Goal: Transaction & Acquisition: Purchase product/service

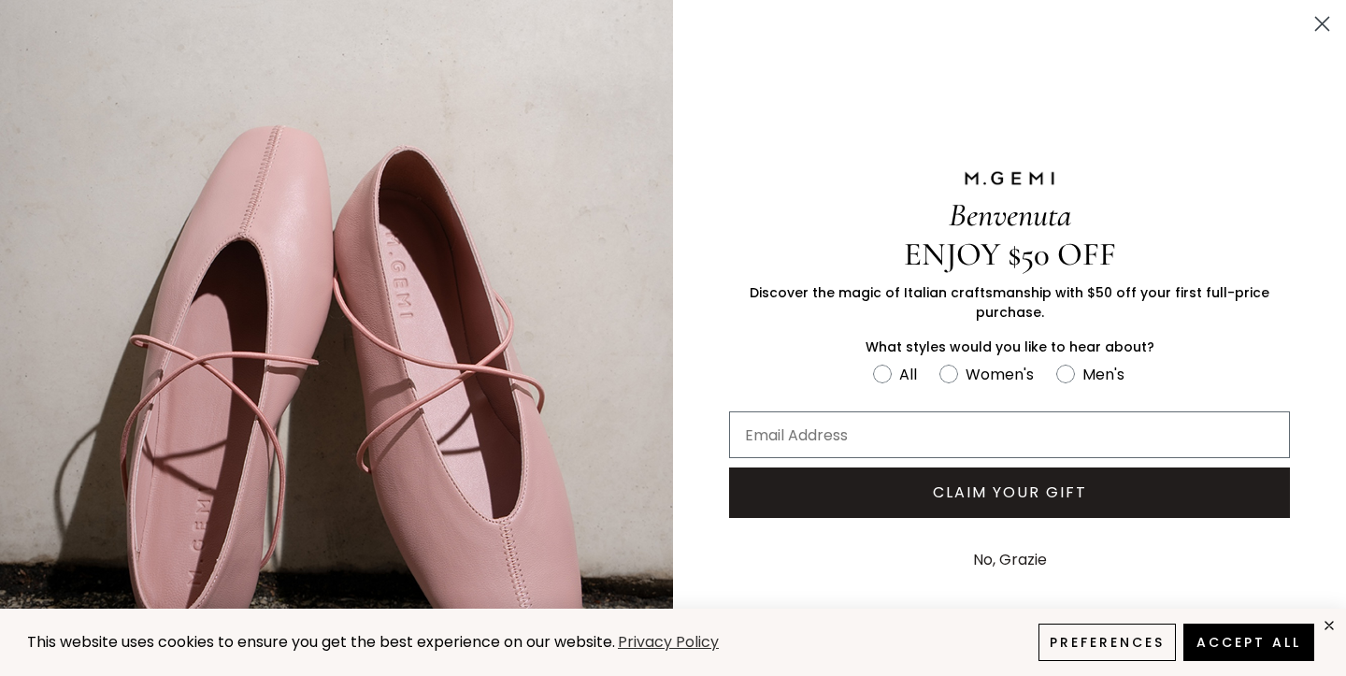
scroll to position [78, 0]
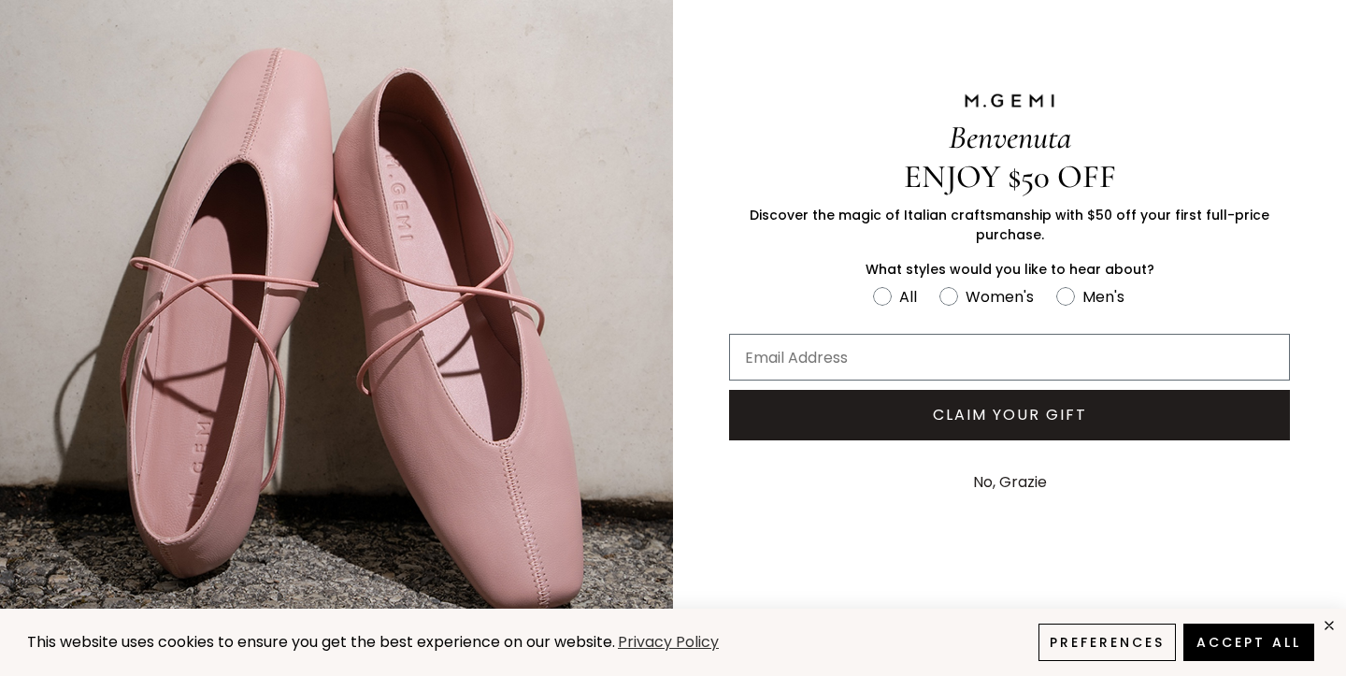
click at [1042, 490] on button "No, Grazie" at bounding box center [1010, 482] width 93 height 47
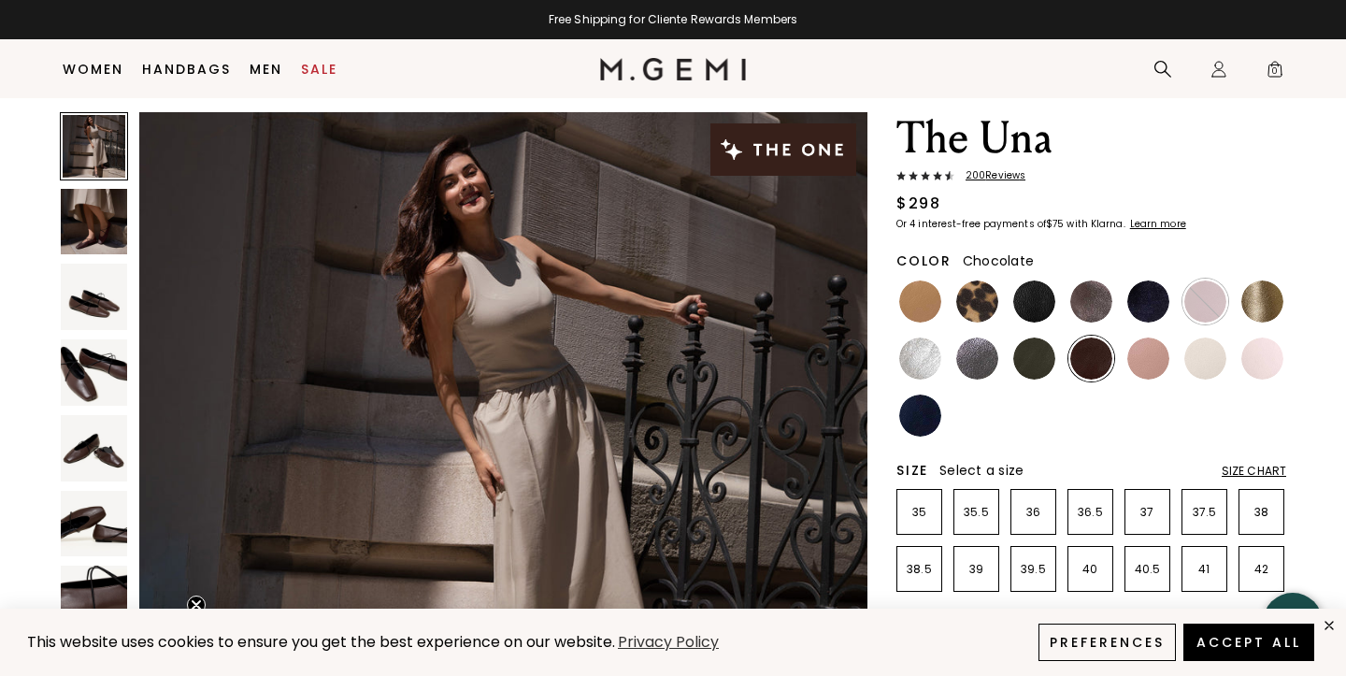
scroll to position [50, 0]
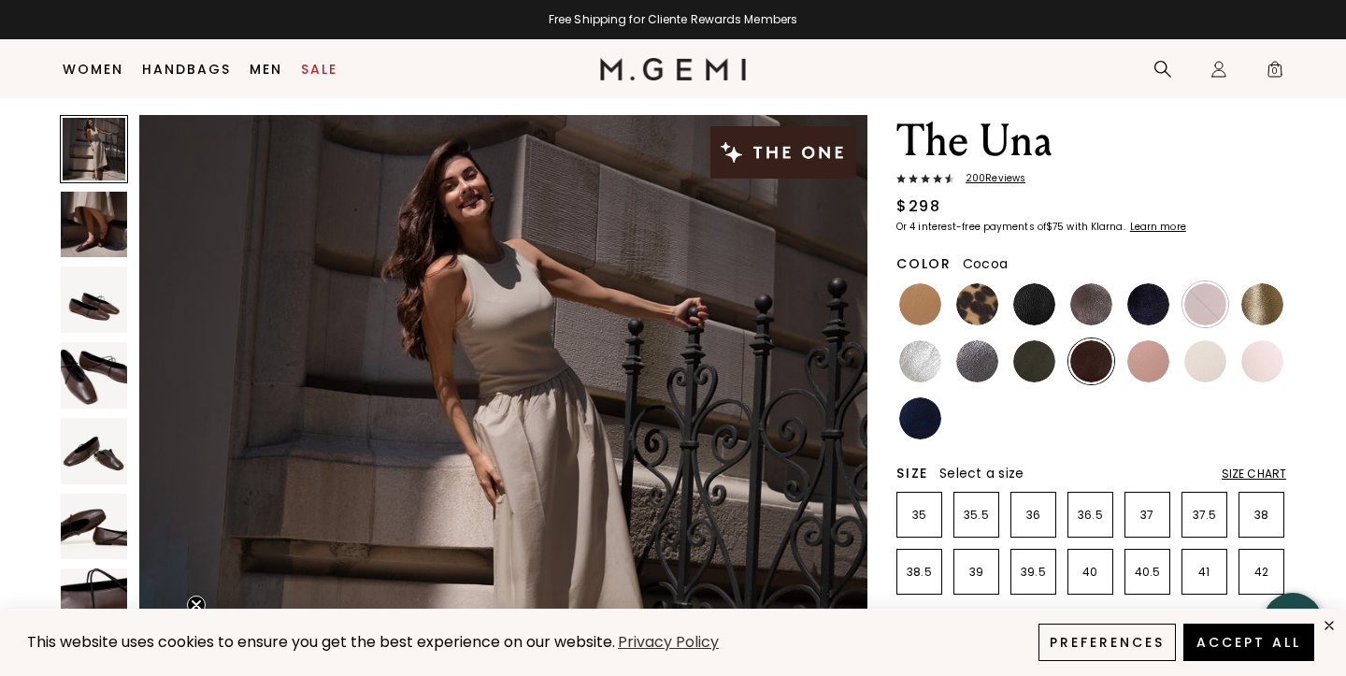
click at [1092, 309] on img at bounding box center [1092, 304] width 42 height 42
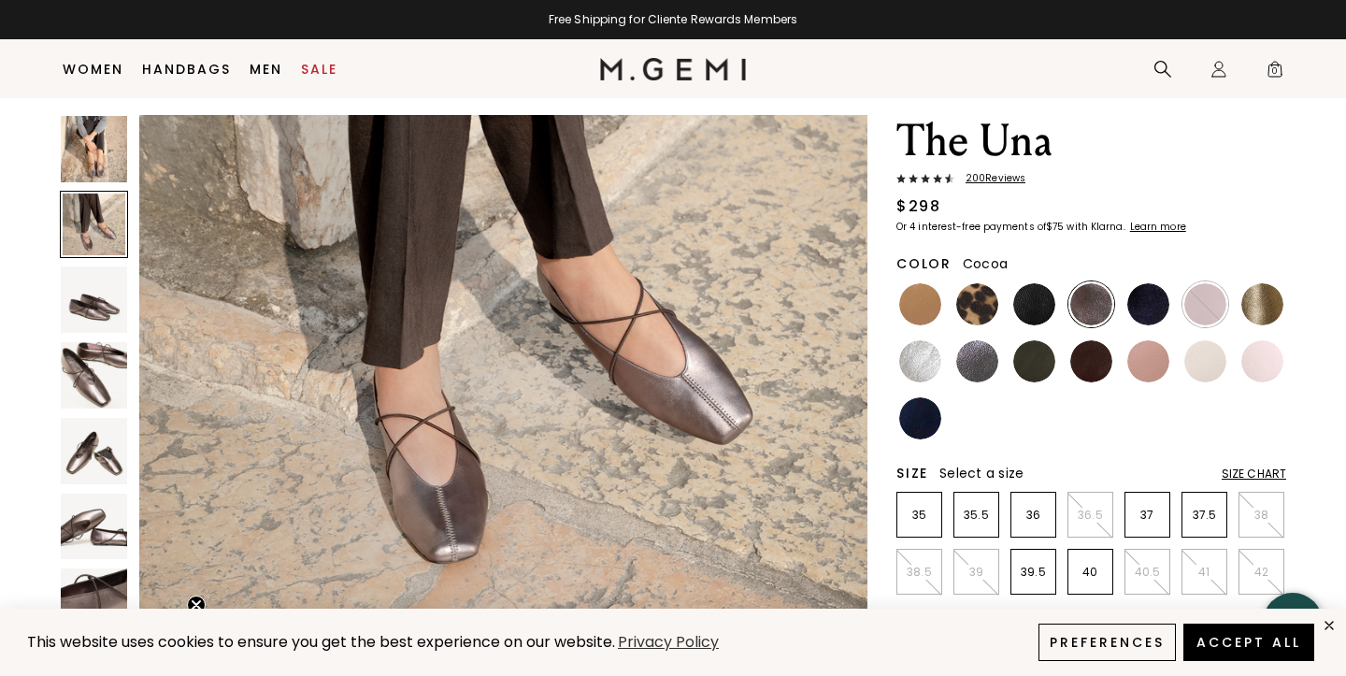
scroll to position [963, 0]
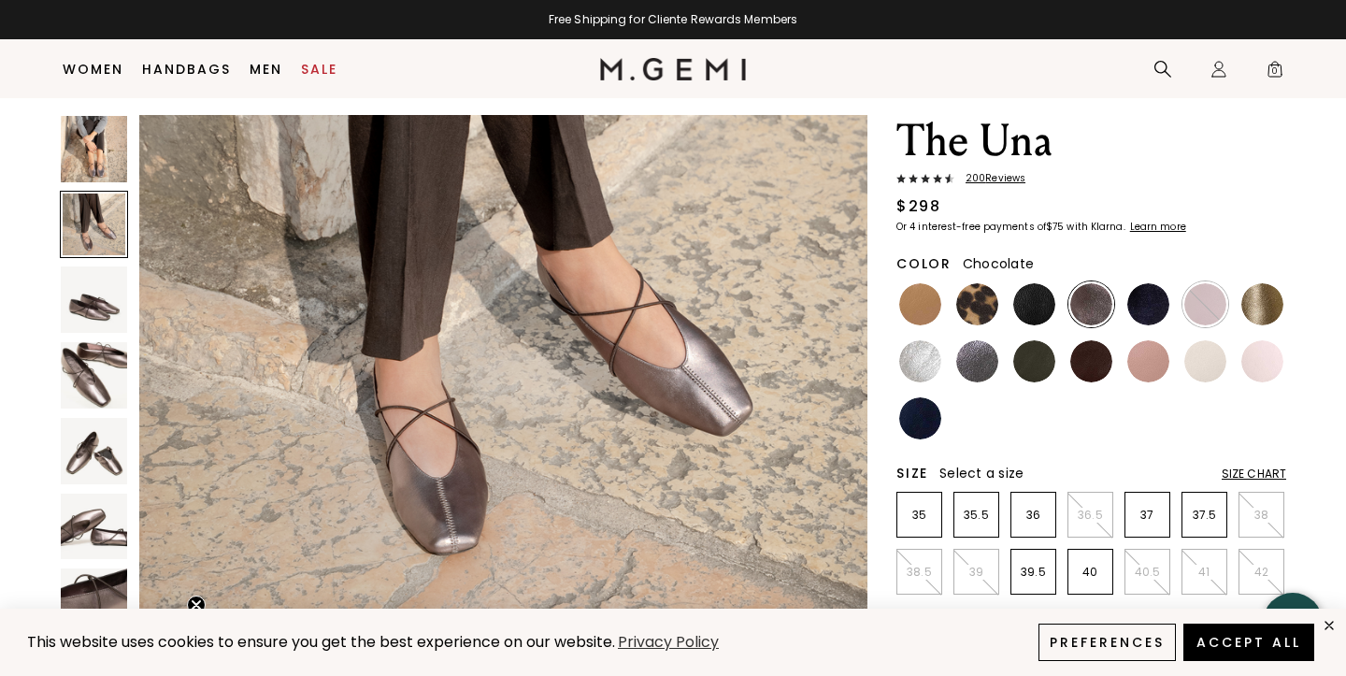
click at [1094, 356] on img at bounding box center [1092, 361] width 42 height 42
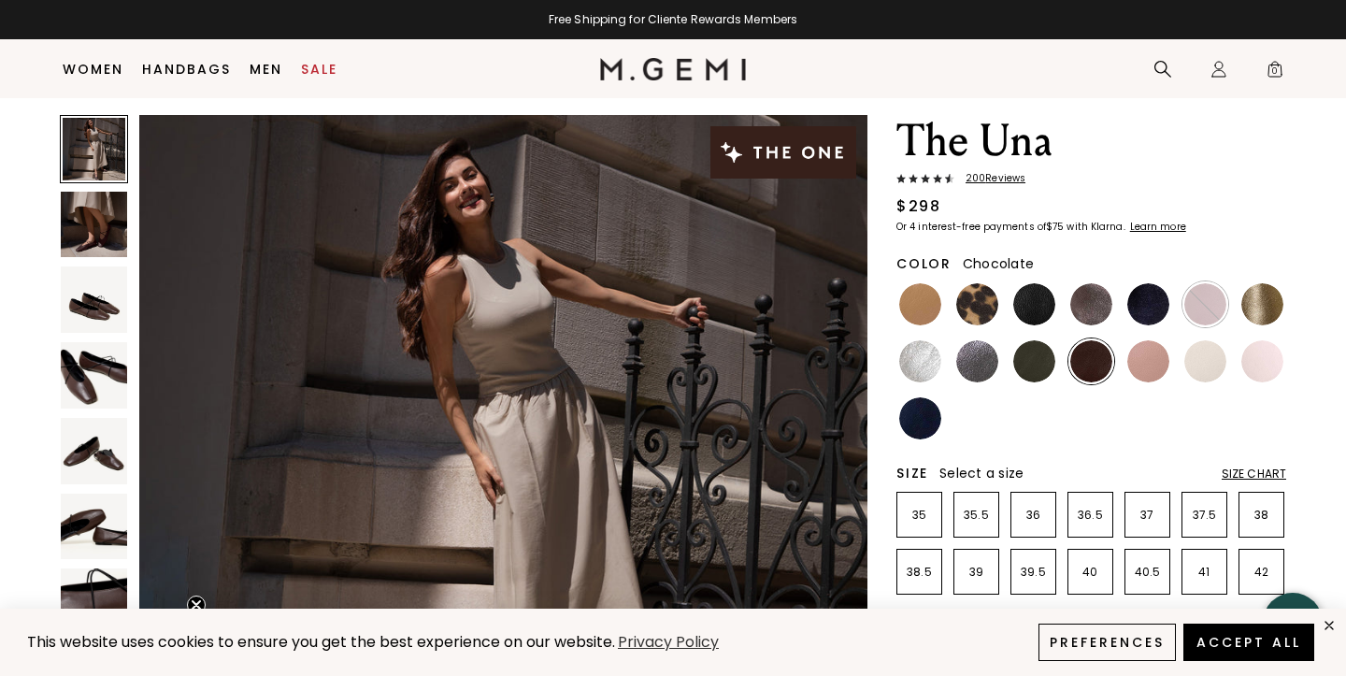
click at [96, 372] on img at bounding box center [94, 375] width 66 height 66
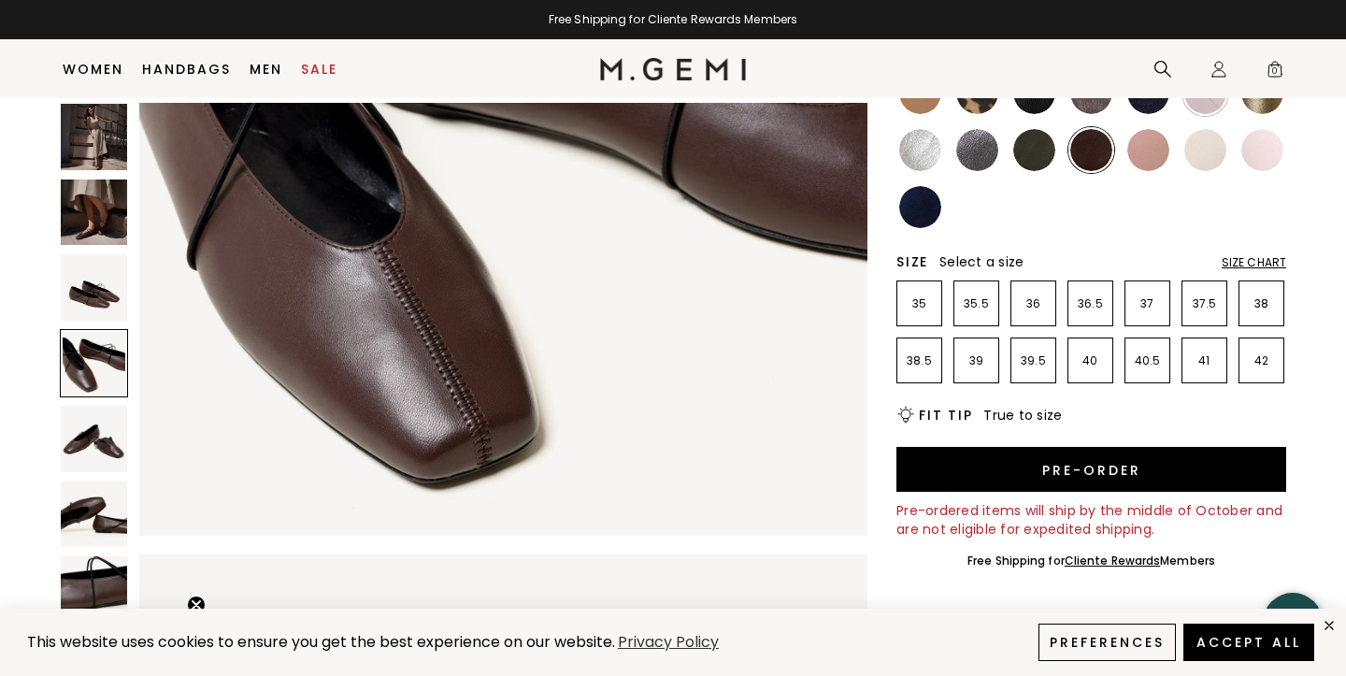
scroll to position [263, 0]
click at [1245, 261] on div "Size Chart" at bounding box center [1254, 261] width 65 height 15
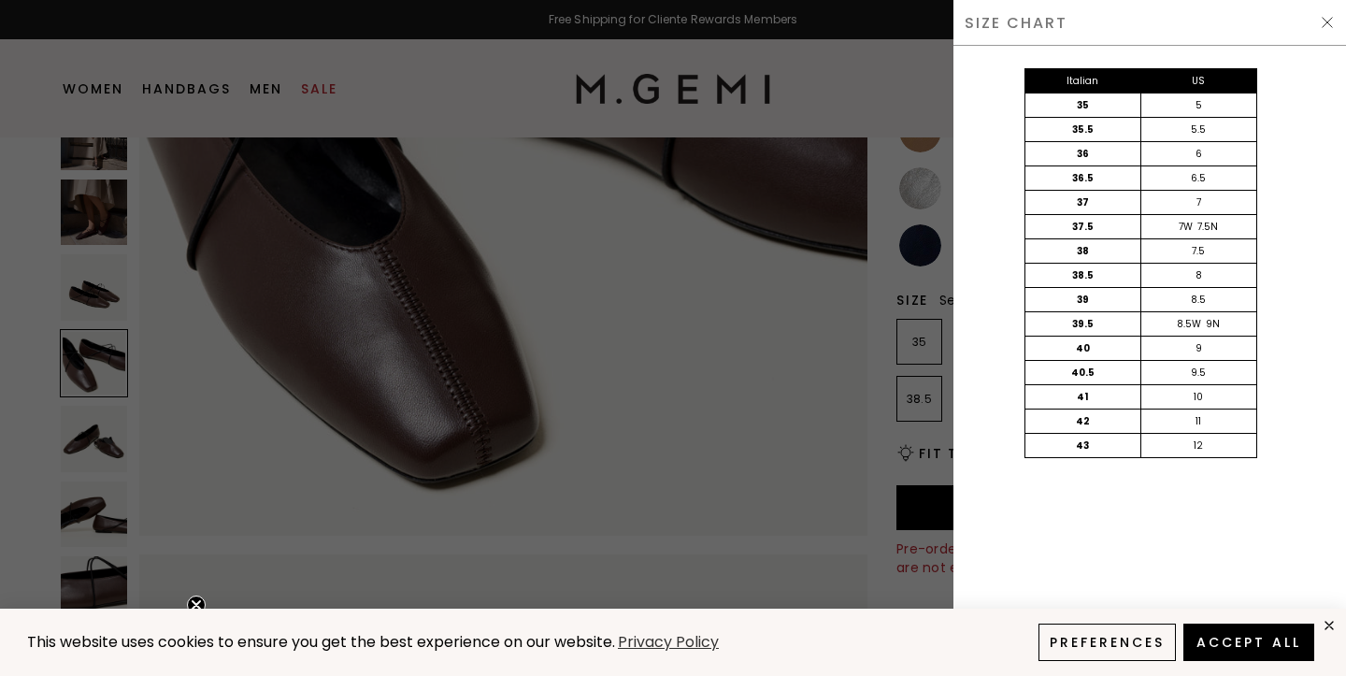
click at [1319, 24] on div "SIZE CHART" at bounding box center [1150, 23] width 393 height 46
click at [1327, 22] on img at bounding box center [1327, 22] width 15 height 15
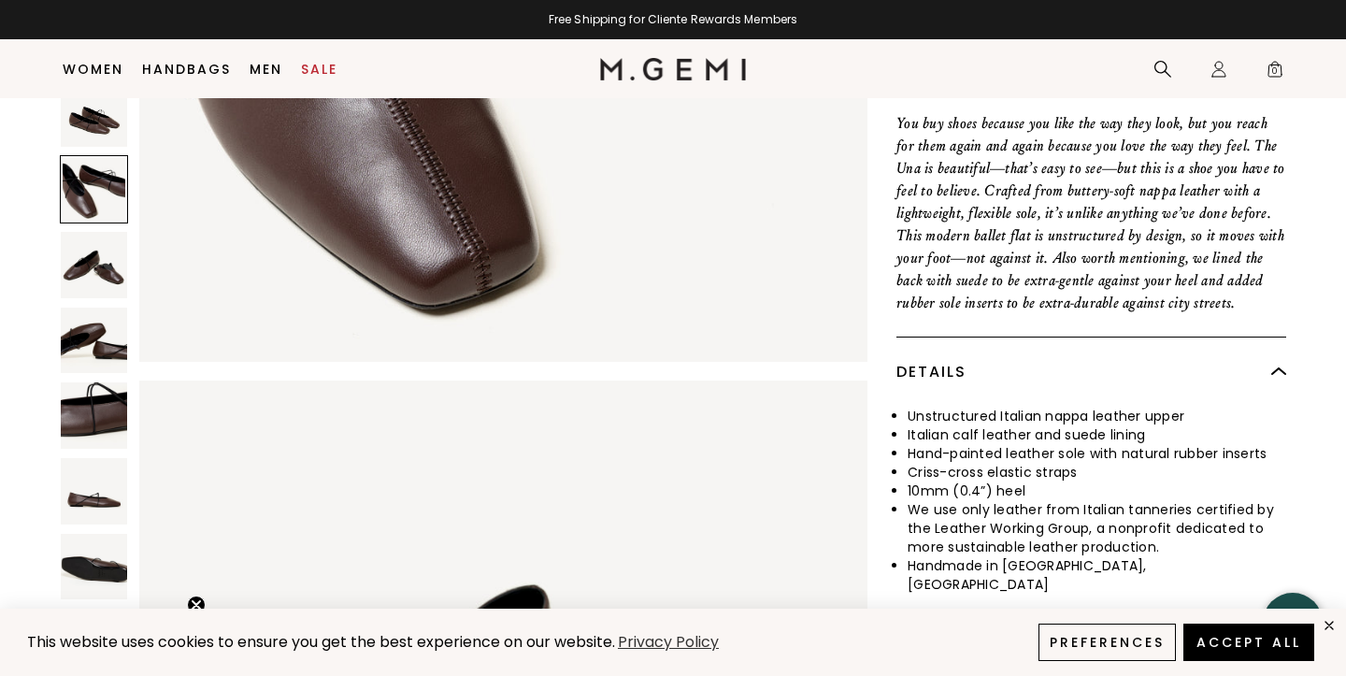
scroll to position [804, 0]
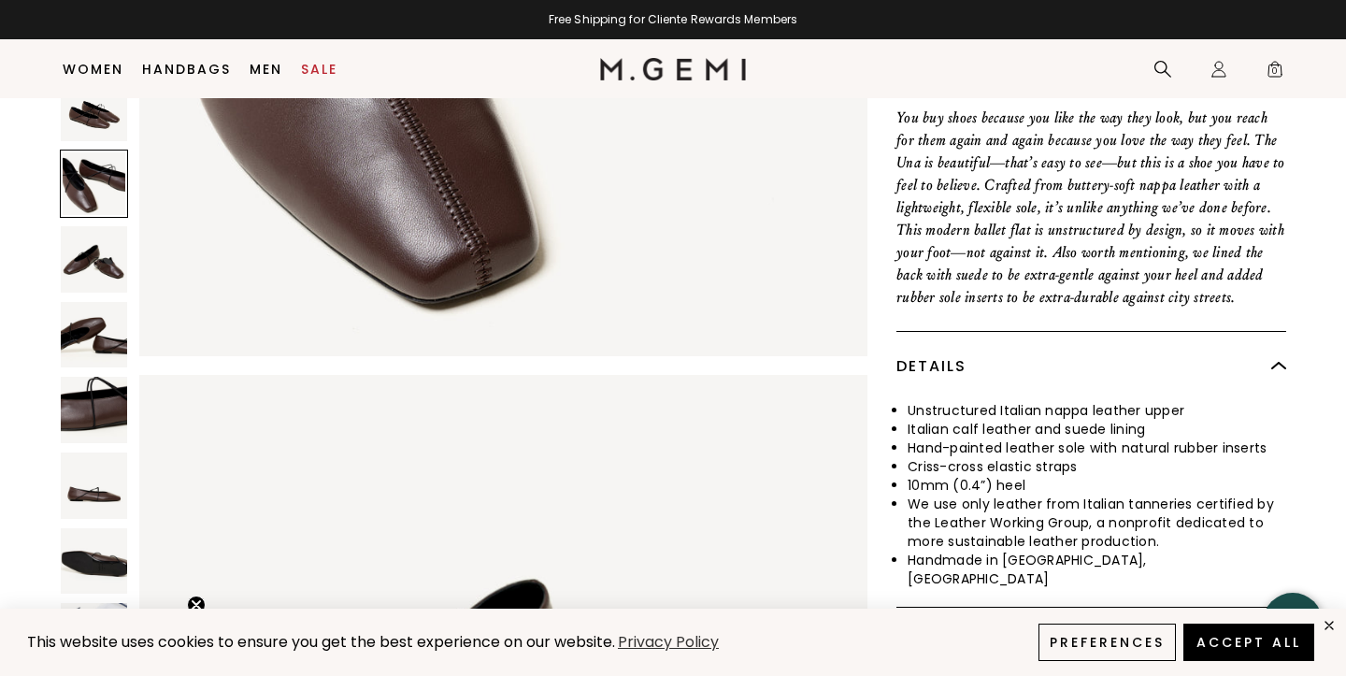
click at [110, 384] on img at bounding box center [94, 411] width 66 height 66
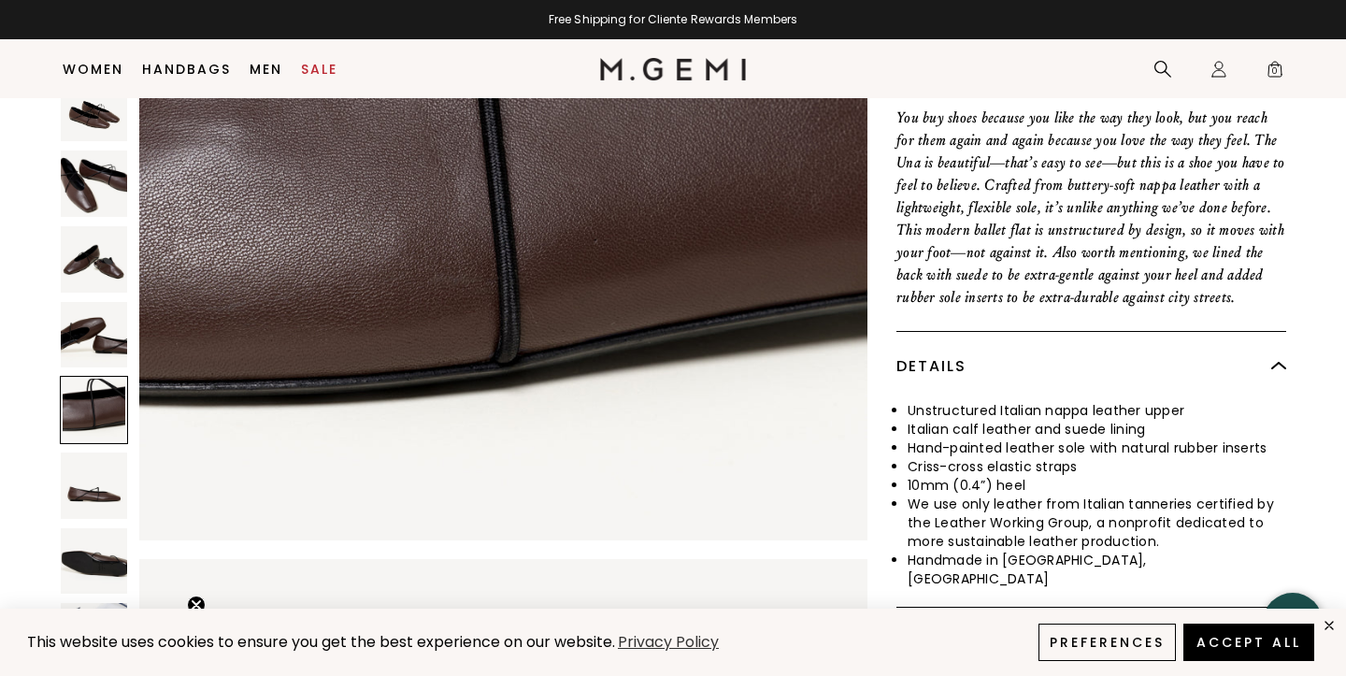
scroll to position [4596, 0]
click at [98, 466] on img at bounding box center [94, 486] width 66 height 66
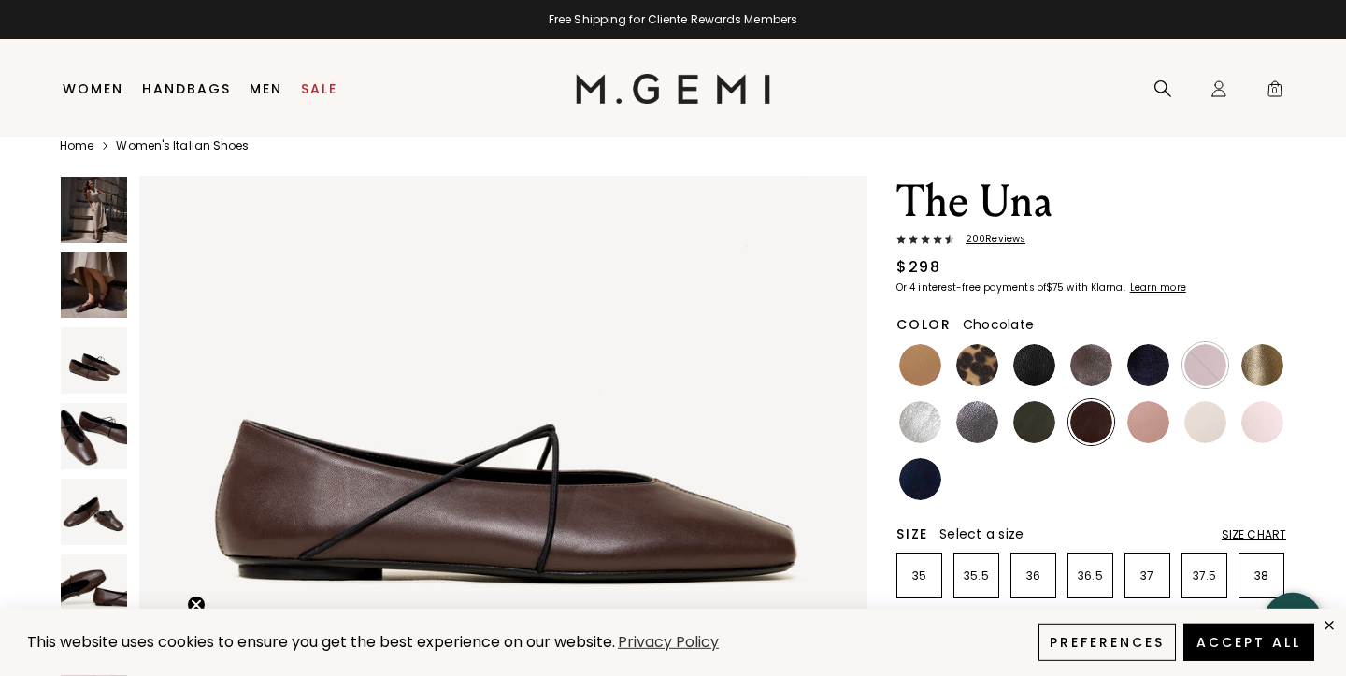
scroll to position [33, 0]
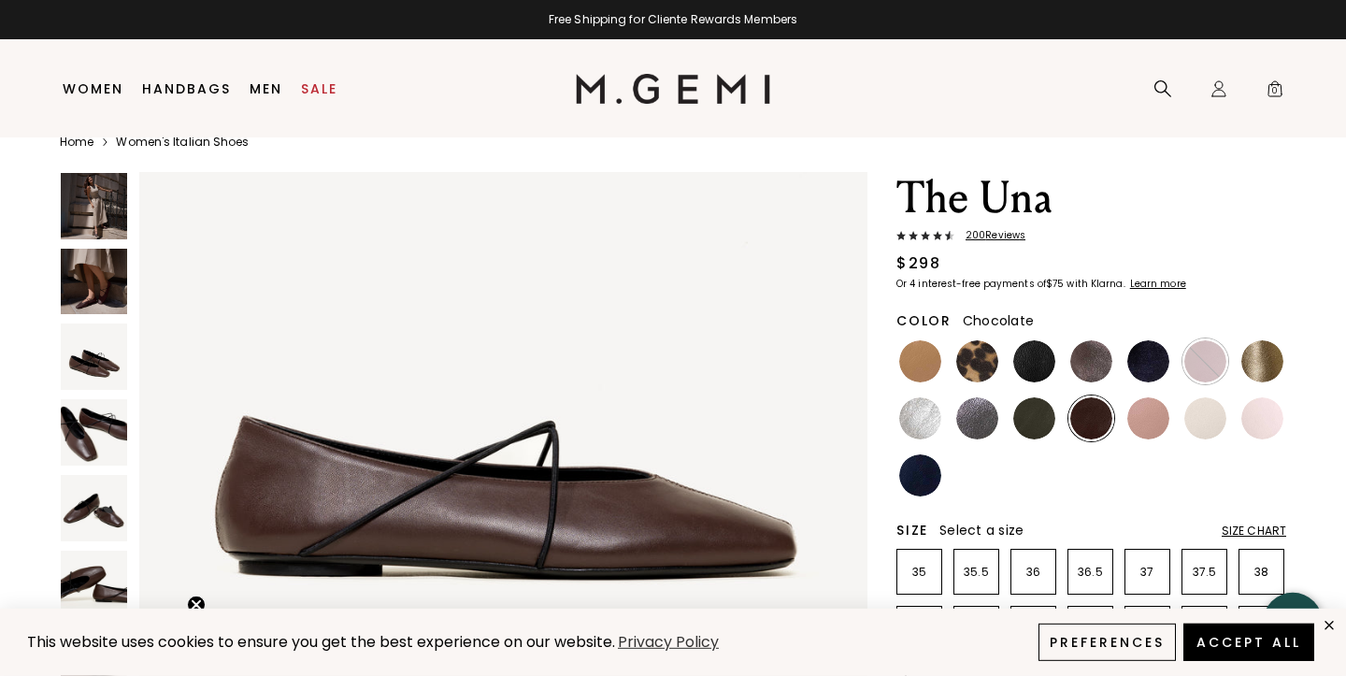
click at [994, 239] on span "200 Review s" at bounding box center [990, 235] width 71 height 11
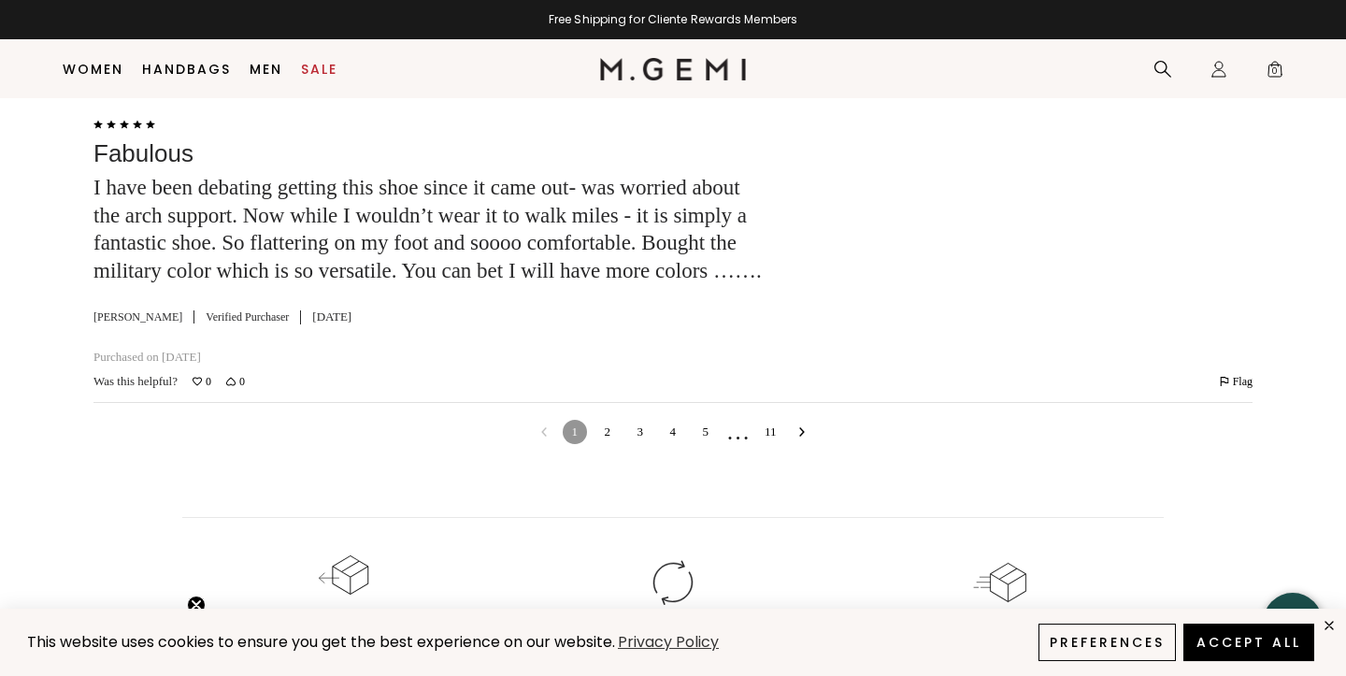
scroll to position [7397, 0]
click at [607, 443] on link "2" at bounding box center [608, 431] width 24 height 24
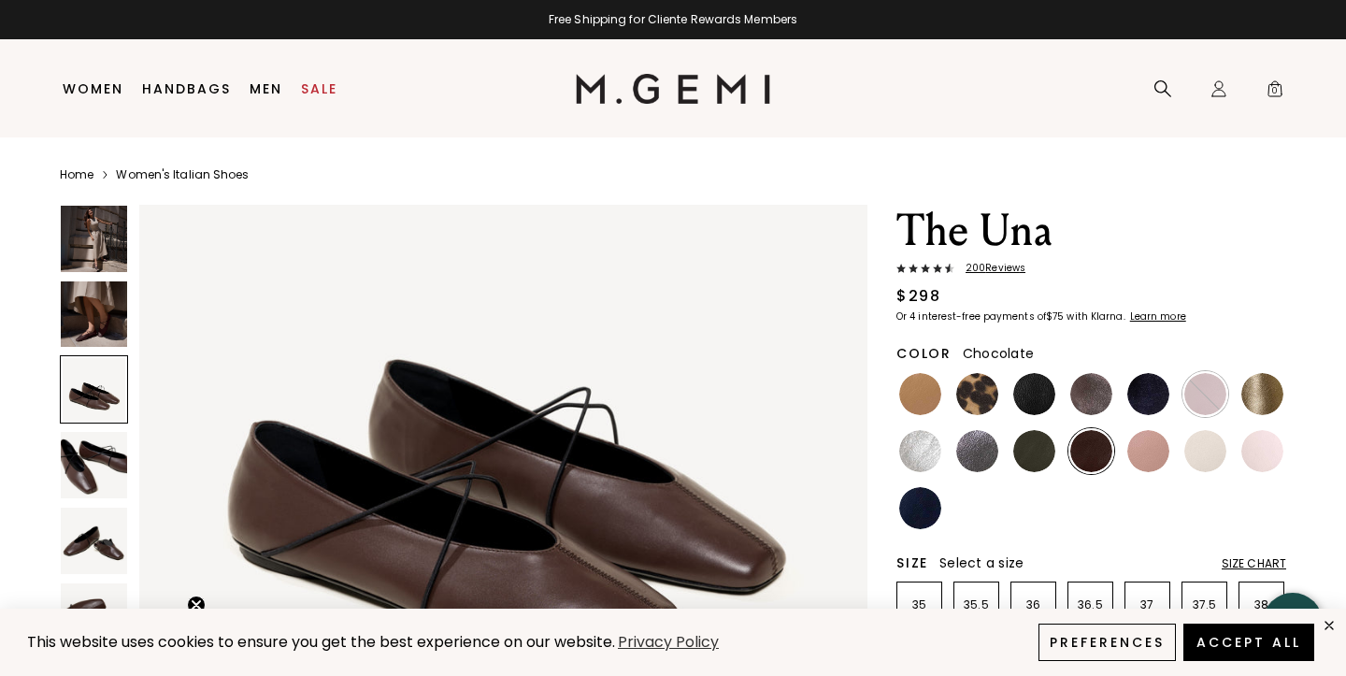
scroll to position [1626, 0]
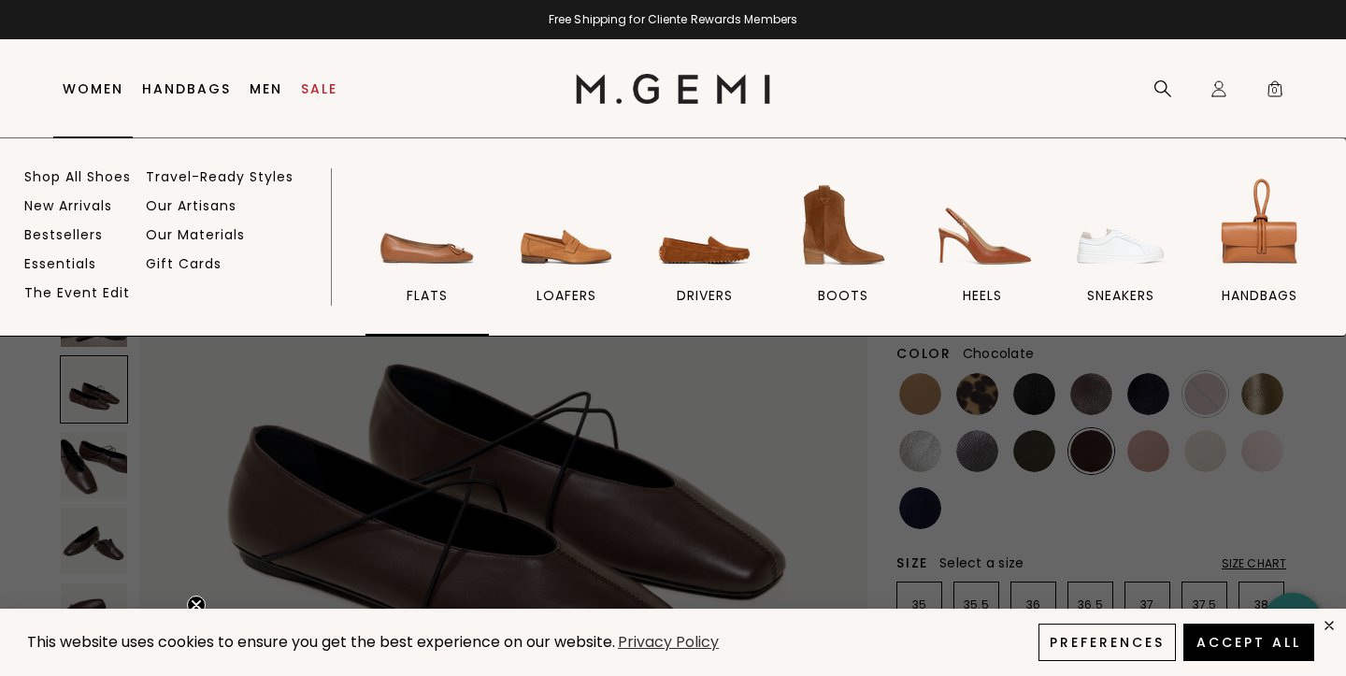
click at [414, 245] on img at bounding box center [427, 225] width 105 height 105
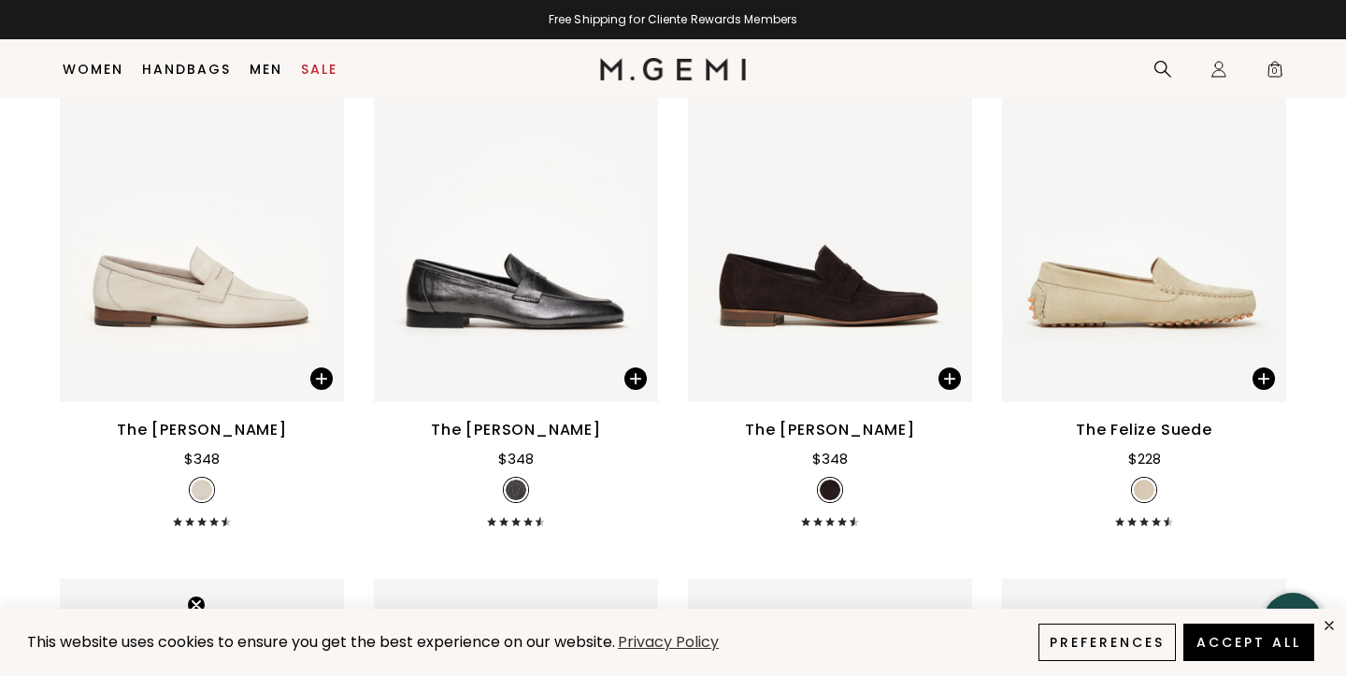
scroll to position [8129, 0]
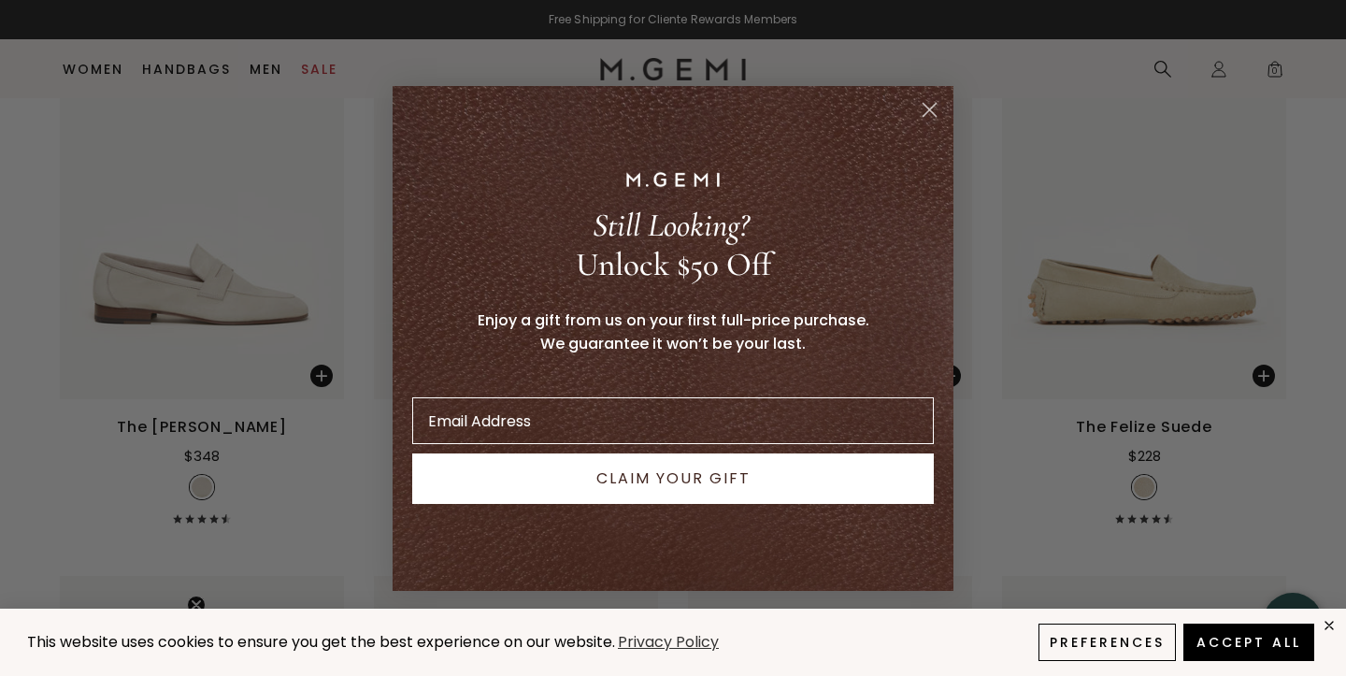
click at [926, 108] on circle "Close dialog" at bounding box center [929, 108] width 31 height 31
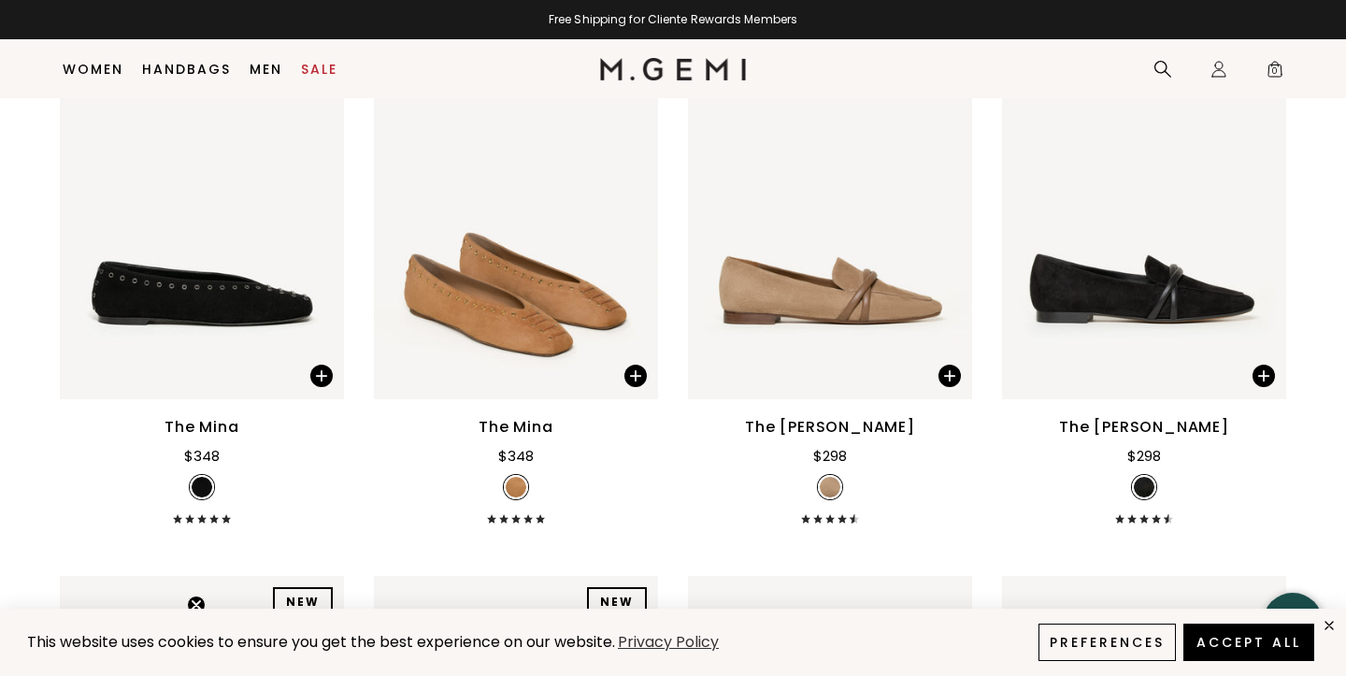
scroll to position [341, 0]
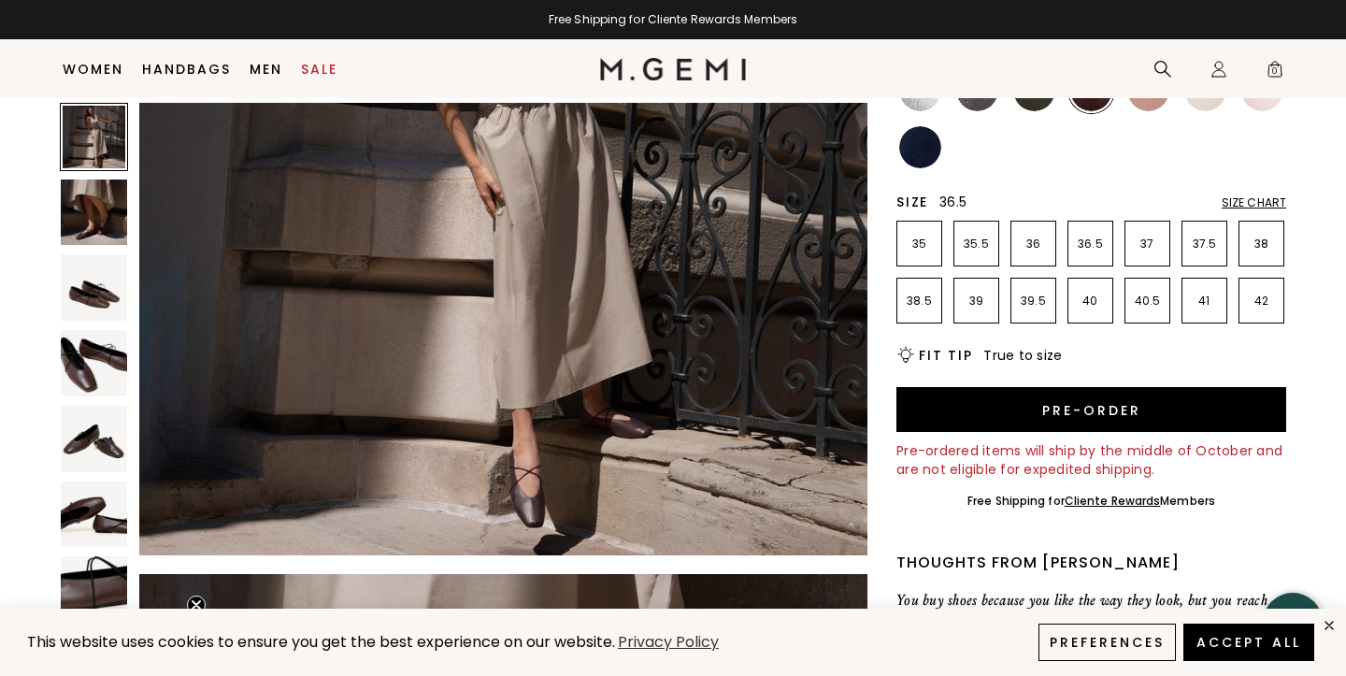
scroll to position [325, 0]
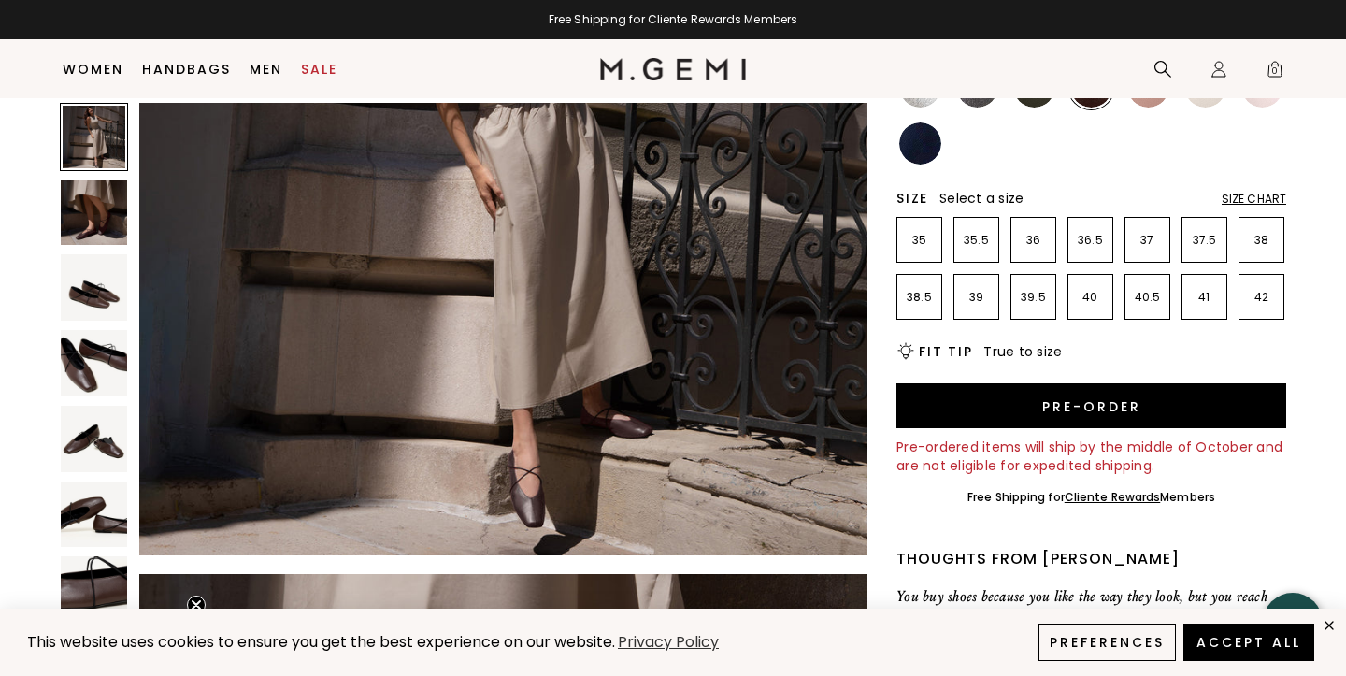
click at [1263, 197] on div "Size Chart" at bounding box center [1254, 199] width 65 height 15
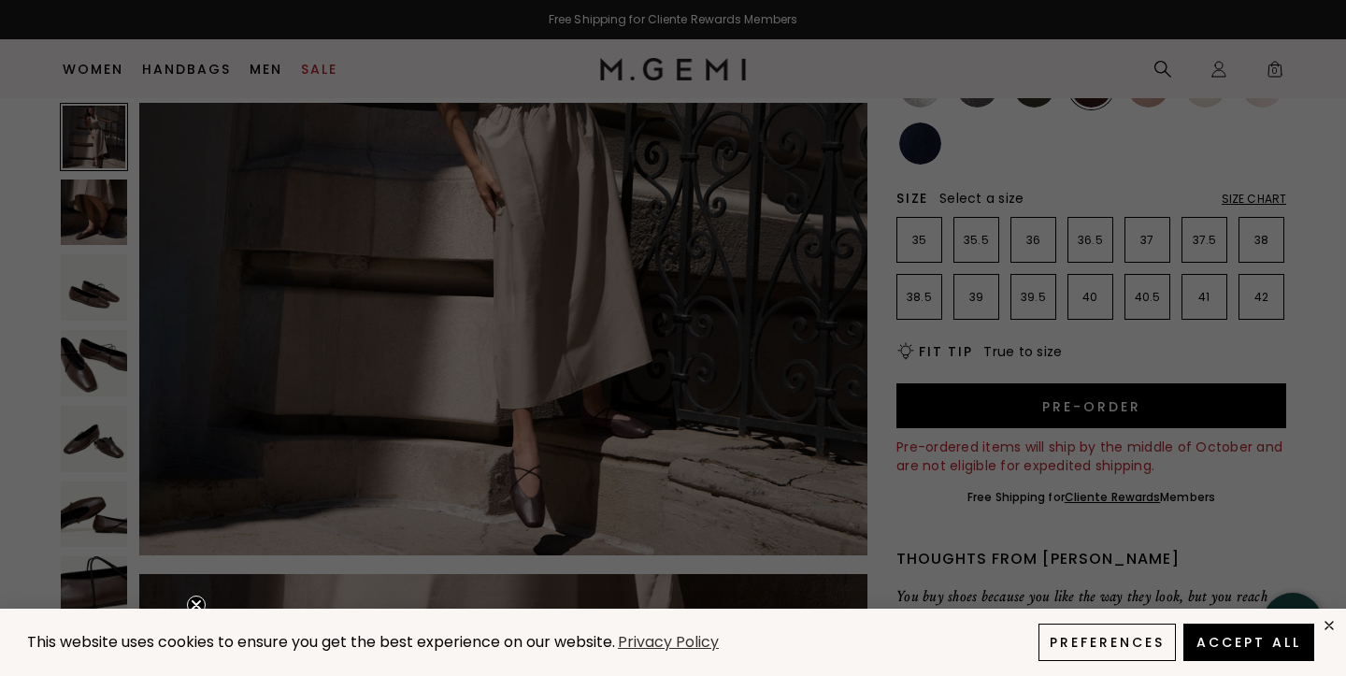
scroll to position [276, 0]
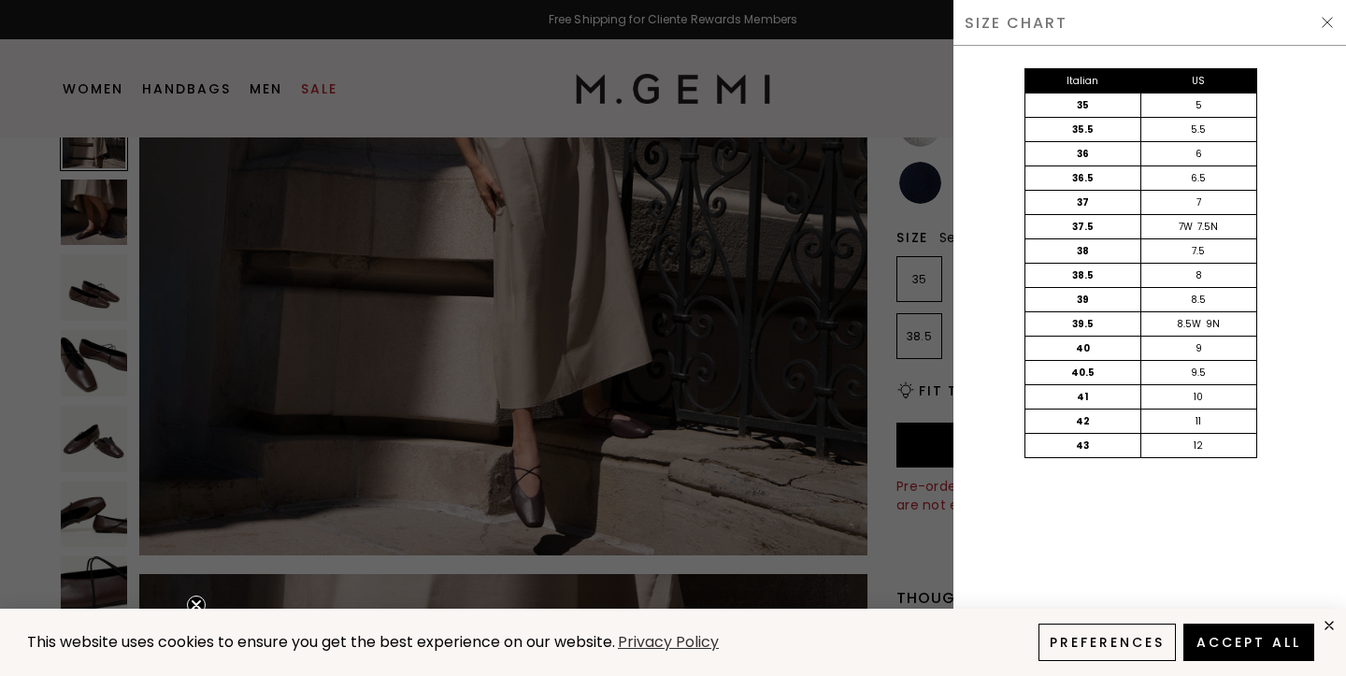
click at [1301, 95] on div "Italian US 35 5 35.5 5.5 36 6 36.5 6.5 37 7 37.5 7W 7.5N 38 7.5 38.5 8 39 8.5 3…" at bounding box center [1140, 282] width 393 height 472
click at [1322, 23] on img at bounding box center [1327, 22] width 15 height 15
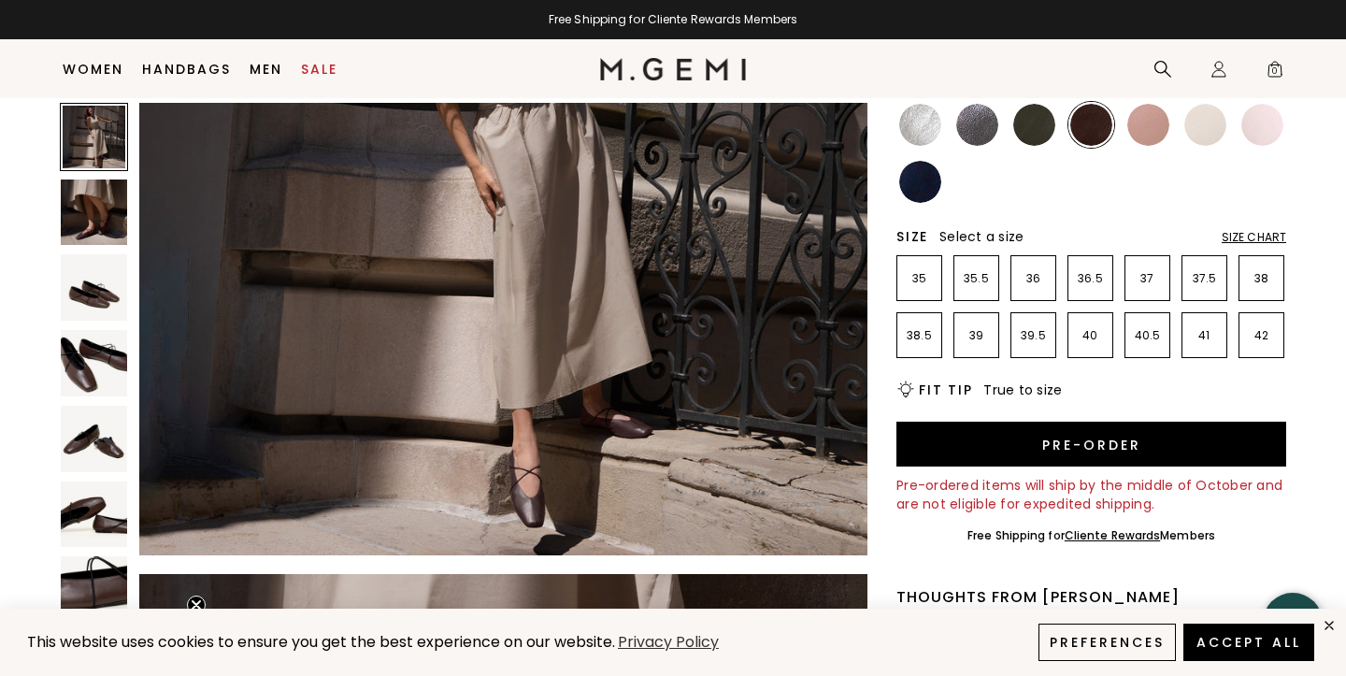
scroll to position [286, 0]
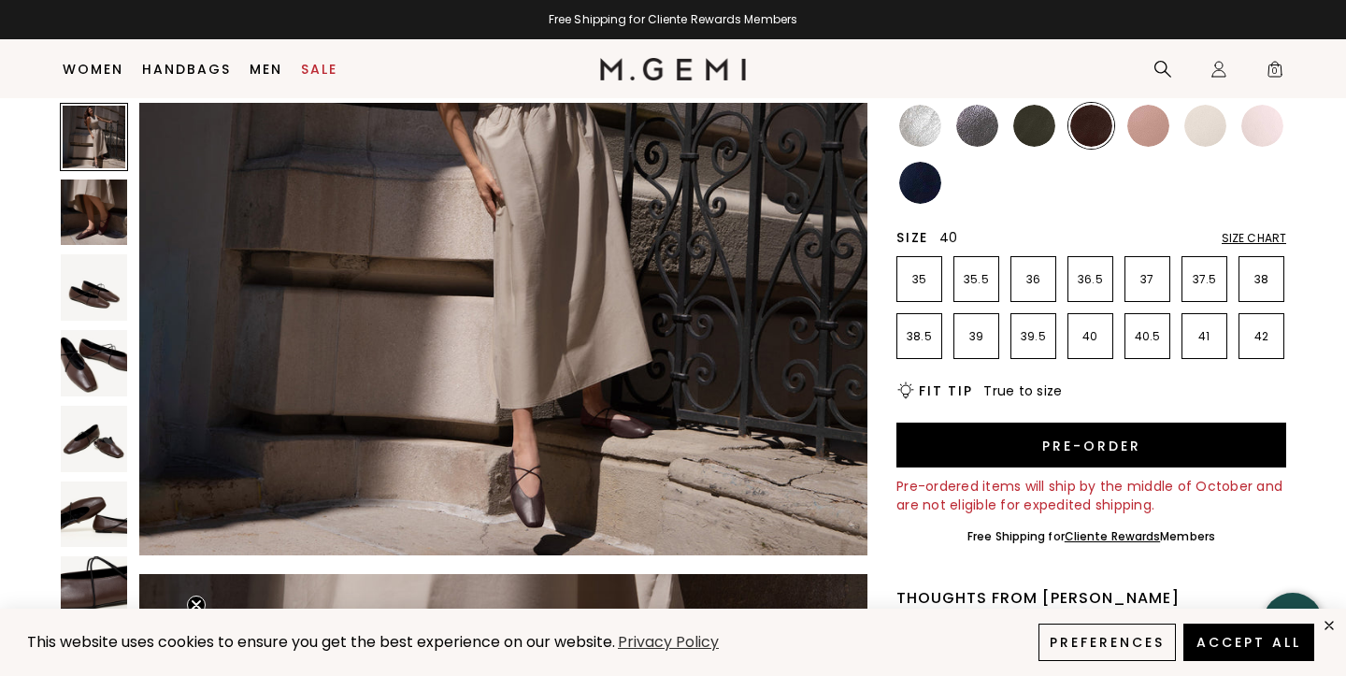
click at [1099, 342] on p "40" at bounding box center [1091, 336] width 44 height 15
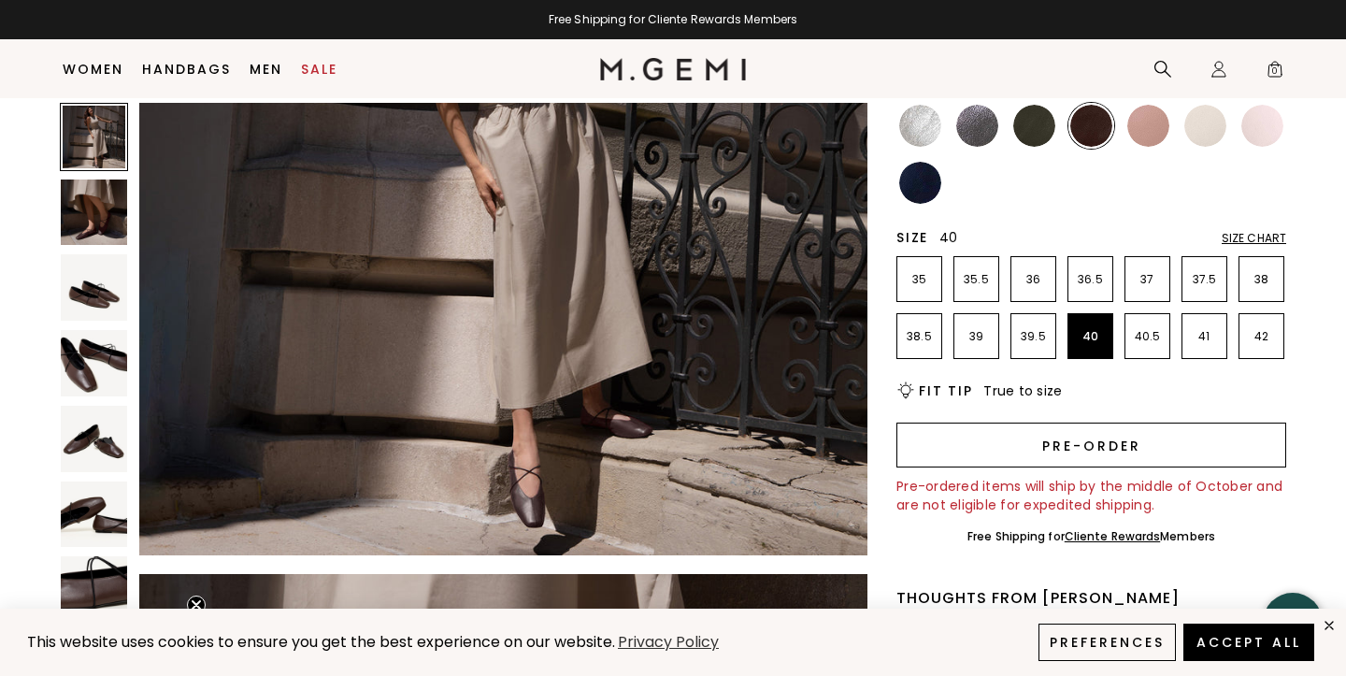
click at [1115, 449] on button "Pre-order" at bounding box center [1092, 445] width 390 height 45
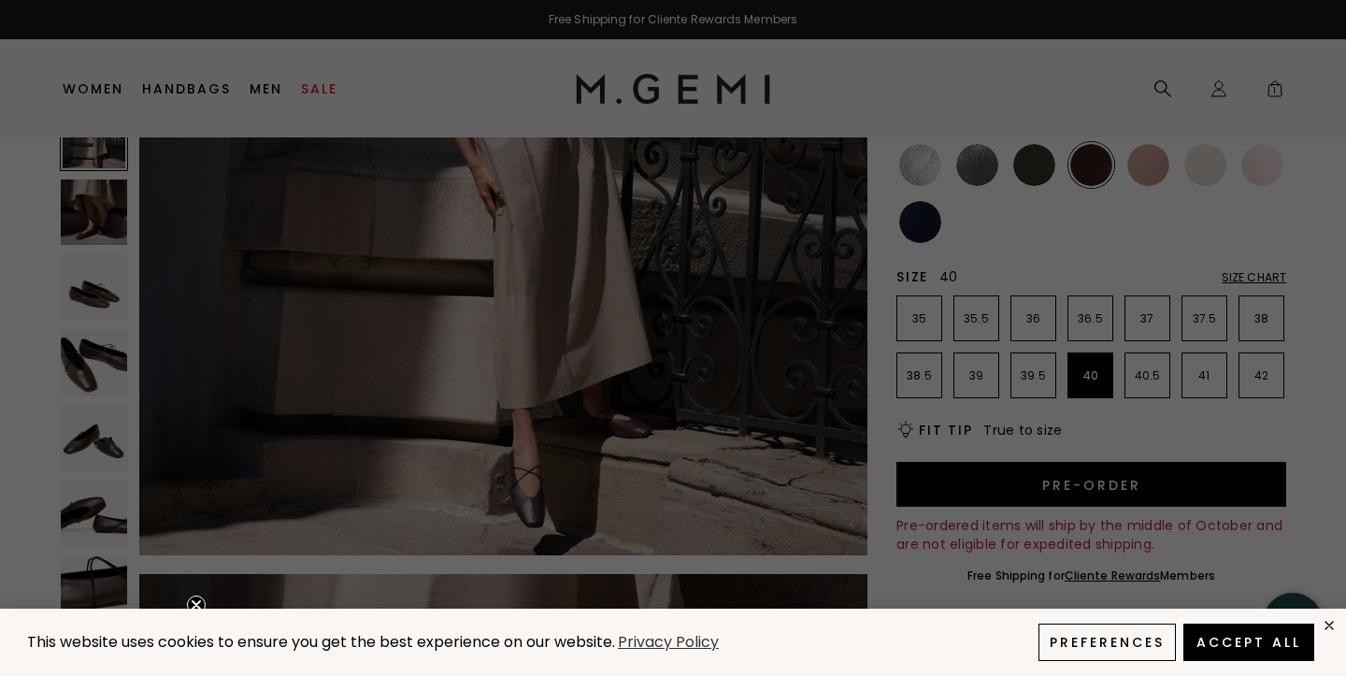
scroll to position [276, 0]
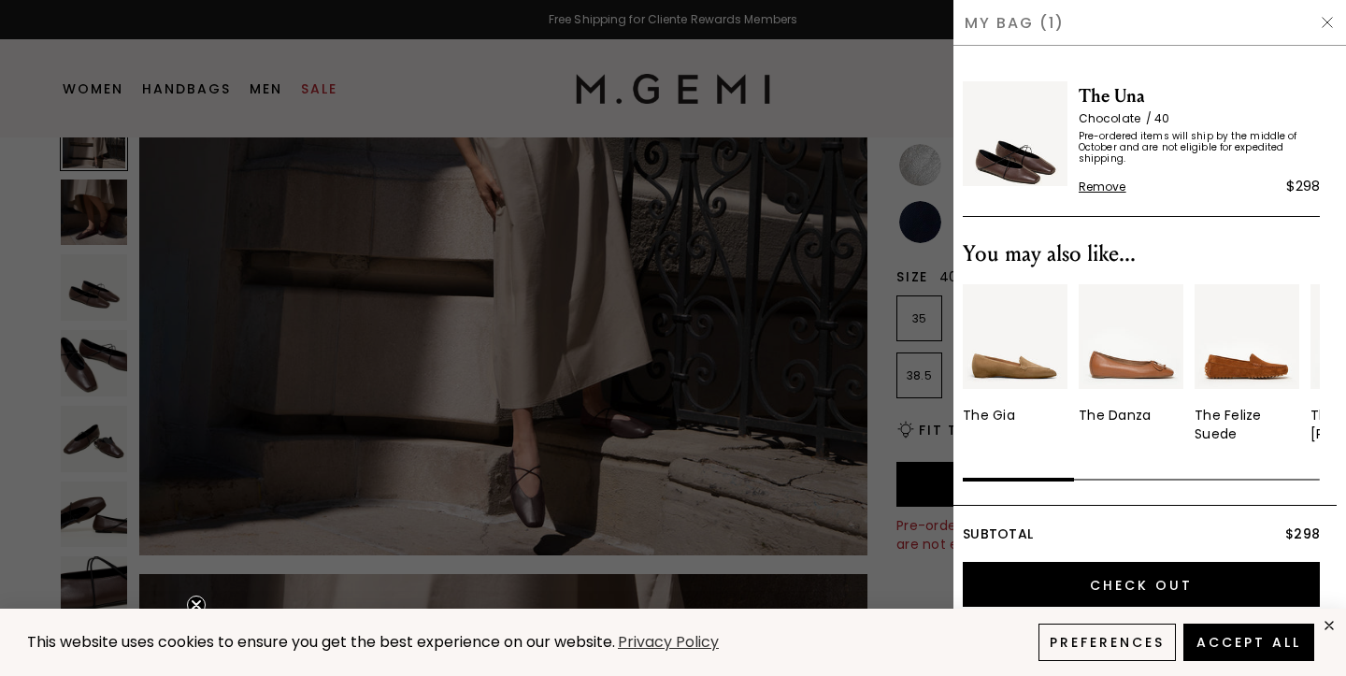
click at [925, 381] on div at bounding box center [673, 338] width 1346 height 676
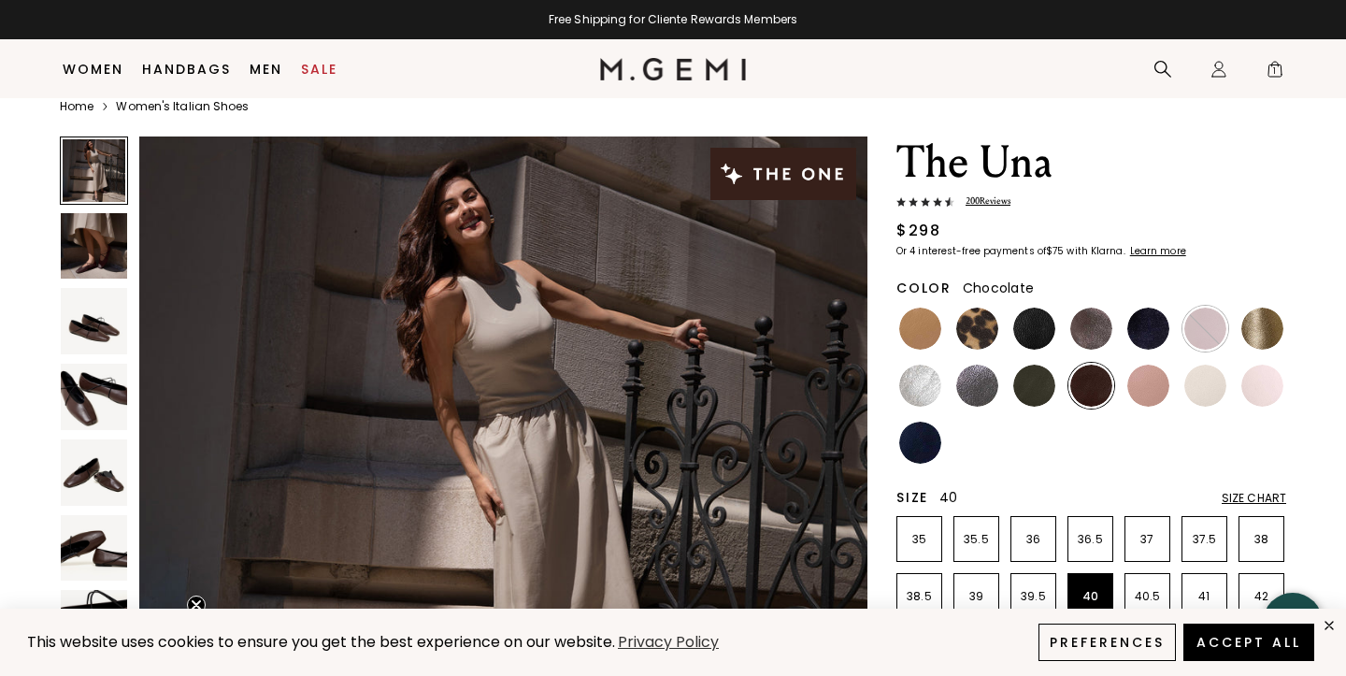
scroll to position [0, 0]
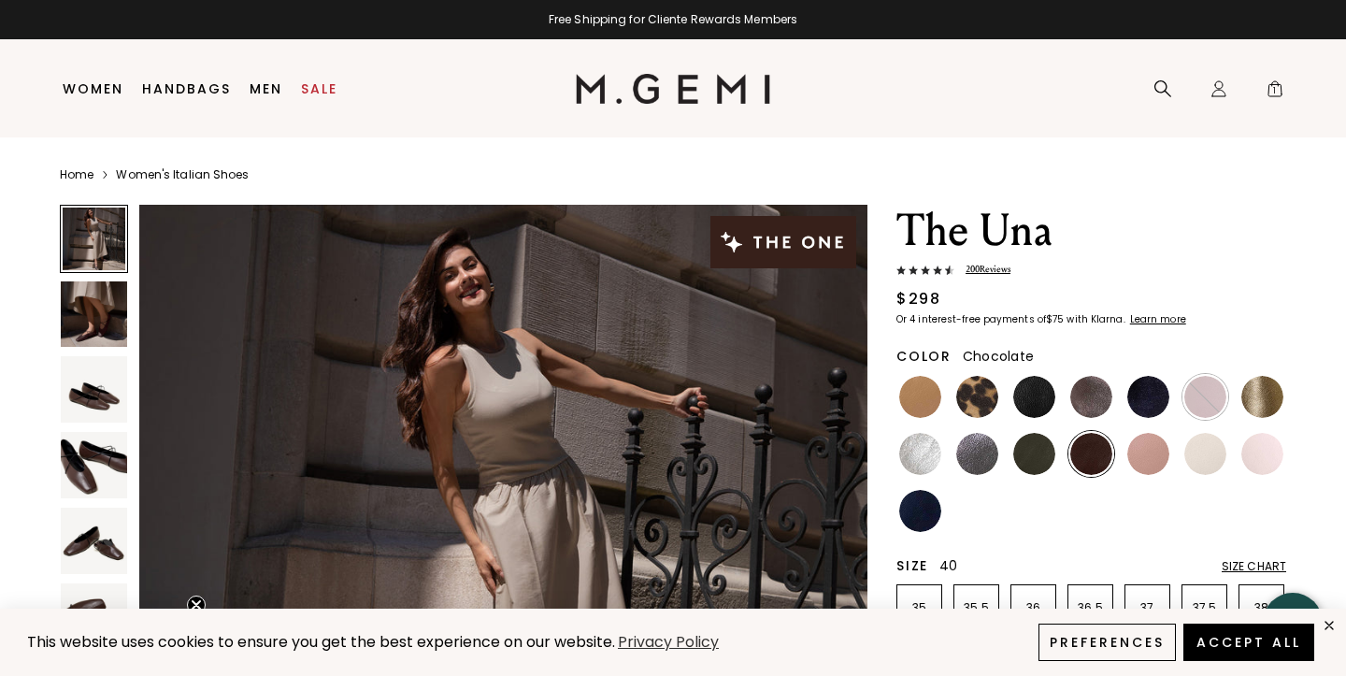
click at [1002, 268] on span "200 Review s" at bounding box center [983, 270] width 56 height 14
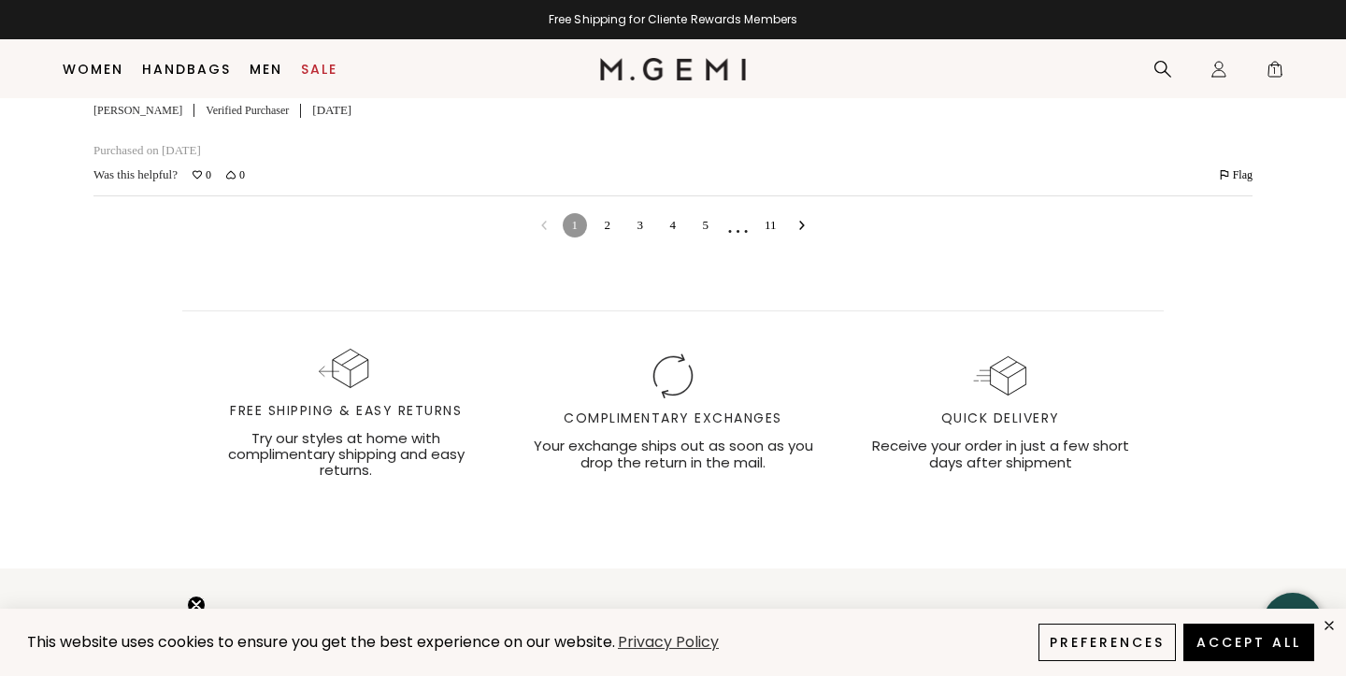
scroll to position [7608, 0]
click at [607, 236] on link "2" at bounding box center [608, 223] width 24 height 24
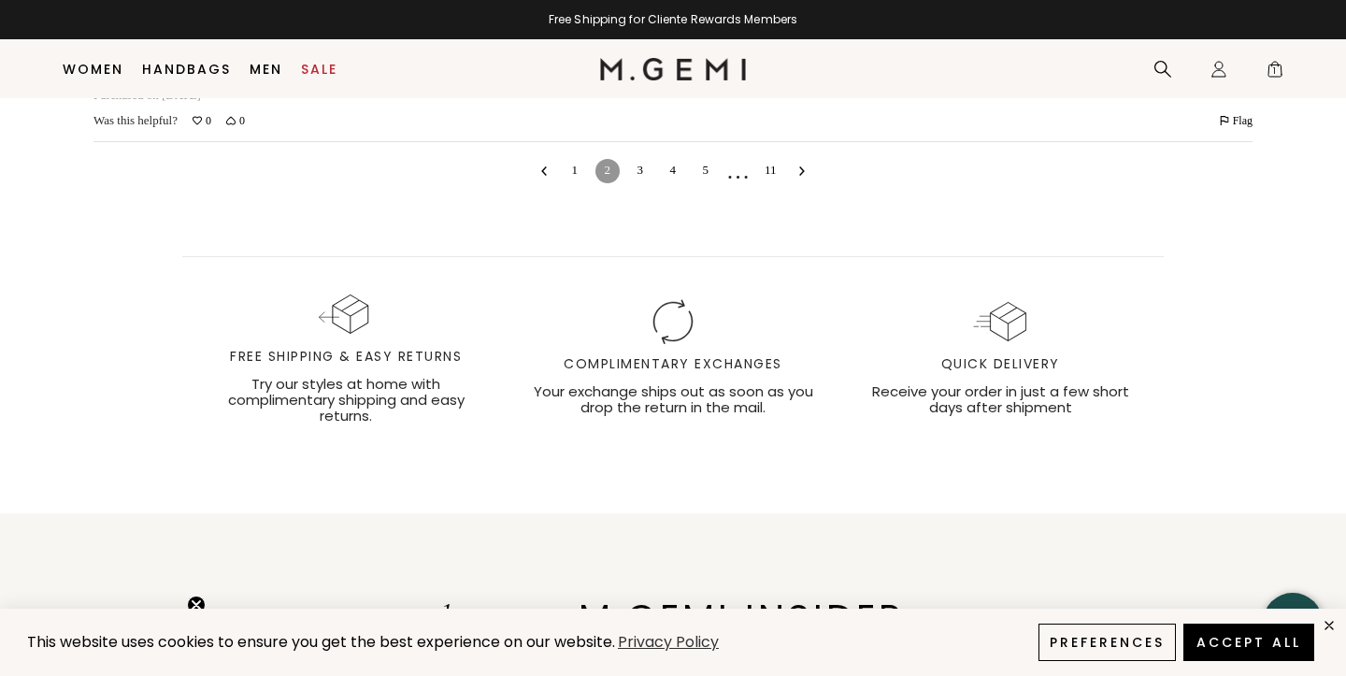
scroll to position [10347, 0]
click at [642, 180] on link "3" at bounding box center [640, 168] width 24 height 24
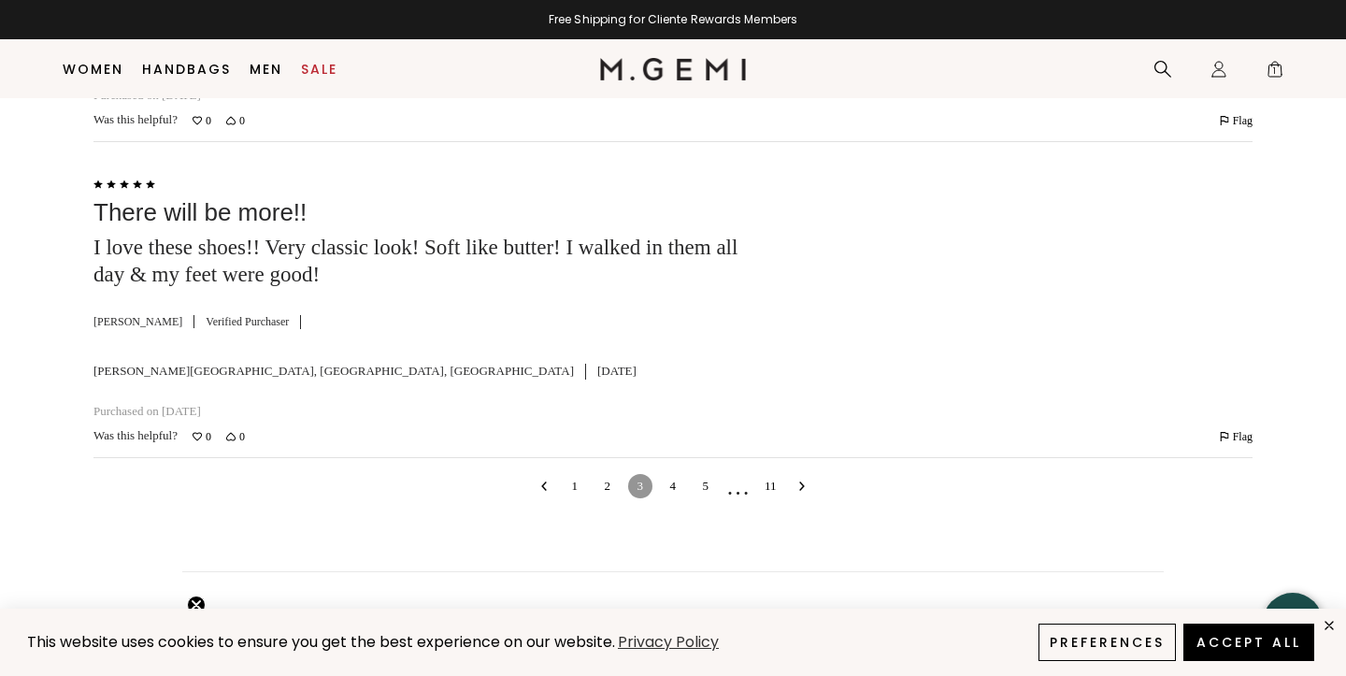
scroll to position [10314, 0]
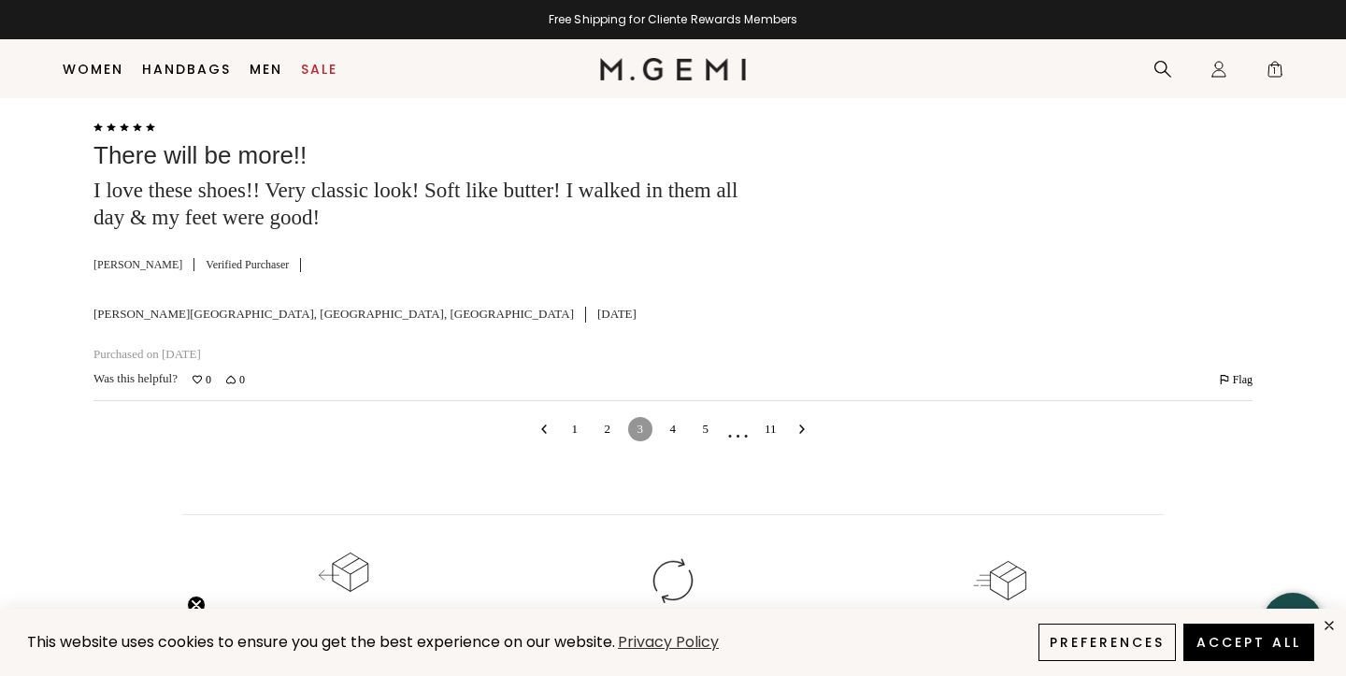
click at [671, 441] on link "4" at bounding box center [673, 429] width 24 height 24
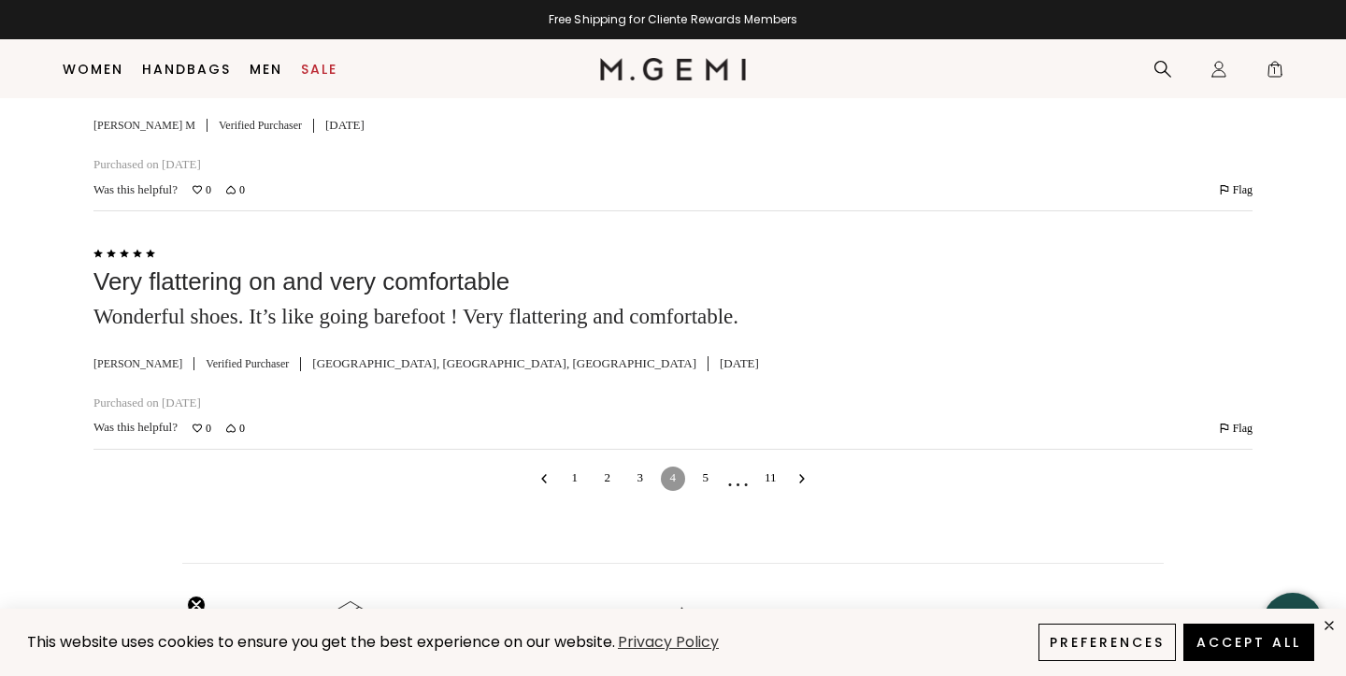
scroll to position [10022, 0]
click at [708, 490] on link "5" at bounding box center [706, 478] width 24 height 24
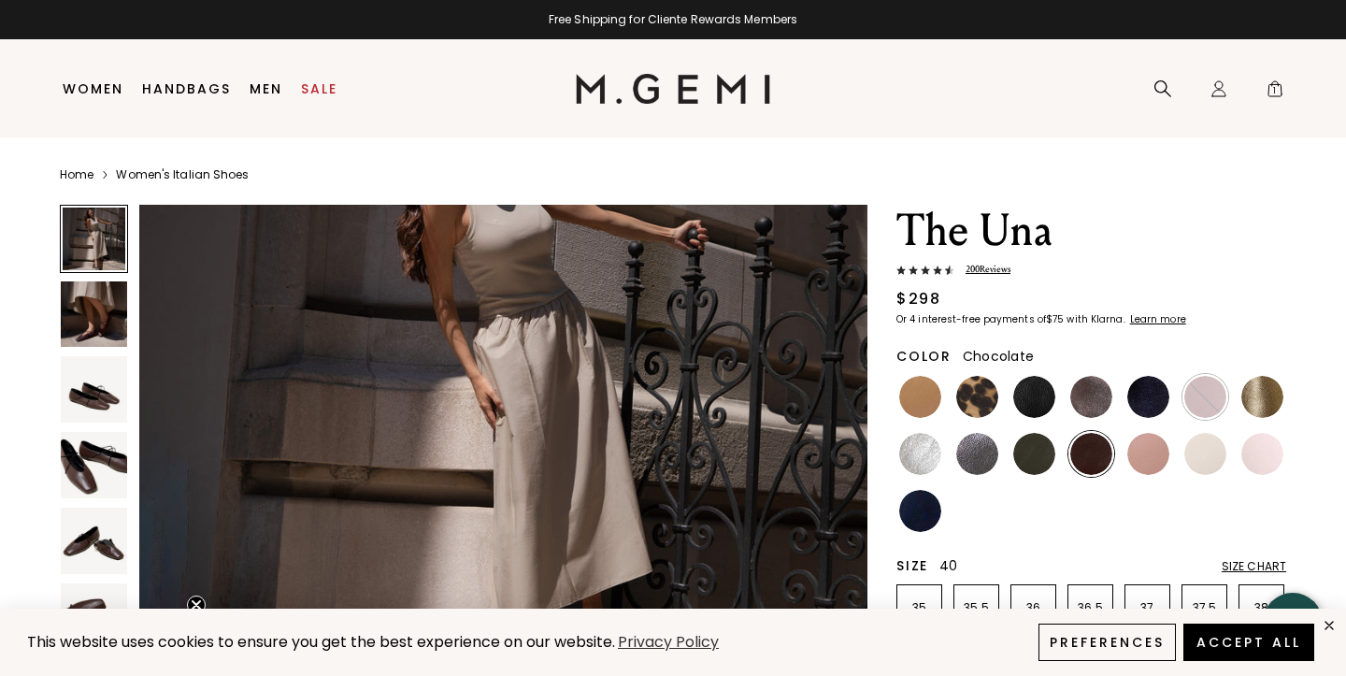
scroll to position [171, 0]
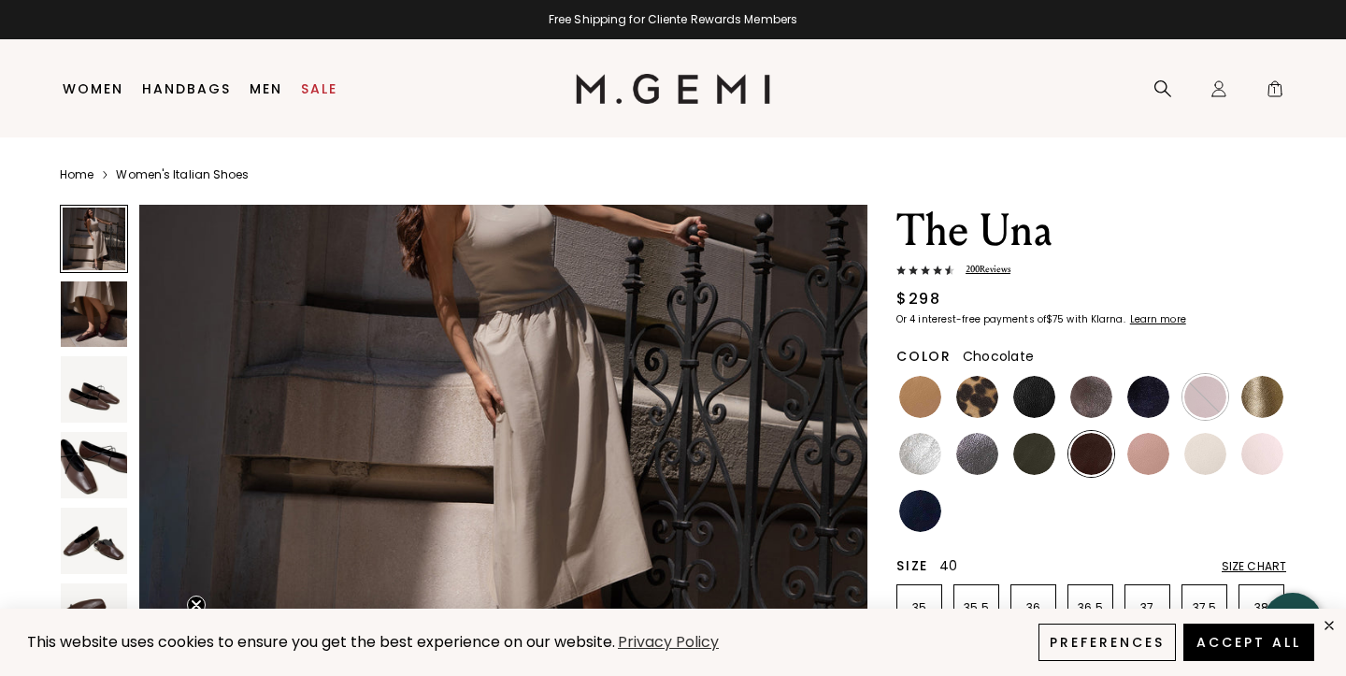
click at [989, 269] on span "200 Review s" at bounding box center [983, 270] width 56 height 14
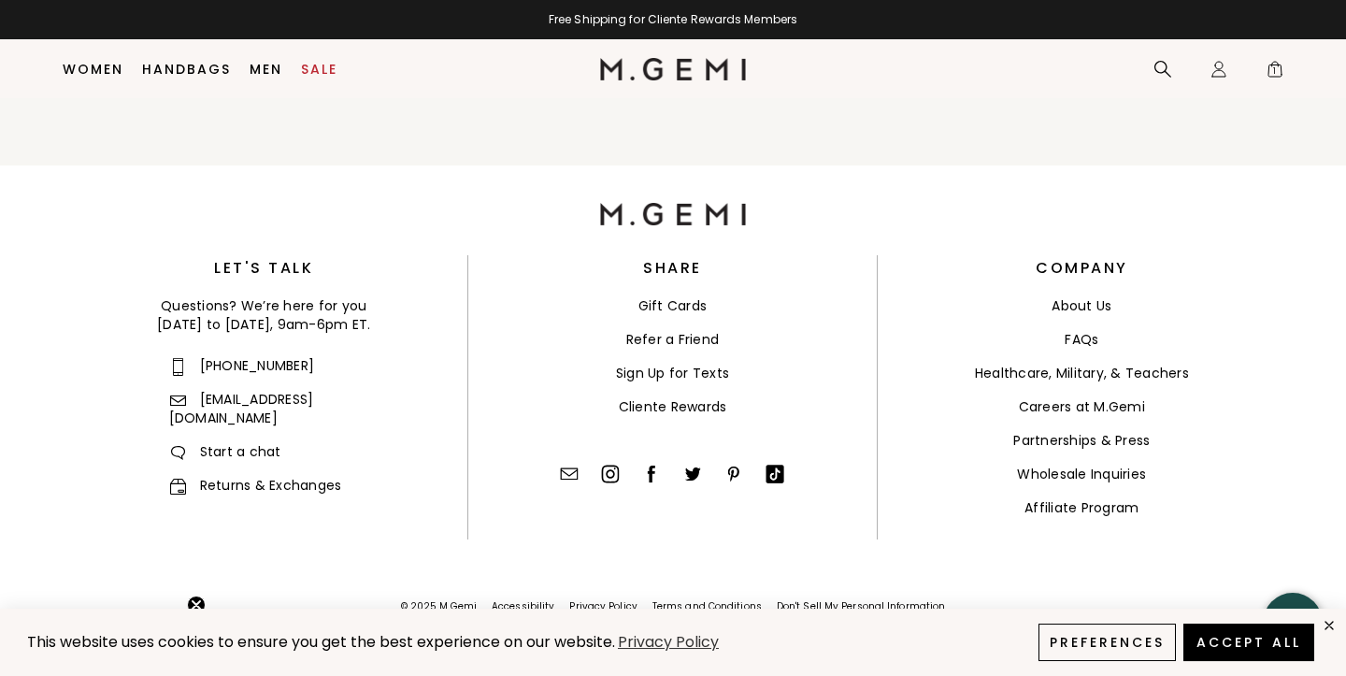
scroll to position [11302, 0]
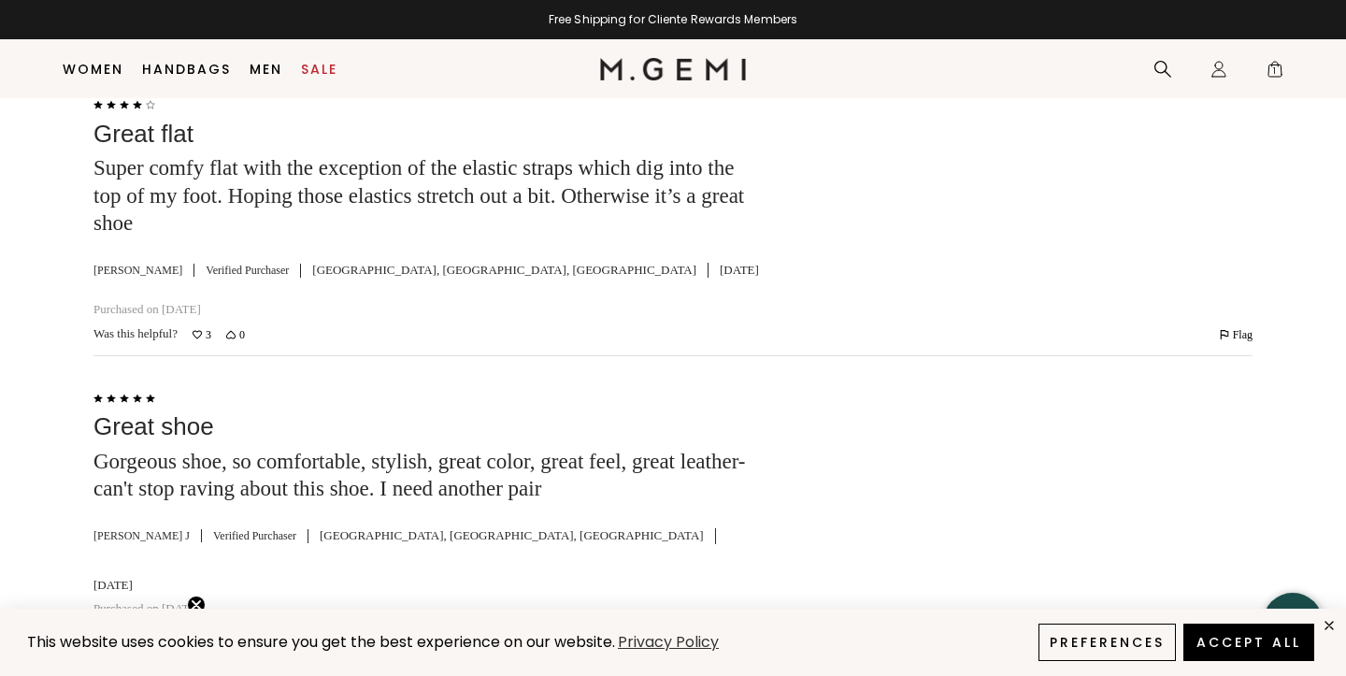
scroll to position [5556, 0]
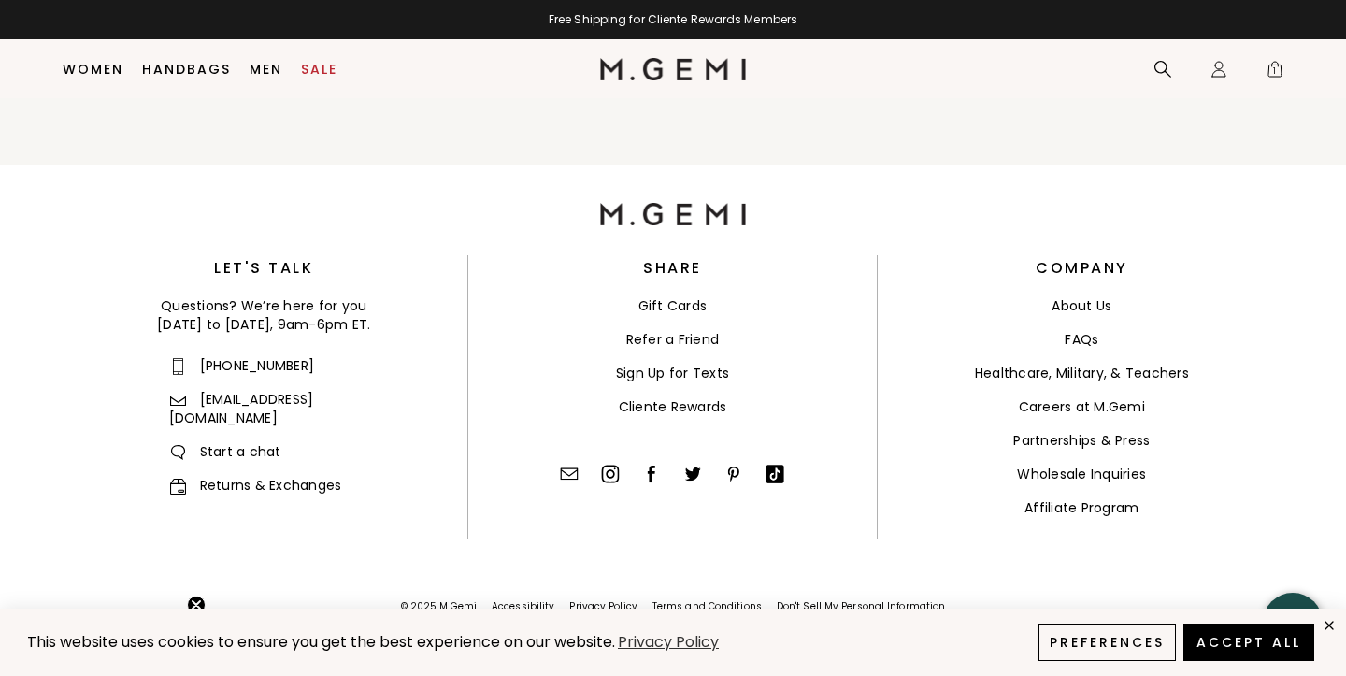
scroll to position [8412, 0]
type input "size"
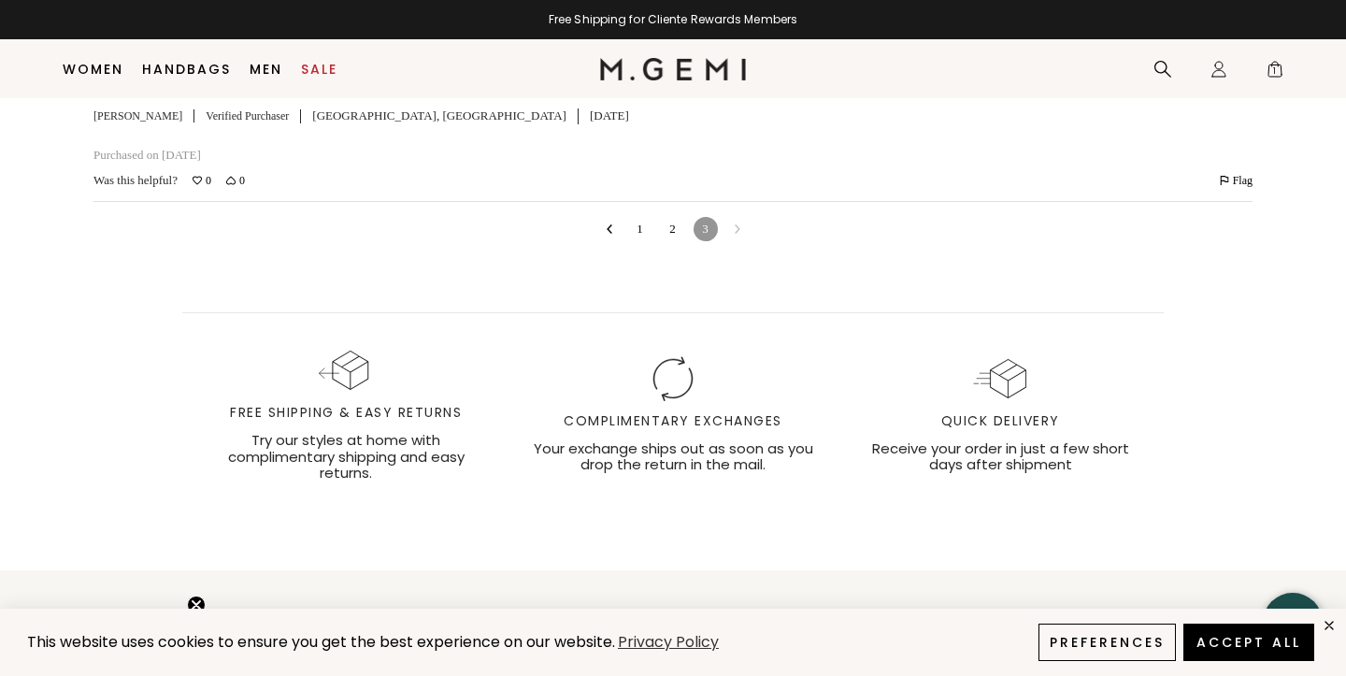
scroll to position [7204, 0]
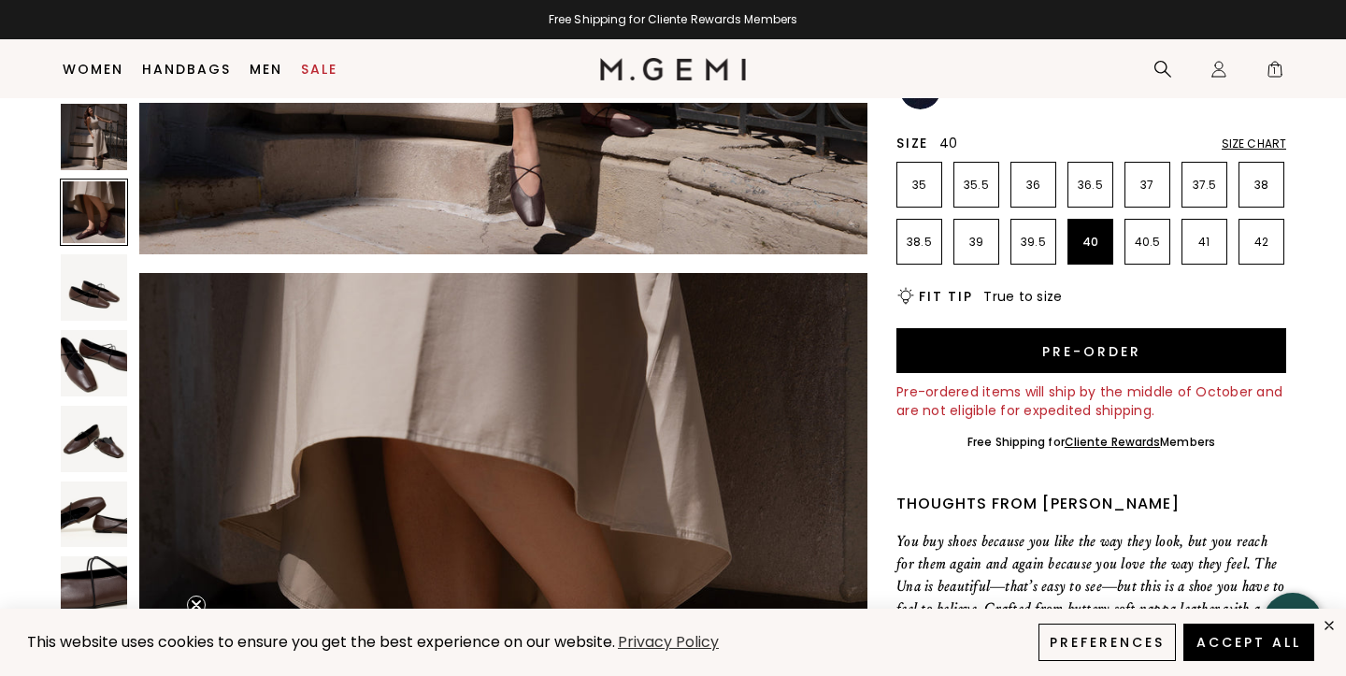
scroll to position [387, 0]
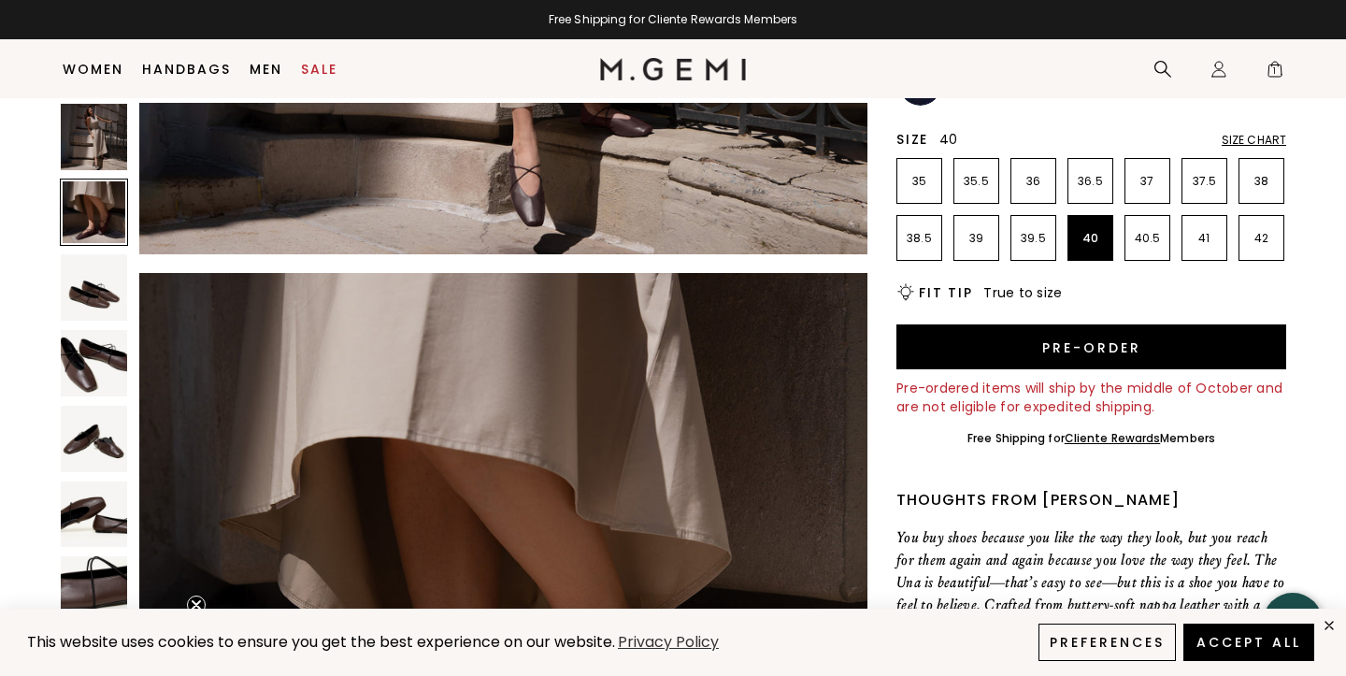
click at [1237, 146] on div "Size Chart" at bounding box center [1254, 140] width 65 height 15
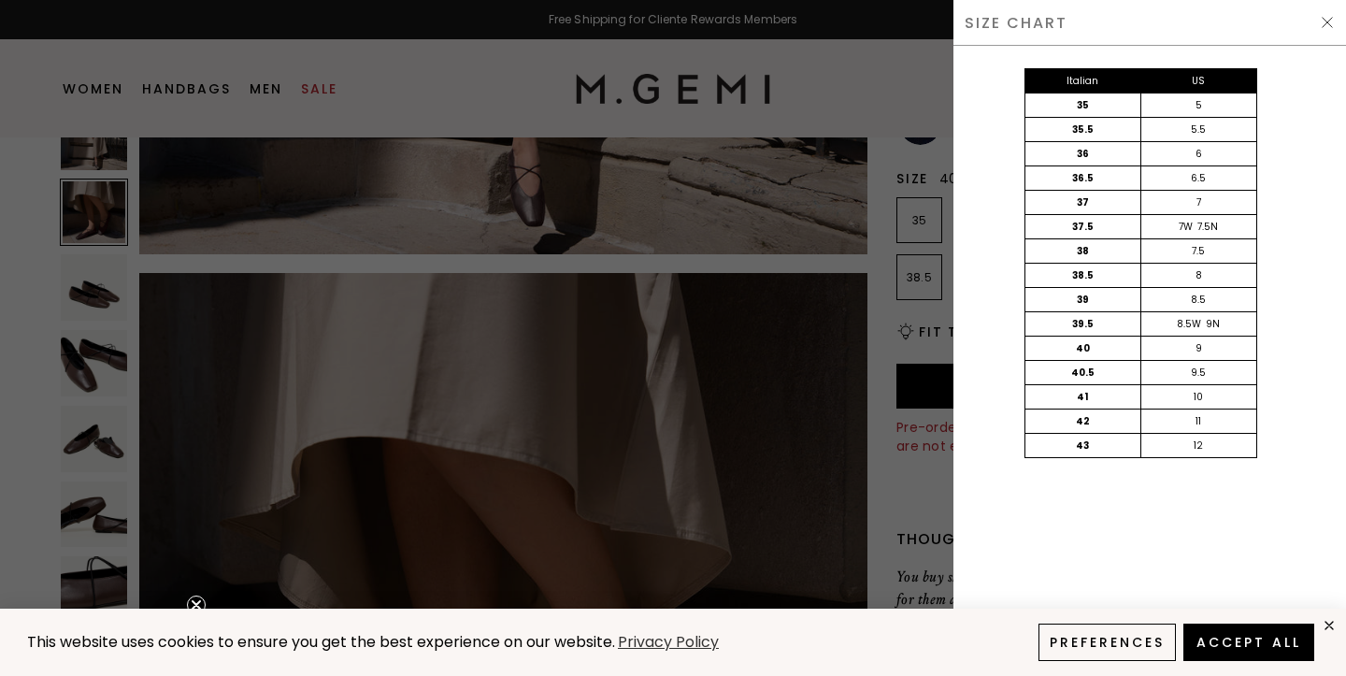
click at [1320, 22] on img at bounding box center [1327, 22] width 15 height 15
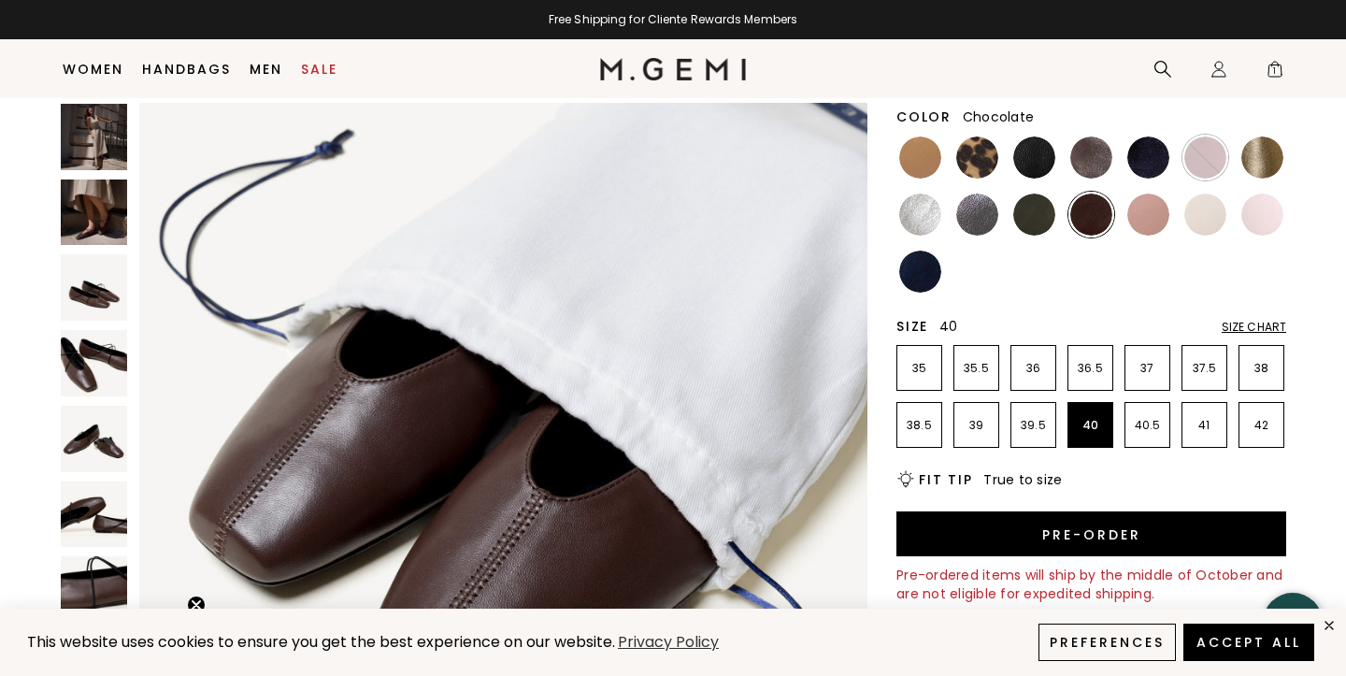
scroll to position [199, 0]
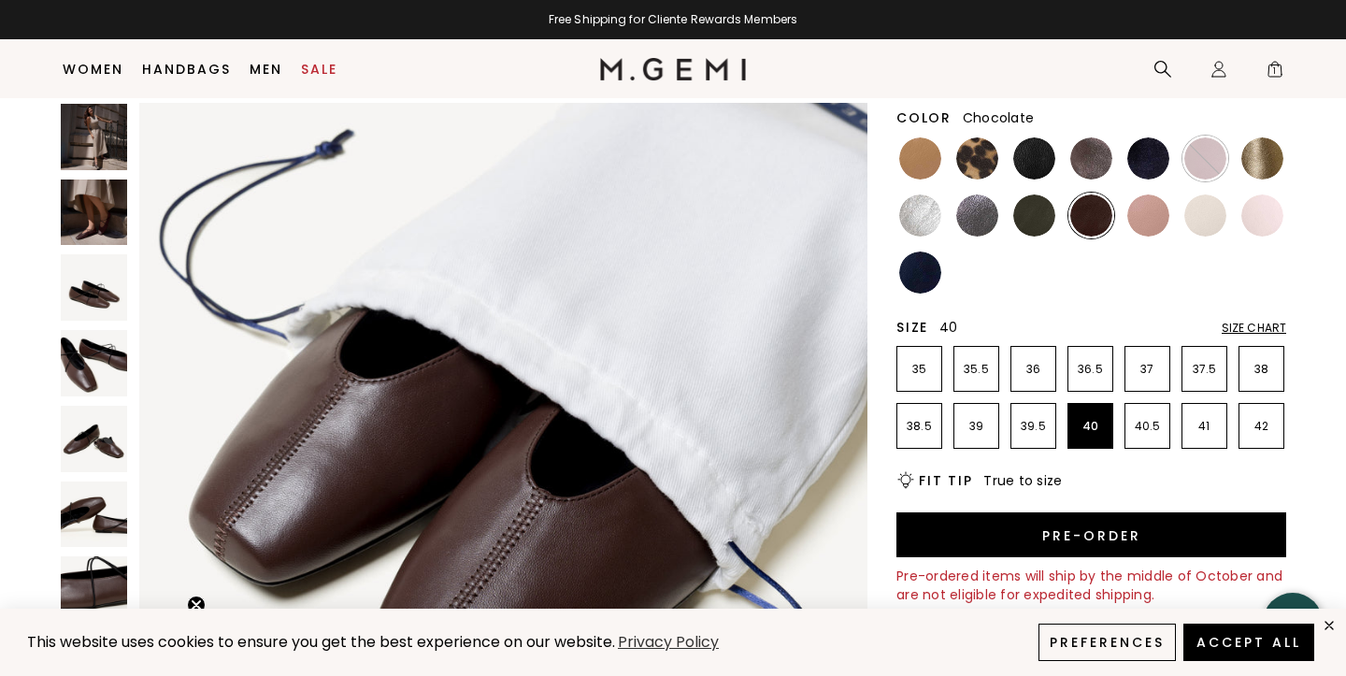
click at [1267, 323] on div "Size Chart" at bounding box center [1254, 328] width 65 height 15
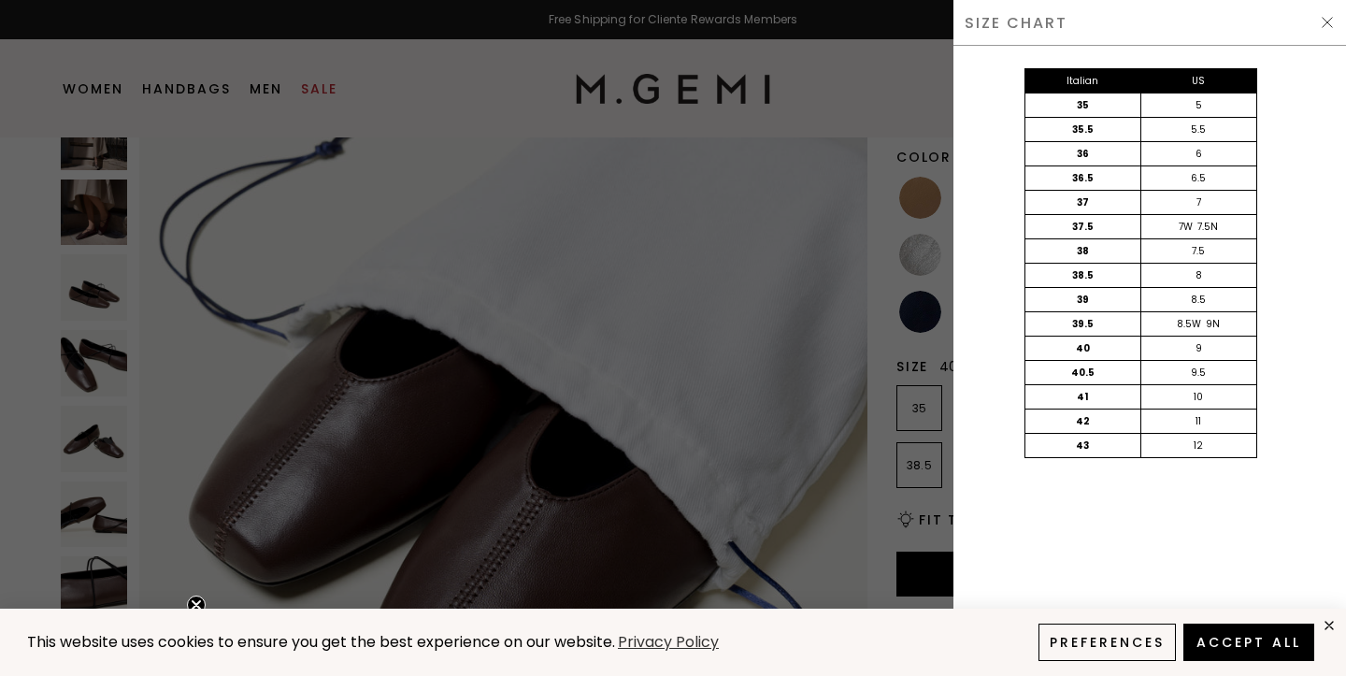
click at [1278, 327] on div "Italian US 35 5 35.5 5.5 36 6 36.5 6.5 37 7 37.5 7W 7.5N 38 7.5 38.5 8 39 8.5 3…" at bounding box center [1140, 282] width 393 height 472
click at [1321, 22] on img at bounding box center [1327, 22] width 15 height 15
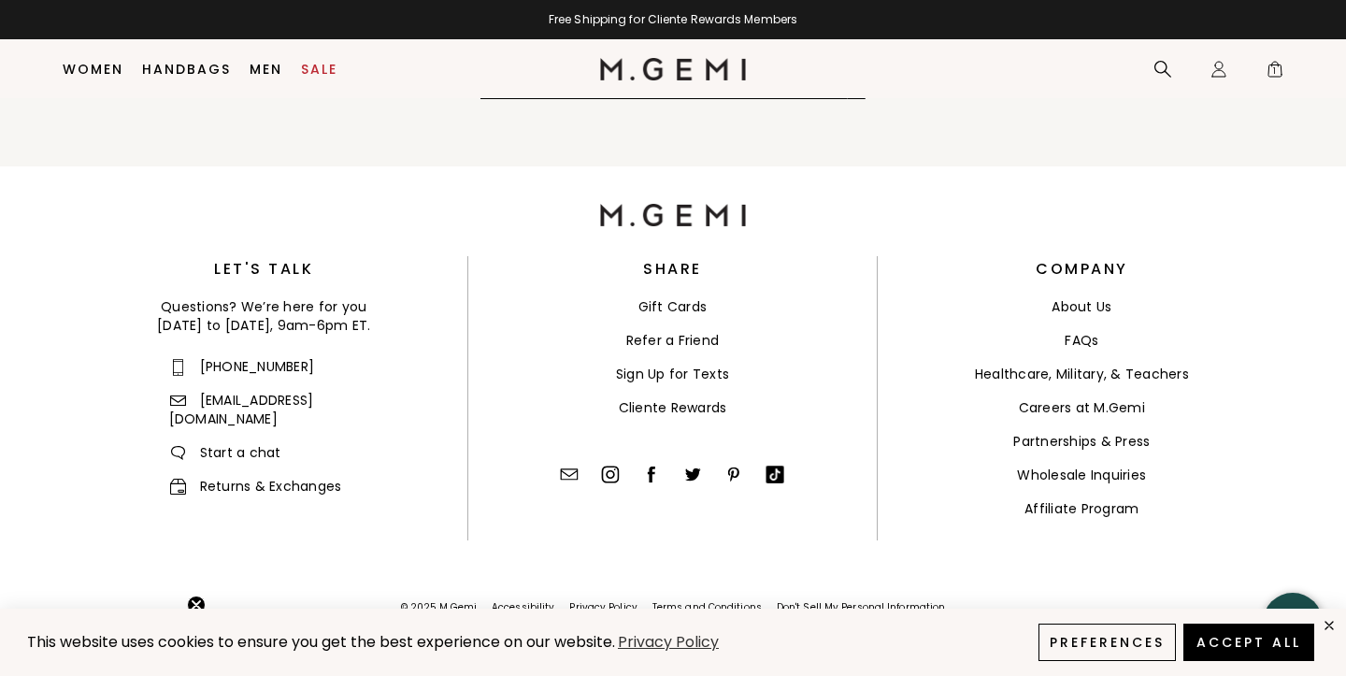
scroll to position [9105, 0]
click at [1086, 340] on link "FAQs" at bounding box center [1082, 340] width 34 height 19
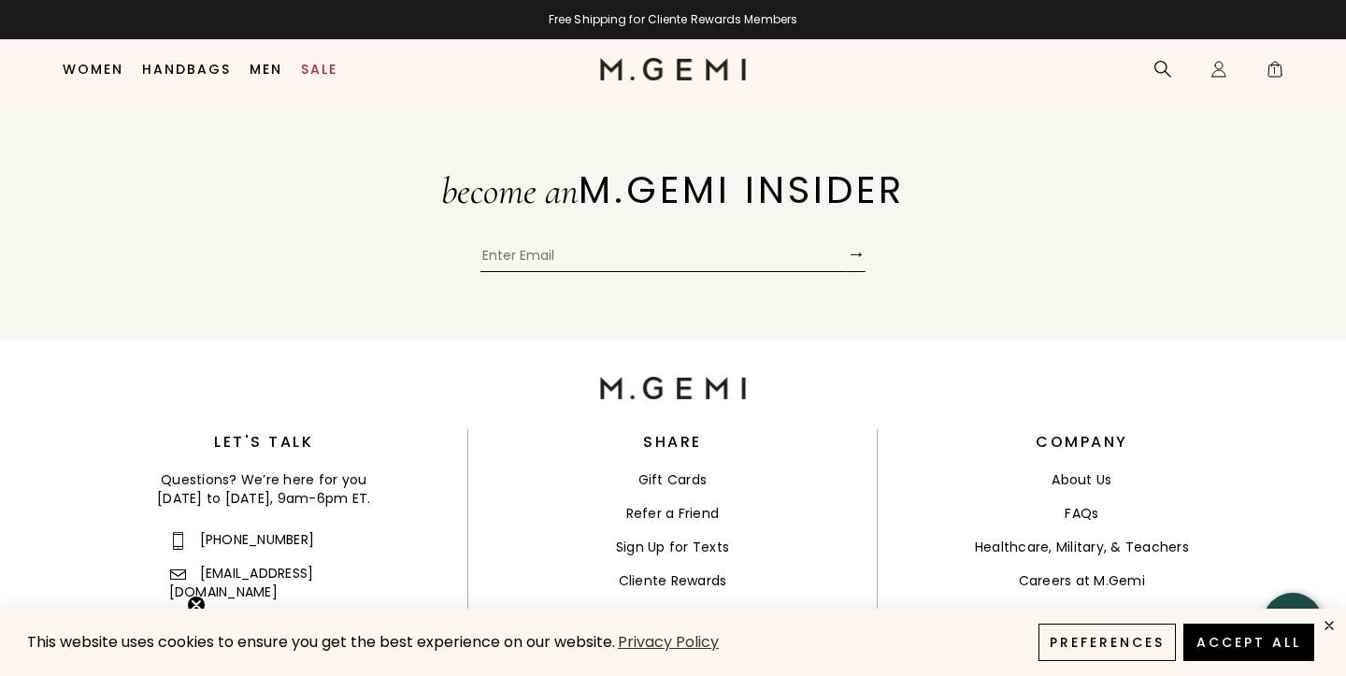
scroll to position [1012, 0]
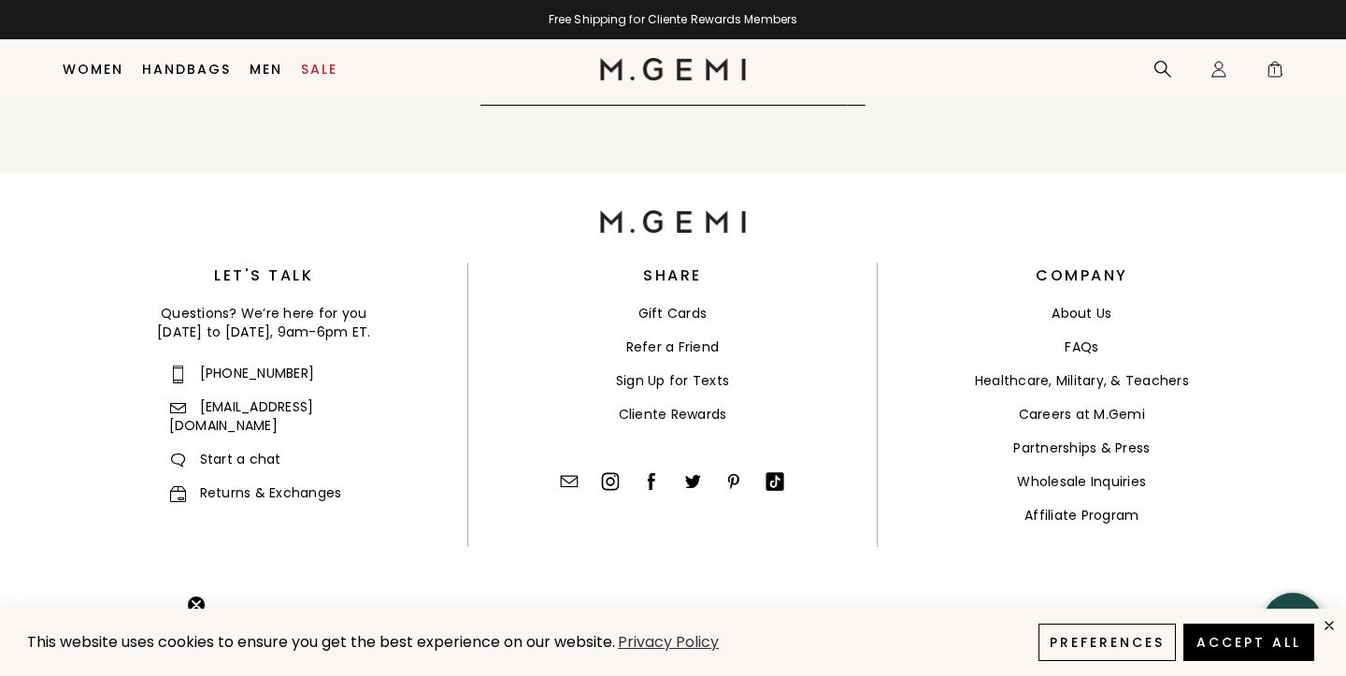
click at [316, 483] on link "Returns & Exchanges" at bounding box center [255, 492] width 173 height 19
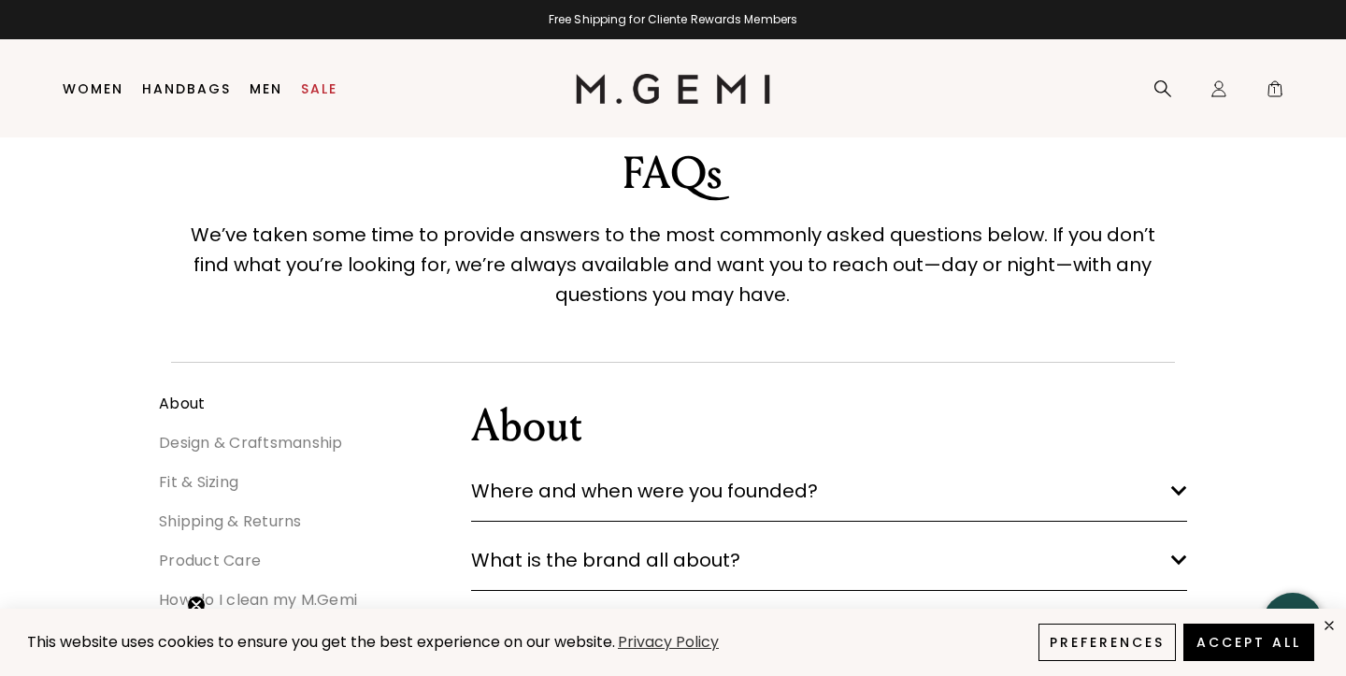
scroll to position [39, 0]
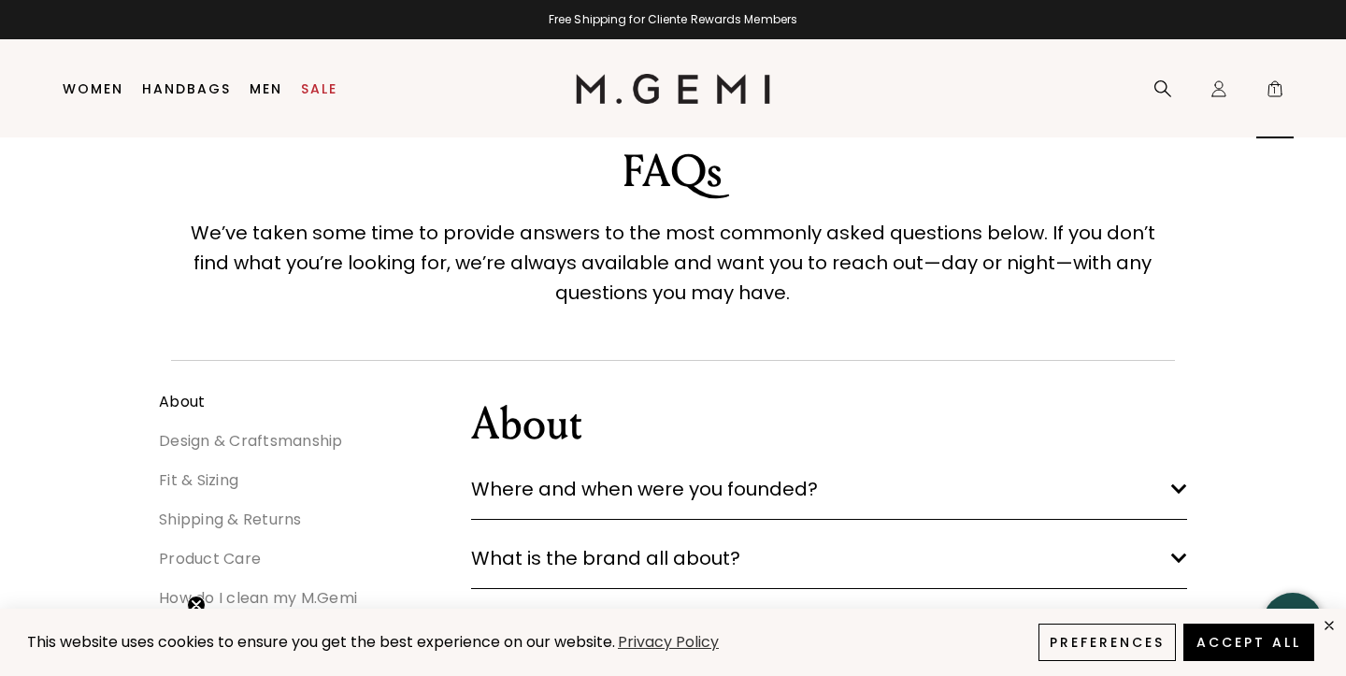
click at [1279, 92] on span "1" at bounding box center [1275, 92] width 19 height 19
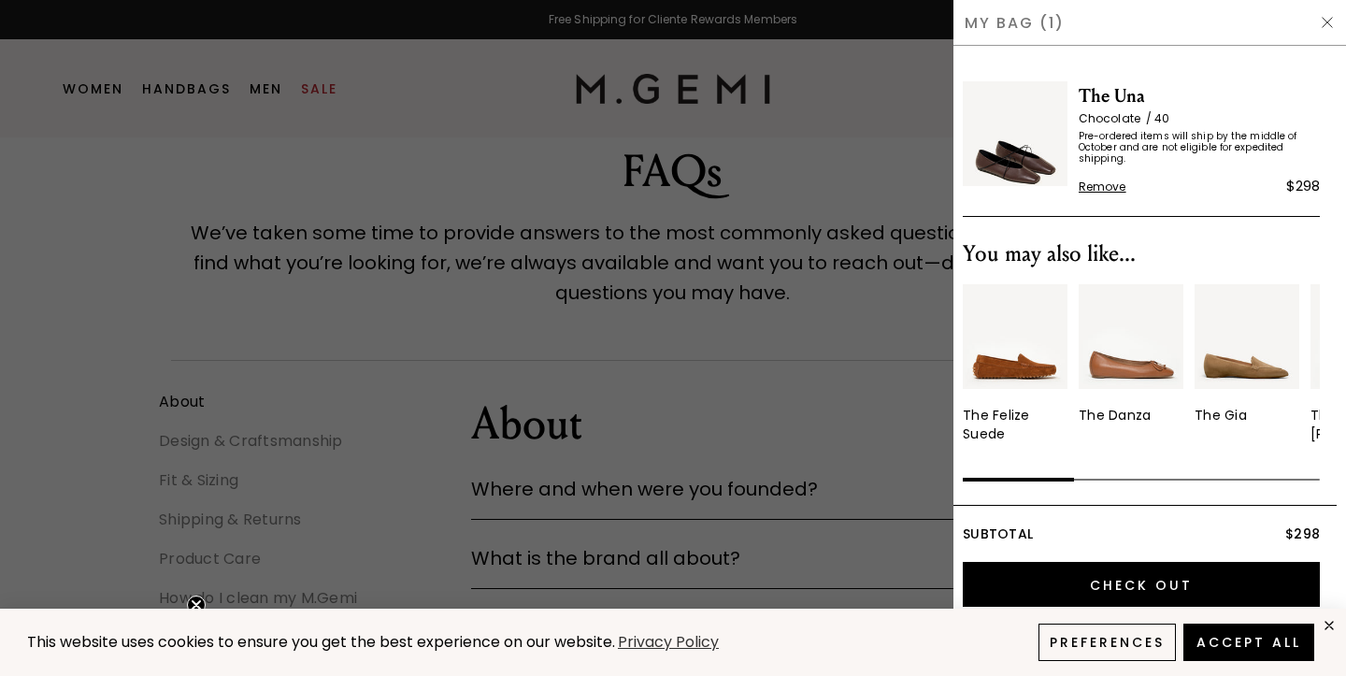
click at [1020, 175] on img at bounding box center [1015, 133] width 105 height 105
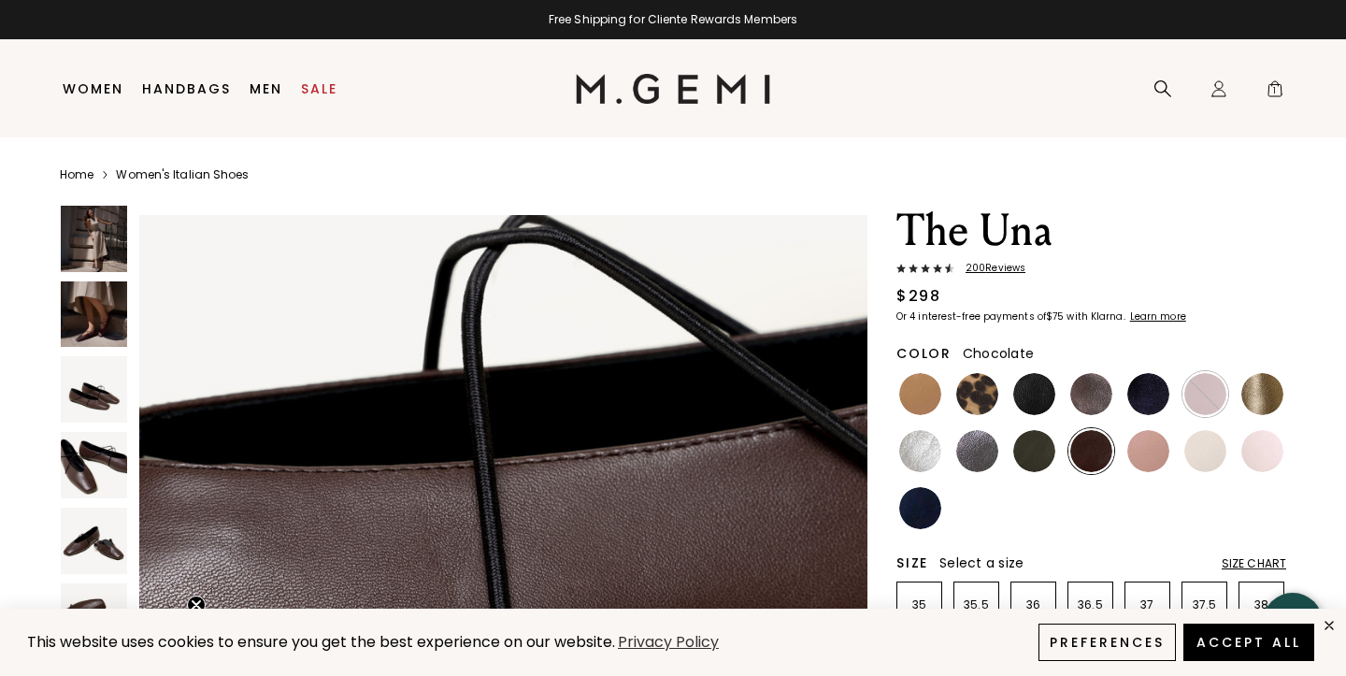
scroll to position [4475, 0]
click at [756, 17] on div "Free Shipping for Cliente Rewards Members" at bounding box center [673, 19] width 1346 height 15
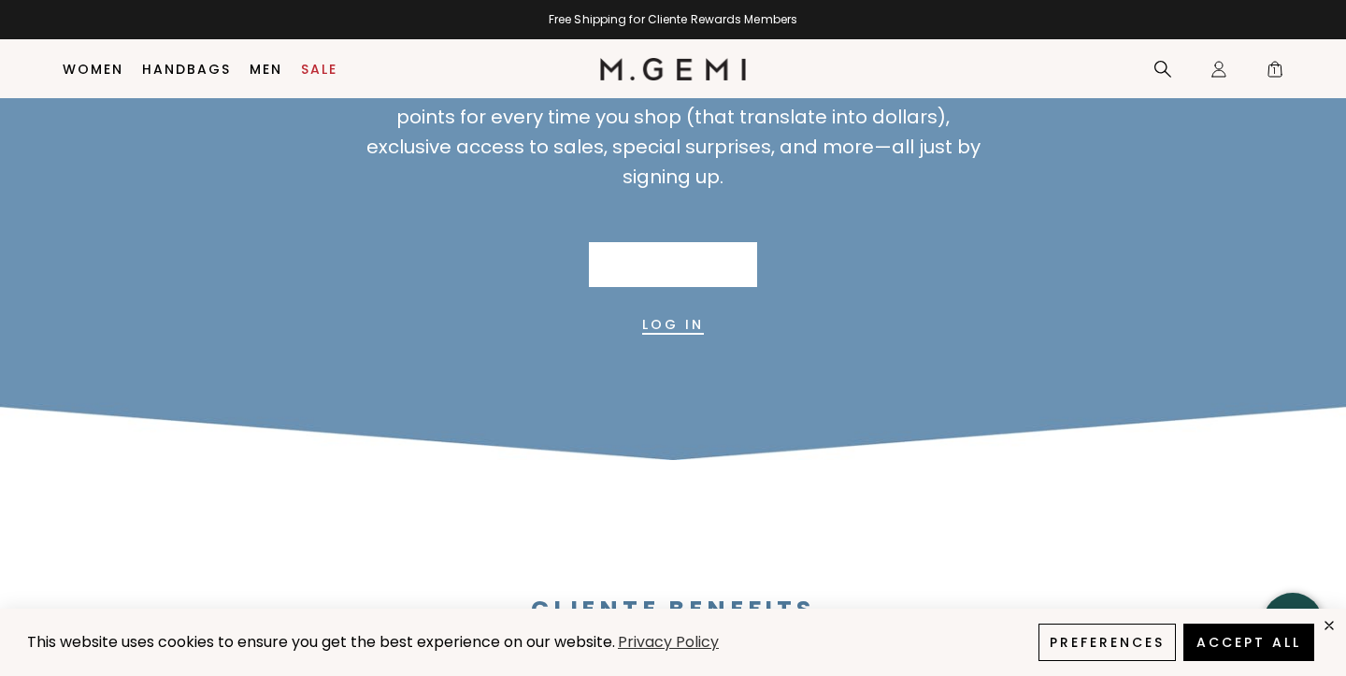
scroll to position [225, 0]
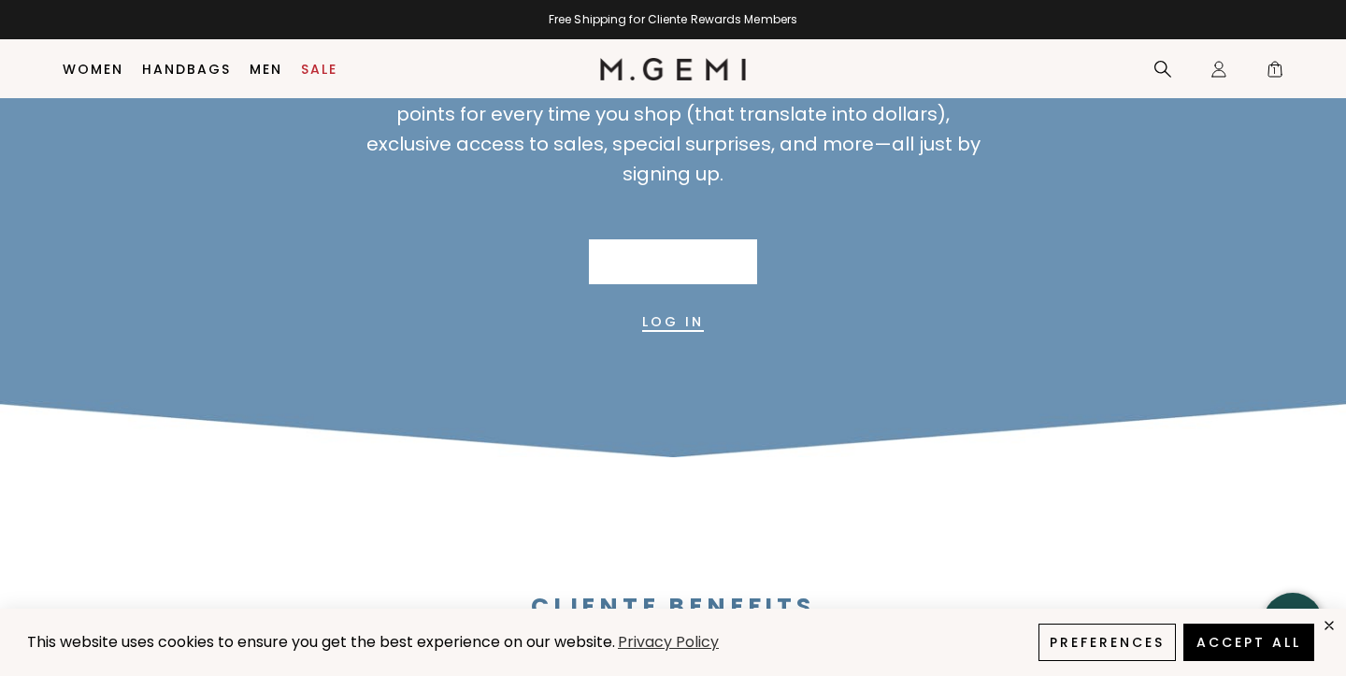
click at [701, 257] on link "Join Now" at bounding box center [673, 261] width 168 height 45
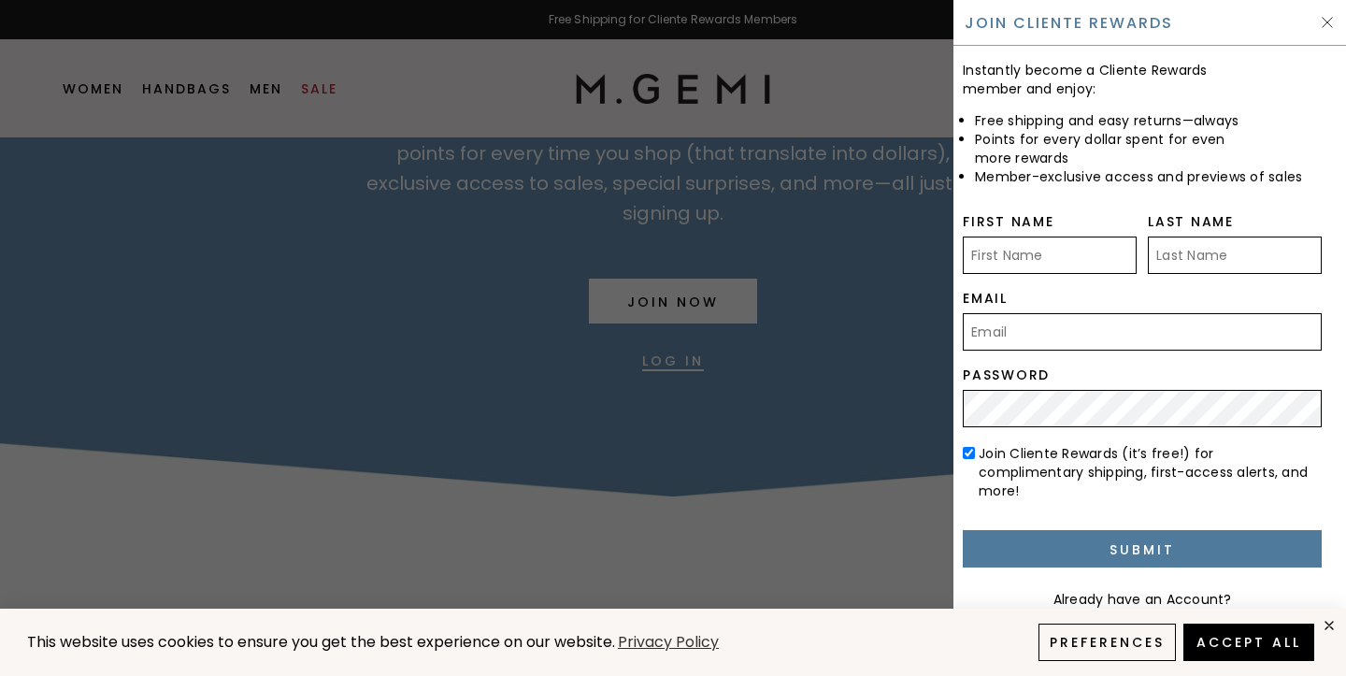
click at [1008, 263] on input "First Name" at bounding box center [1050, 255] width 174 height 37
type input "Kristen"
type input "Rand"
type input "[EMAIL_ADDRESS][DOMAIN_NAME]"
click at [1107, 294] on label "Email" at bounding box center [1142, 298] width 359 height 15
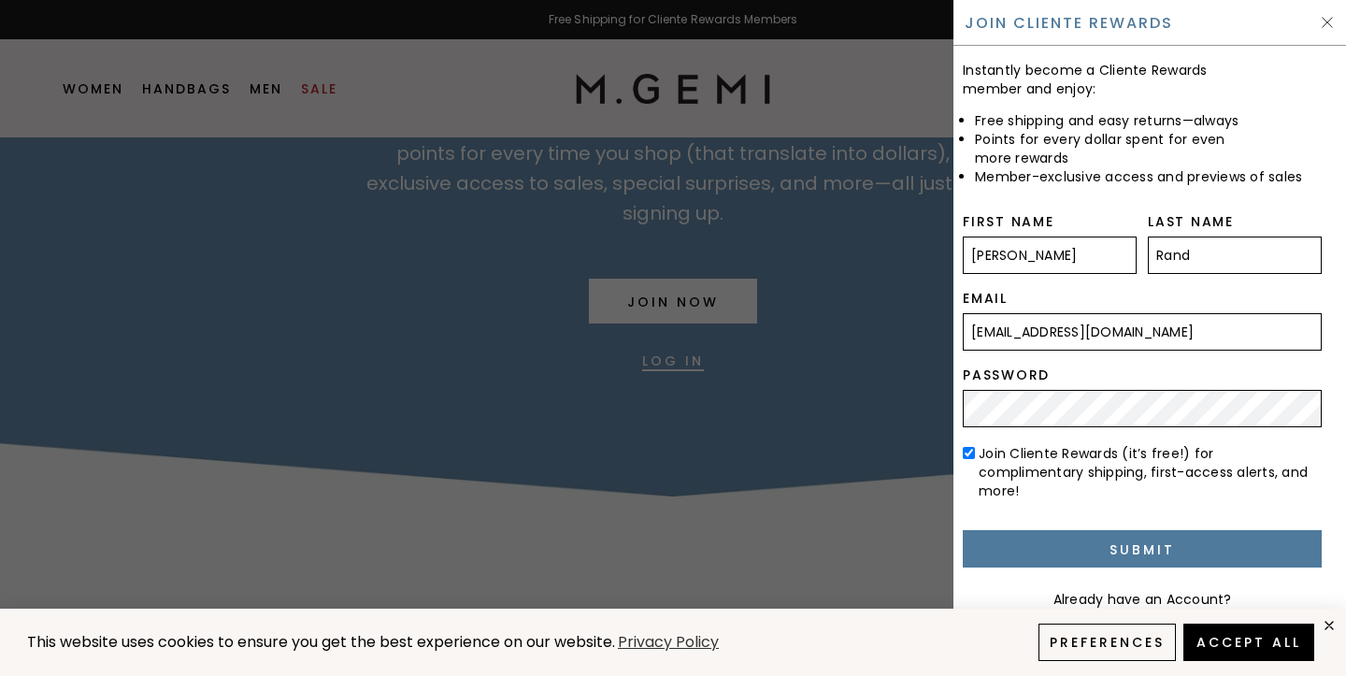
click at [1107, 313] on input "[EMAIL_ADDRESS][DOMAIN_NAME]" at bounding box center [1142, 331] width 359 height 37
click at [1120, 288] on div "First Name Kristen" at bounding box center [1050, 252] width 174 height 77
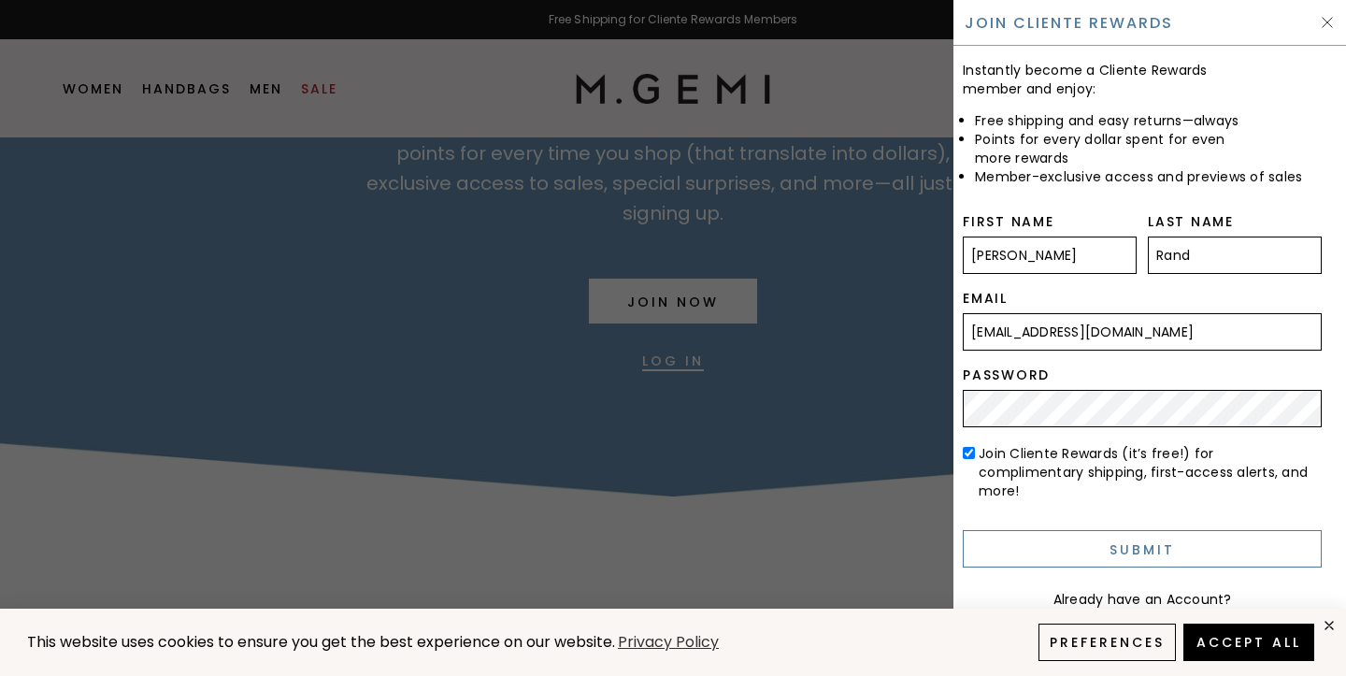
click at [1174, 530] on input "Submit" at bounding box center [1142, 548] width 359 height 37
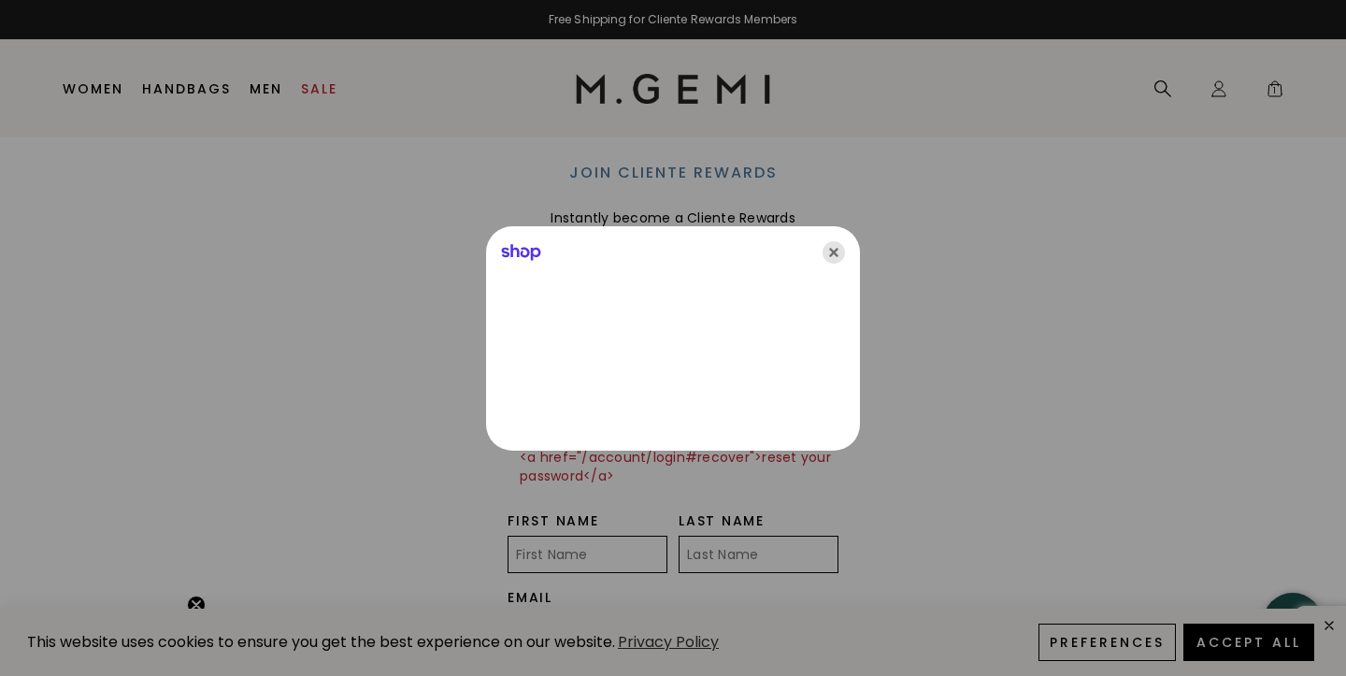
click at [829, 255] on icon "Close" at bounding box center [834, 252] width 22 height 22
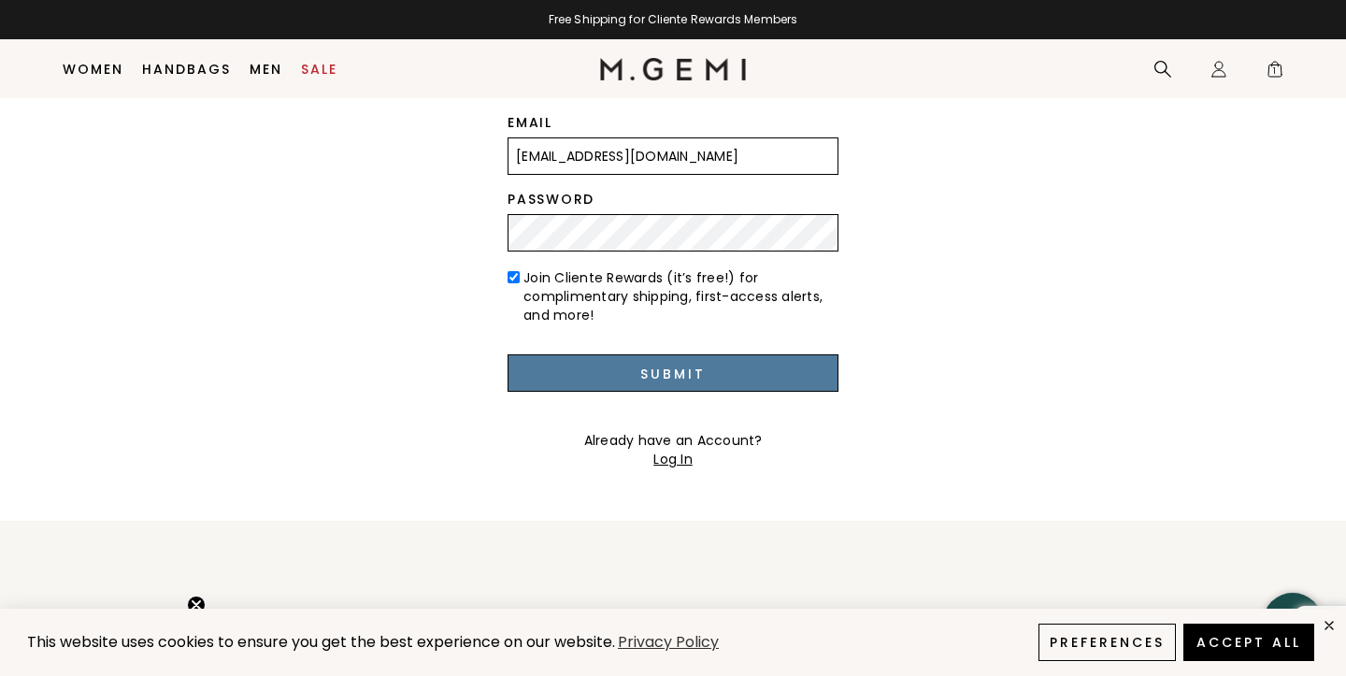
scroll to position [445, 0]
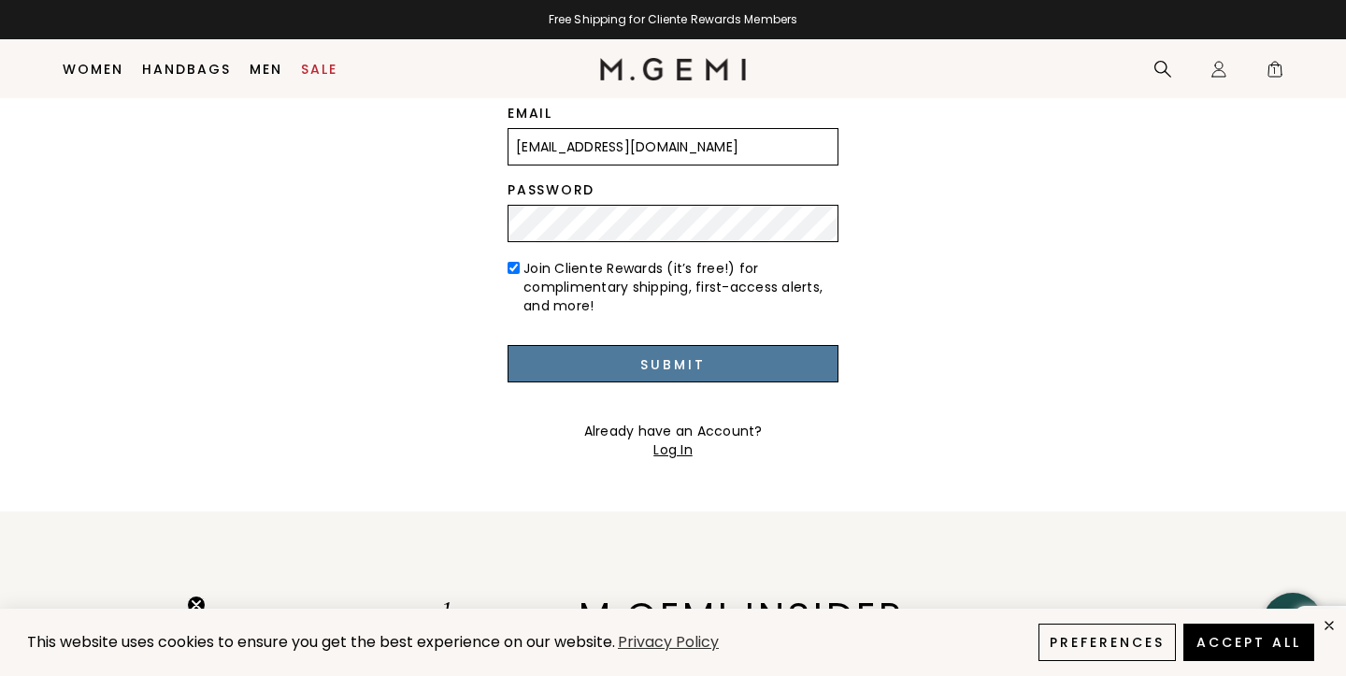
click at [674, 458] on link "Log In" at bounding box center [673, 449] width 39 height 19
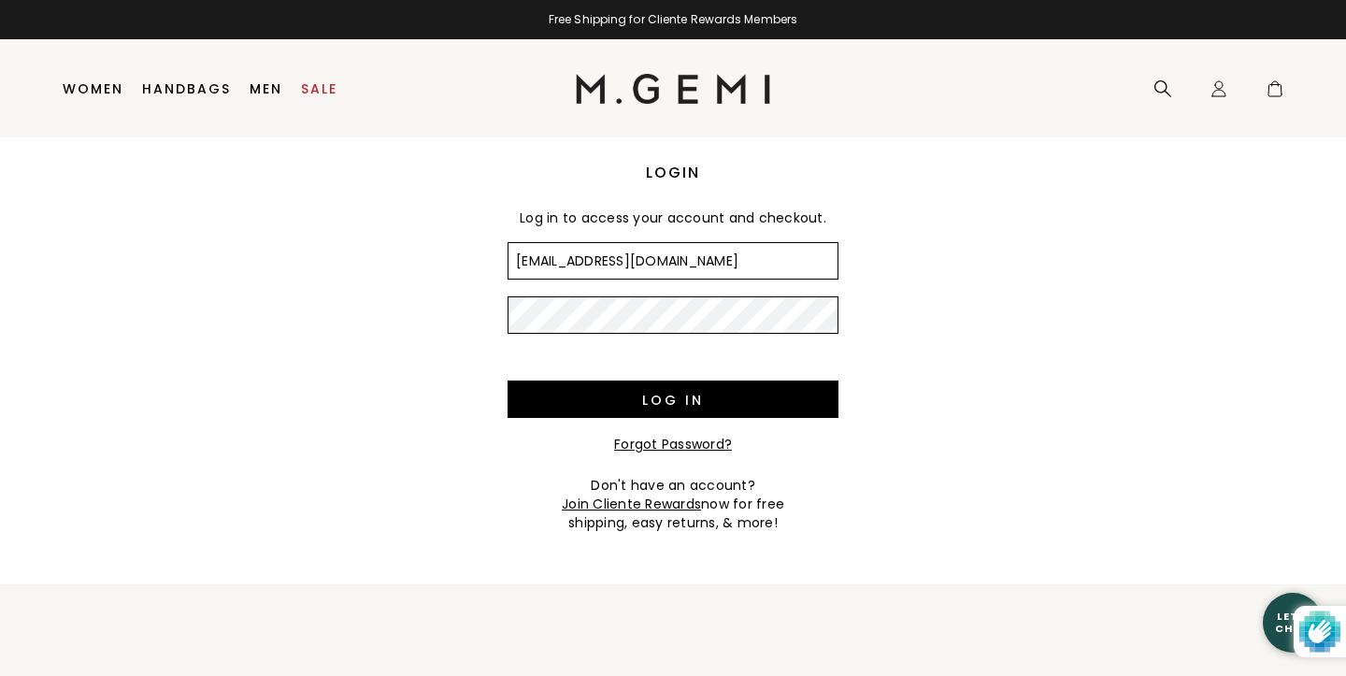
type input "krand66@gmail.com"
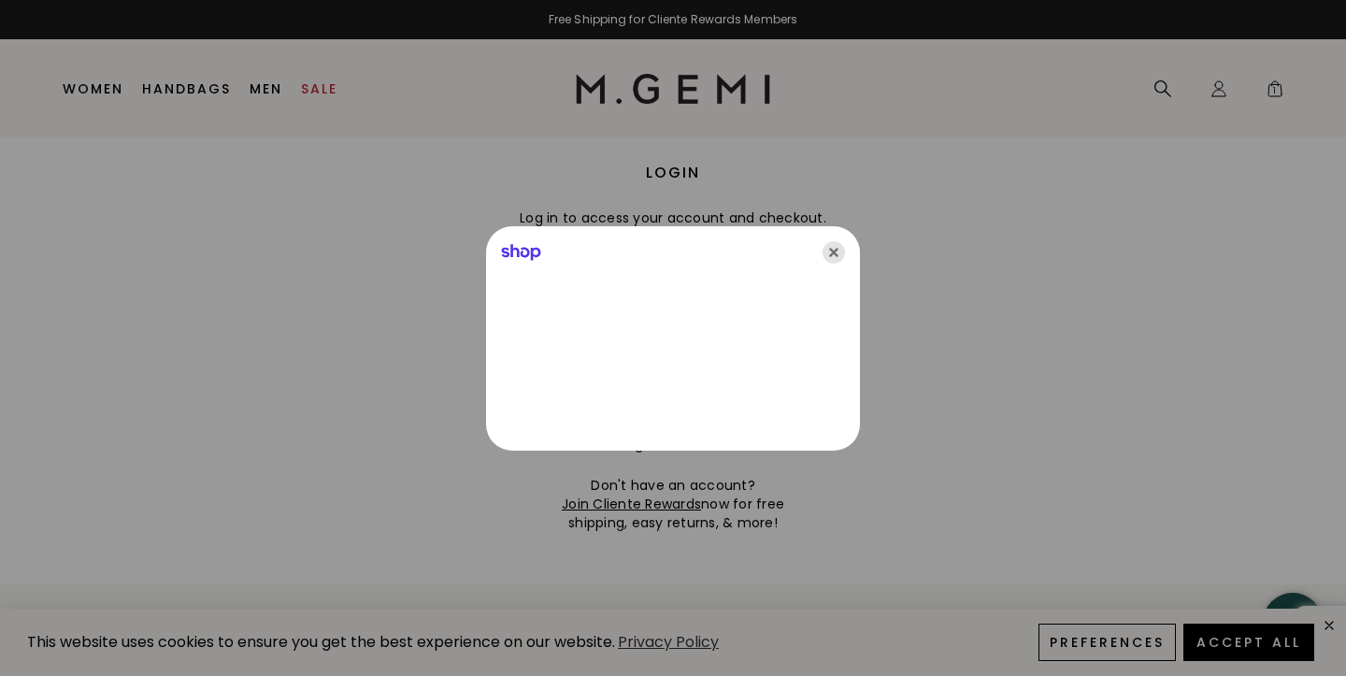
click at [831, 253] on icon "Close" at bounding box center [834, 252] width 22 height 22
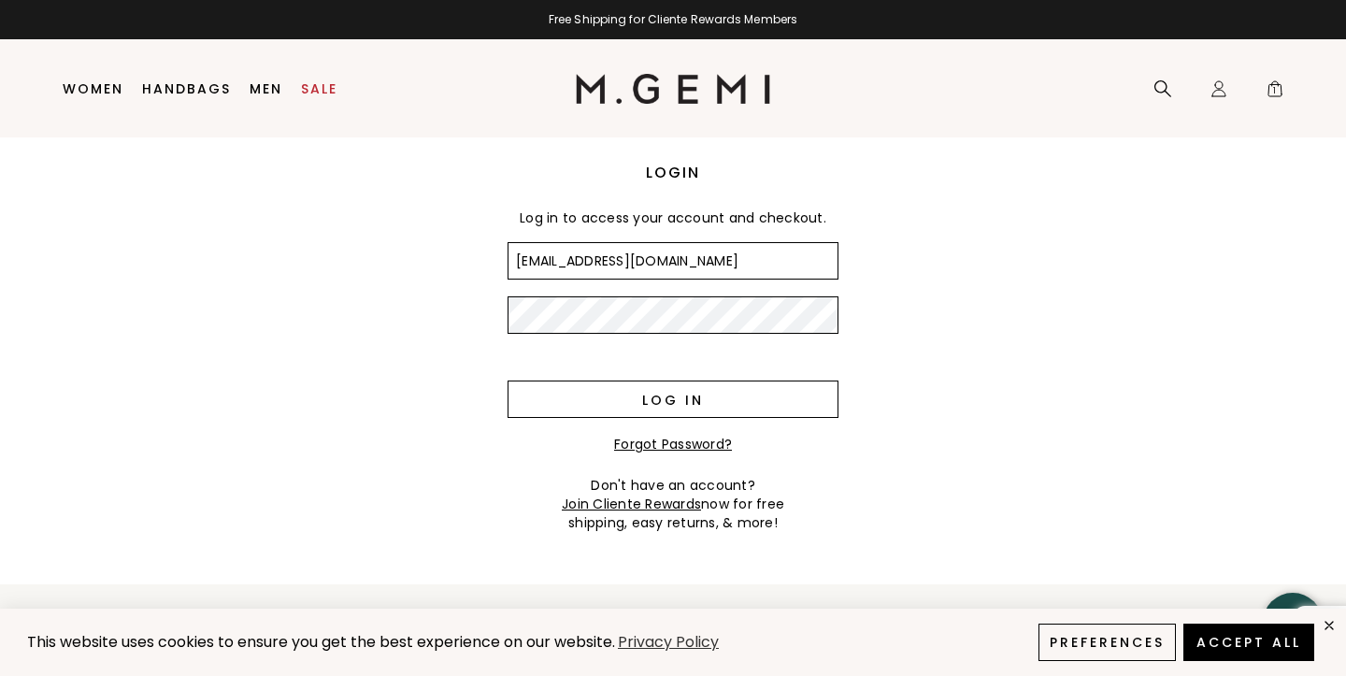
click at [701, 405] on input "Log in" at bounding box center [673, 399] width 331 height 37
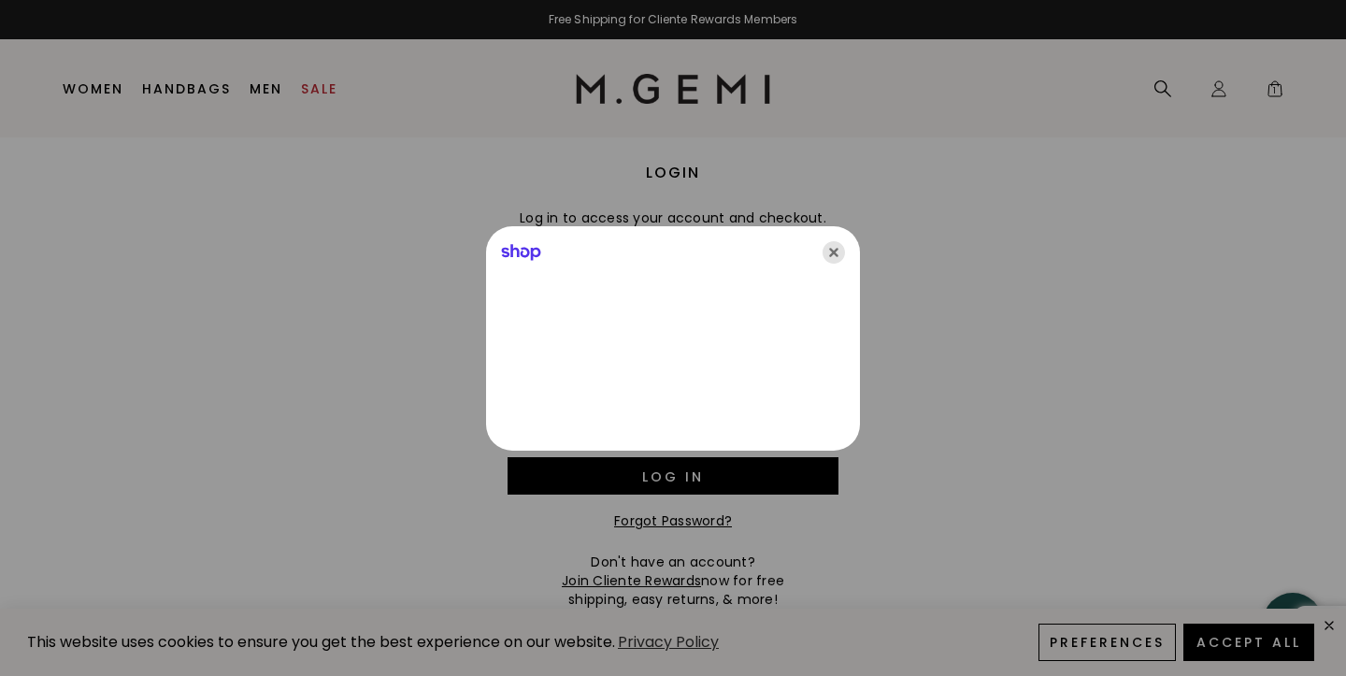
click at [828, 249] on icon "Close" at bounding box center [834, 252] width 22 height 22
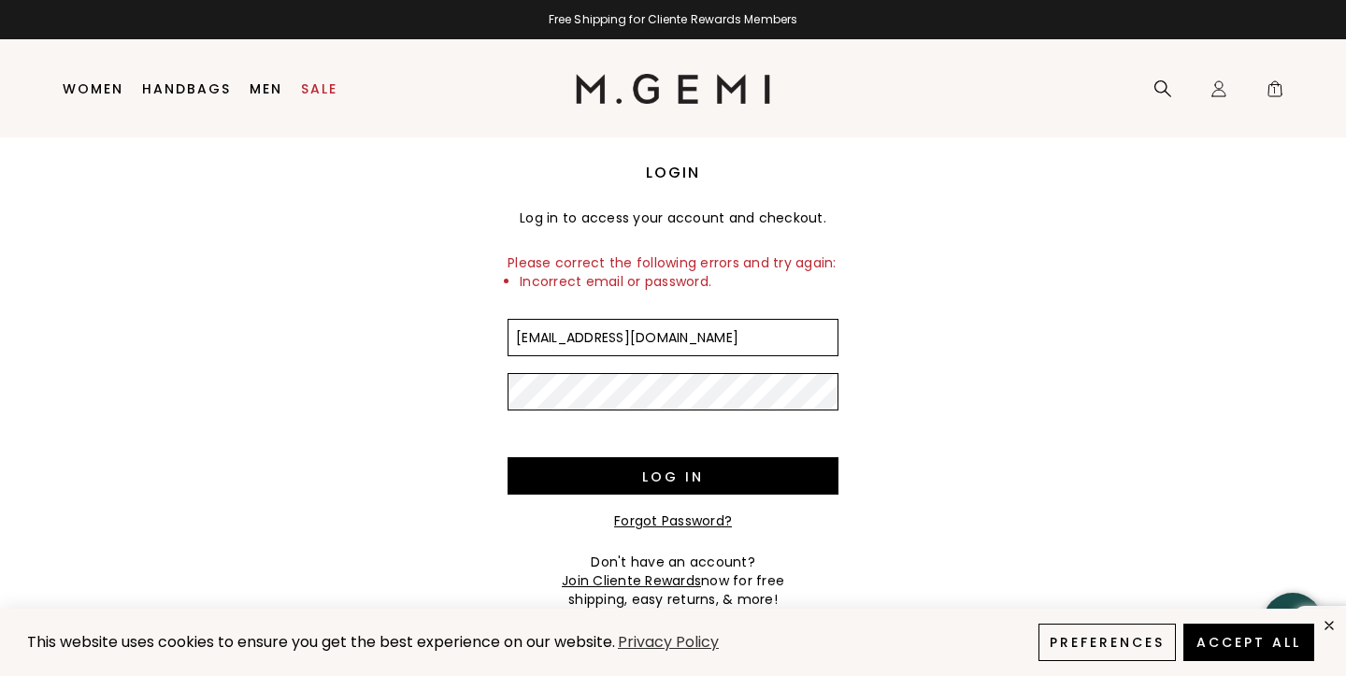
click at [674, 523] on link "Forgot Password?" at bounding box center [673, 520] width 118 height 19
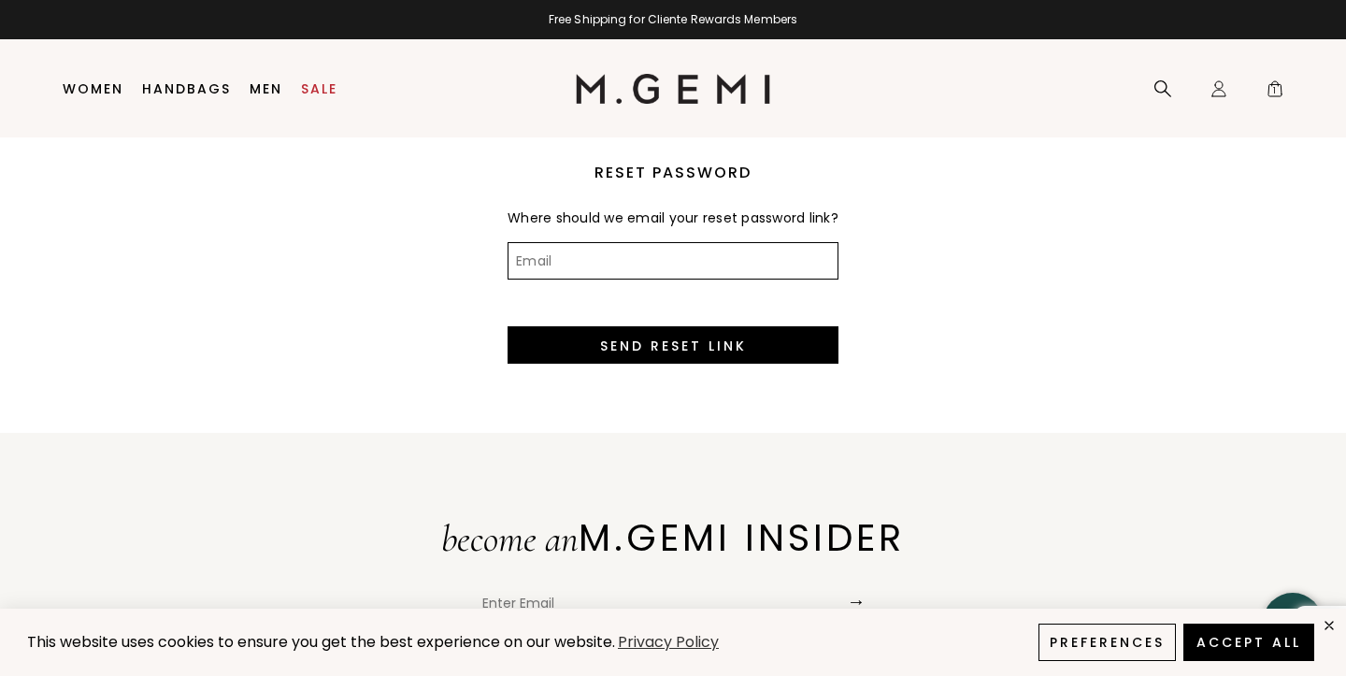
click at [555, 272] on input "Email" at bounding box center [673, 260] width 331 height 37
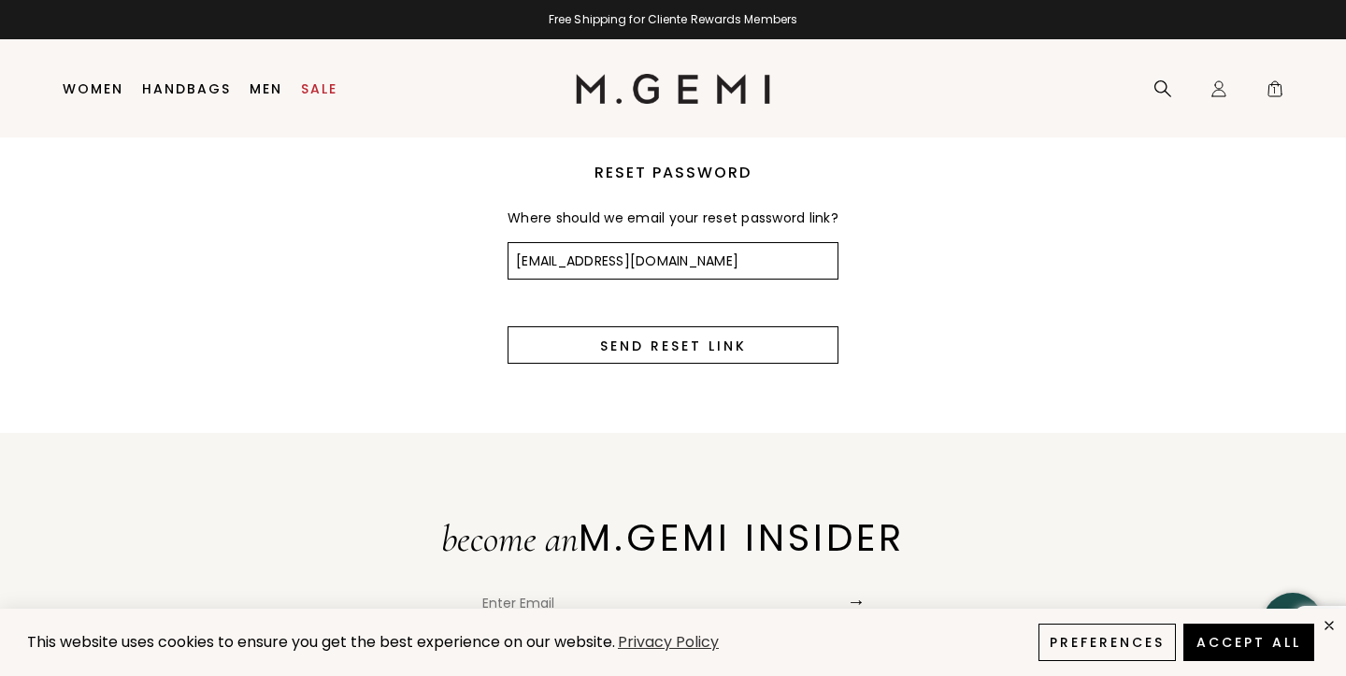
type input "[EMAIL_ADDRESS][DOMAIN_NAME]"
click at [661, 362] on input "Send Reset Link" at bounding box center [673, 344] width 331 height 37
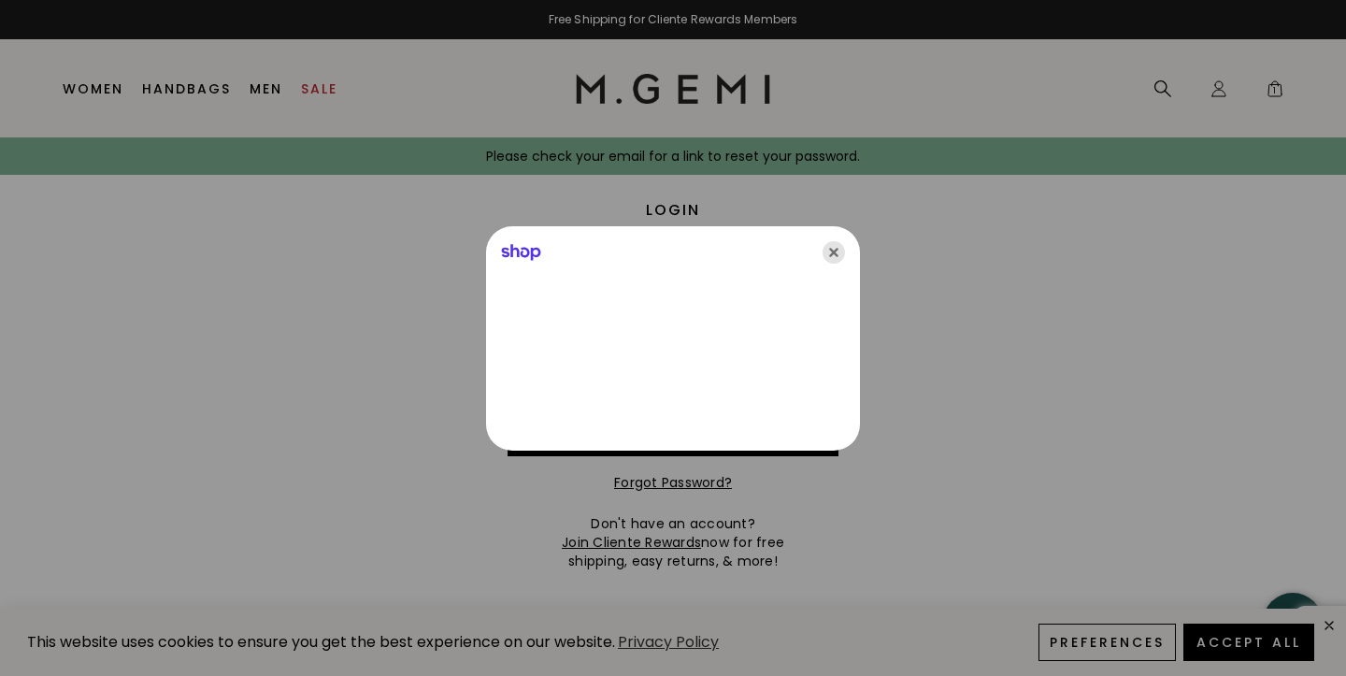
click at [842, 242] on icon "Close" at bounding box center [834, 252] width 22 height 22
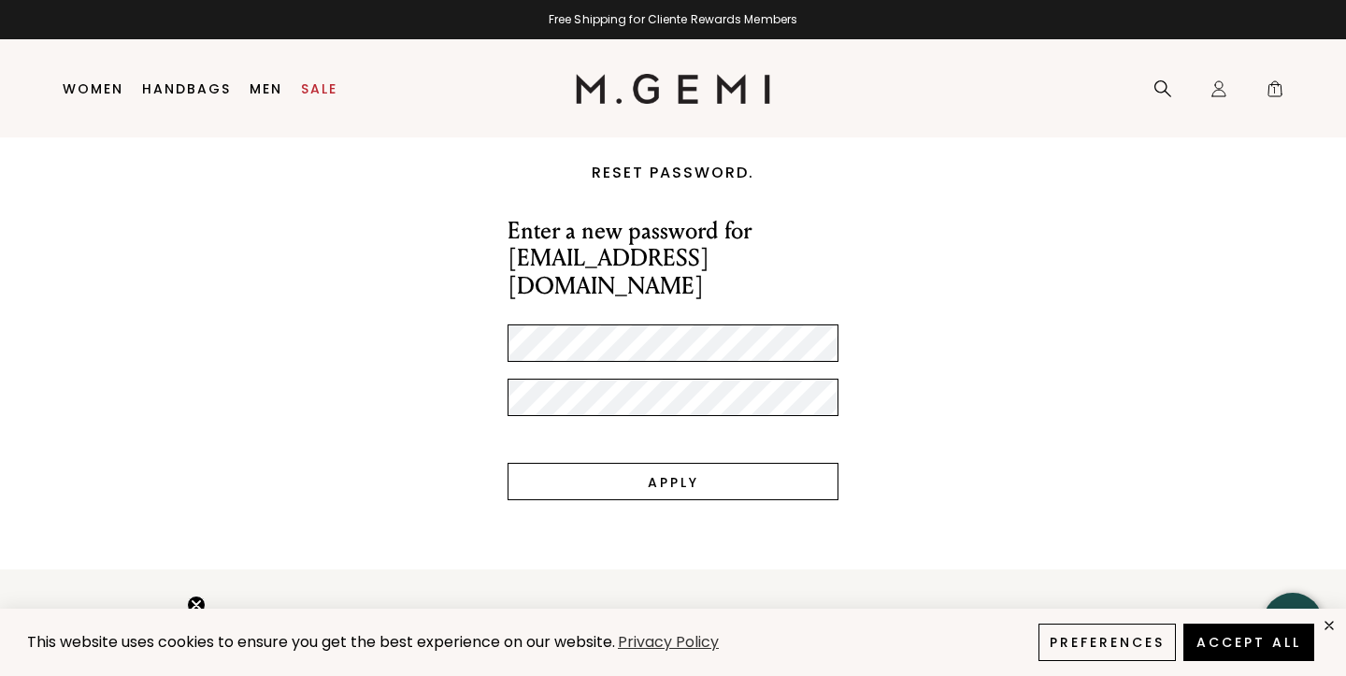
click at [667, 463] on input "Apply" at bounding box center [673, 481] width 331 height 37
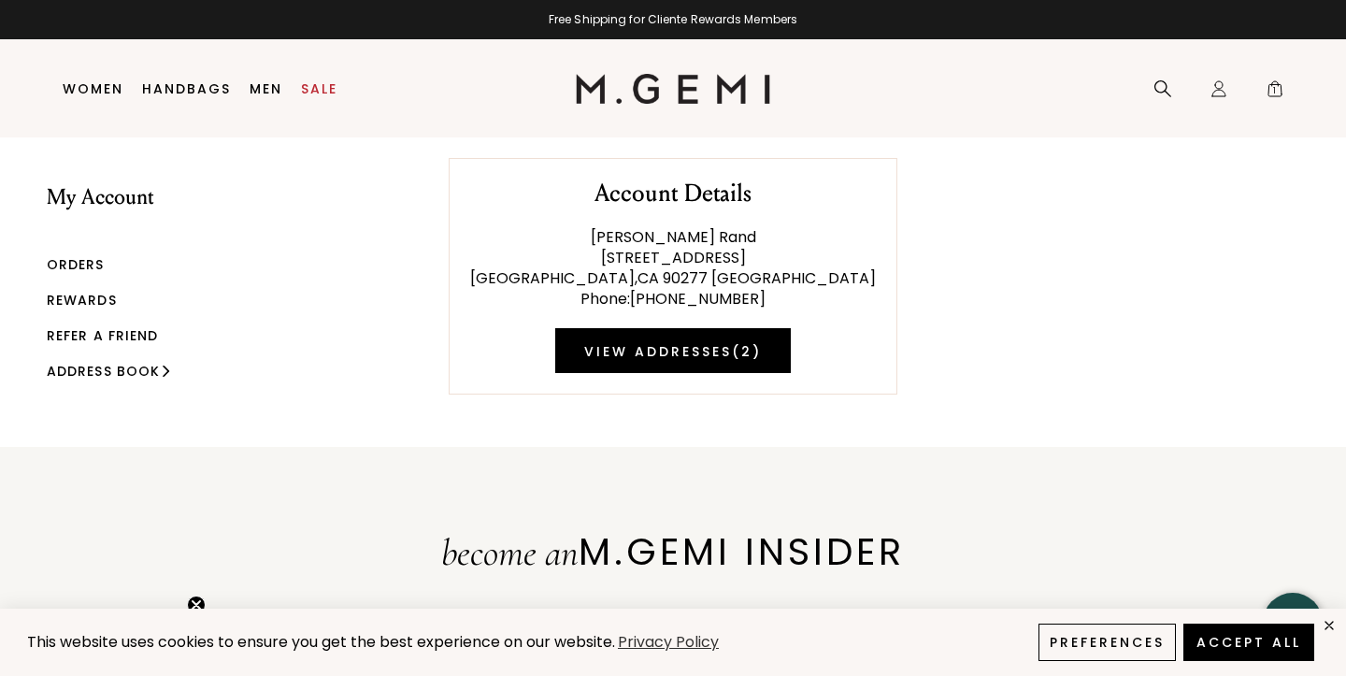
click at [95, 255] on link "Orders" at bounding box center [76, 264] width 58 height 19
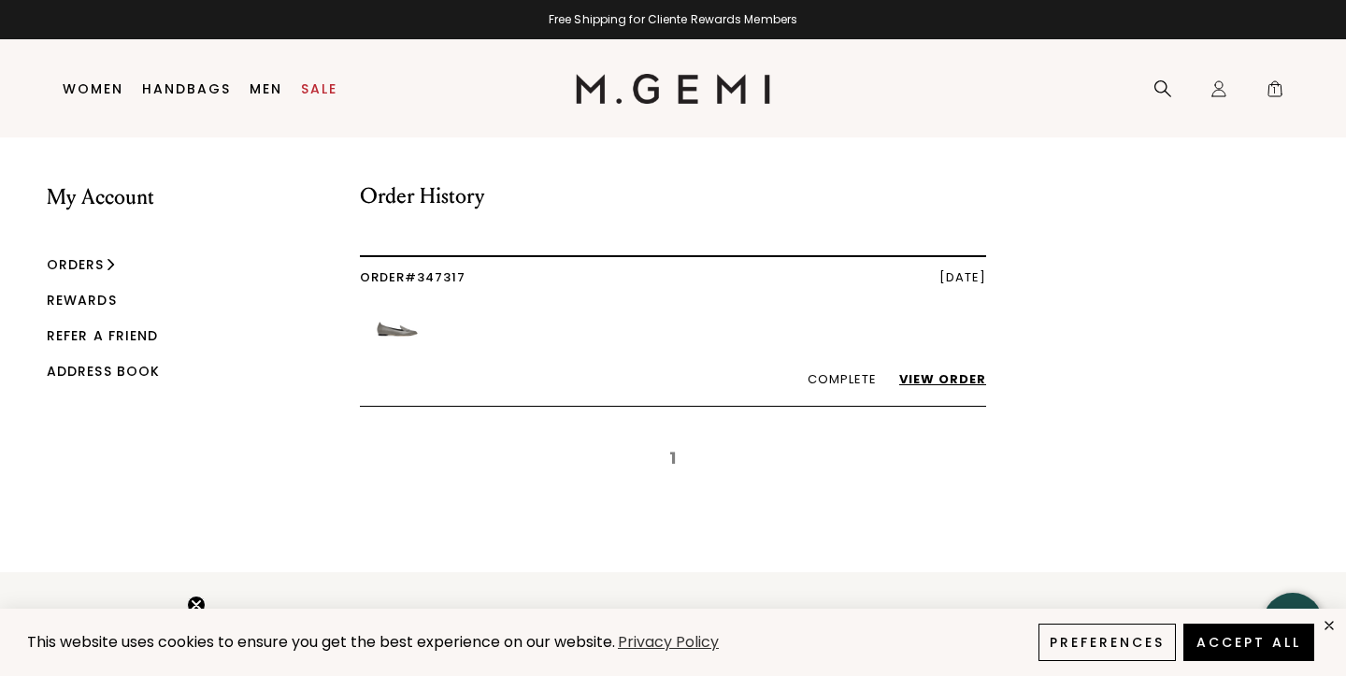
click at [954, 381] on link "View Order" at bounding box center [934, 379] width 106 height 18
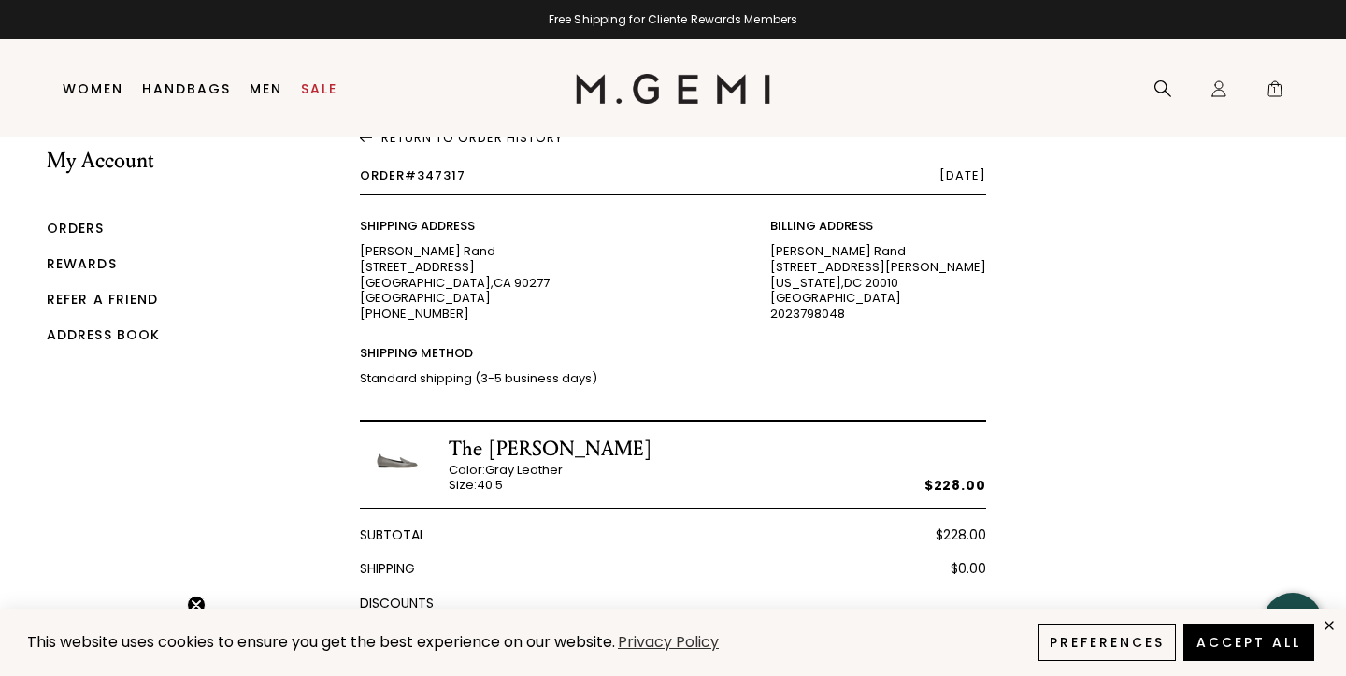
scroll to position [31, 0]
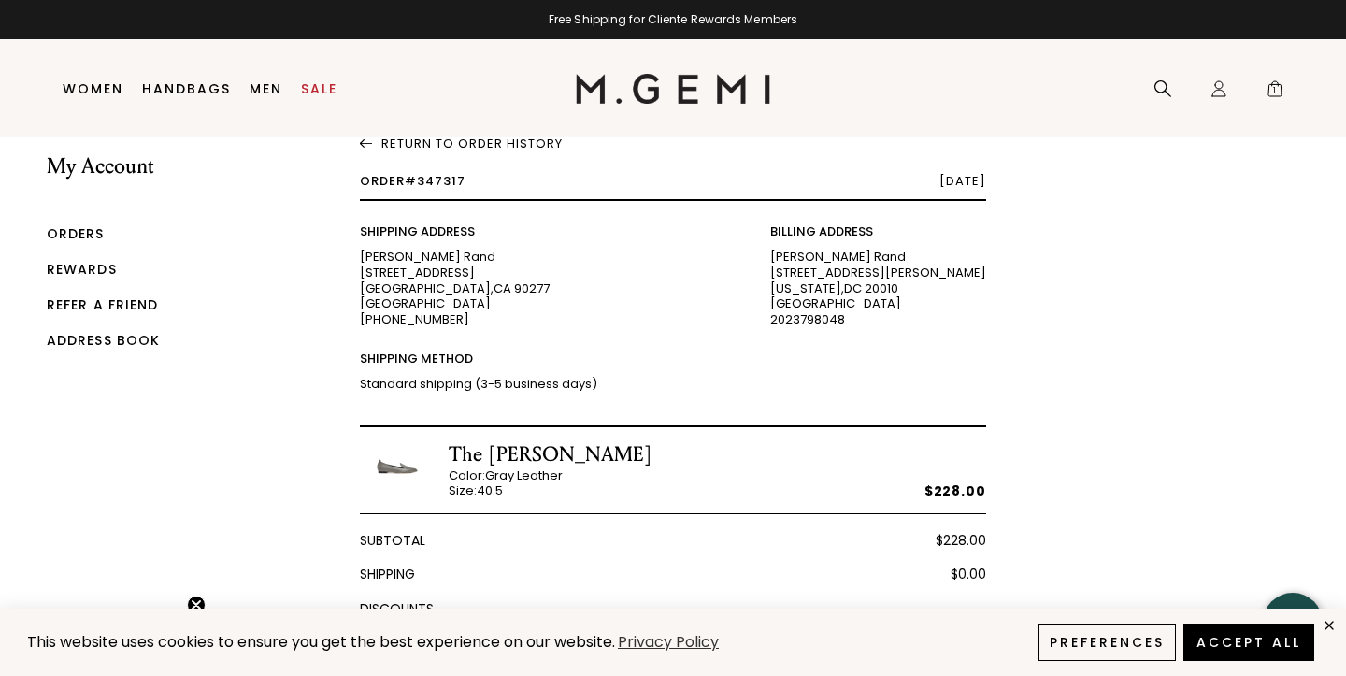
click at [394, 474] on img at bounding box center [397, 466] width 75 height 50
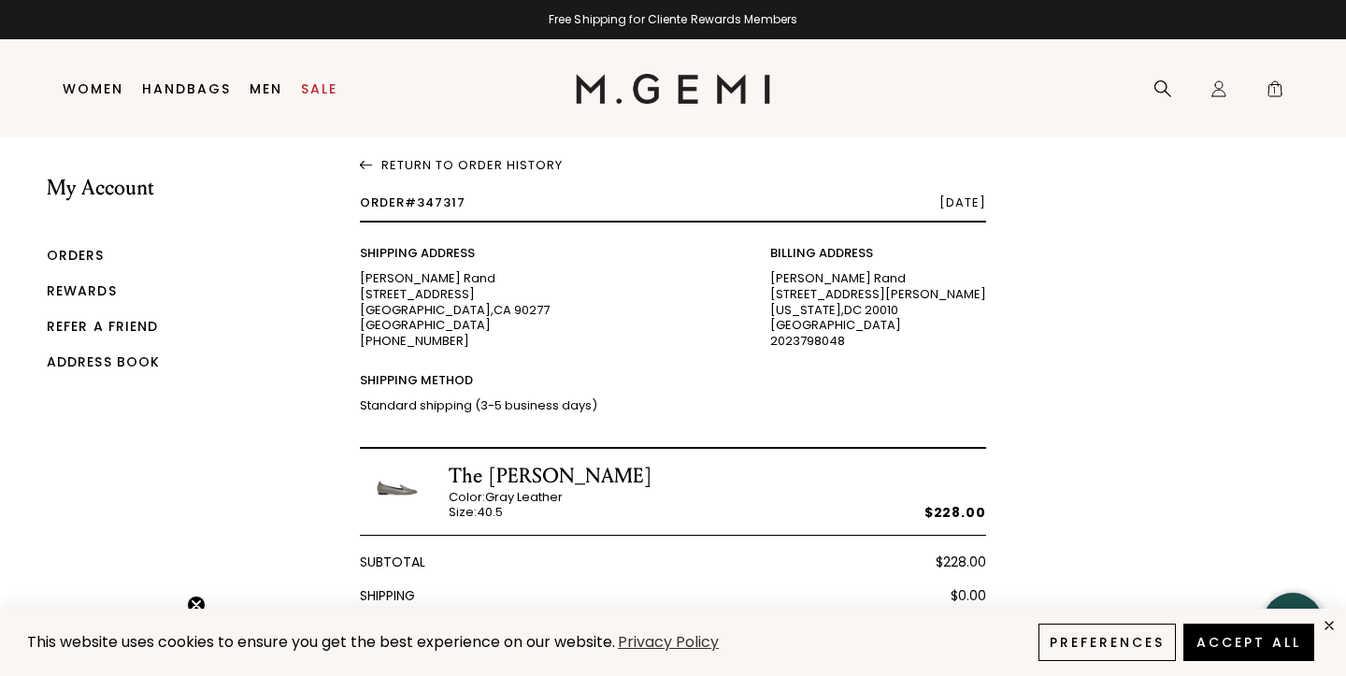
scroll to position [8, 0]
click at [107, 288] on link "Rewards" at bounding box center [82, 291] width 70 height 19
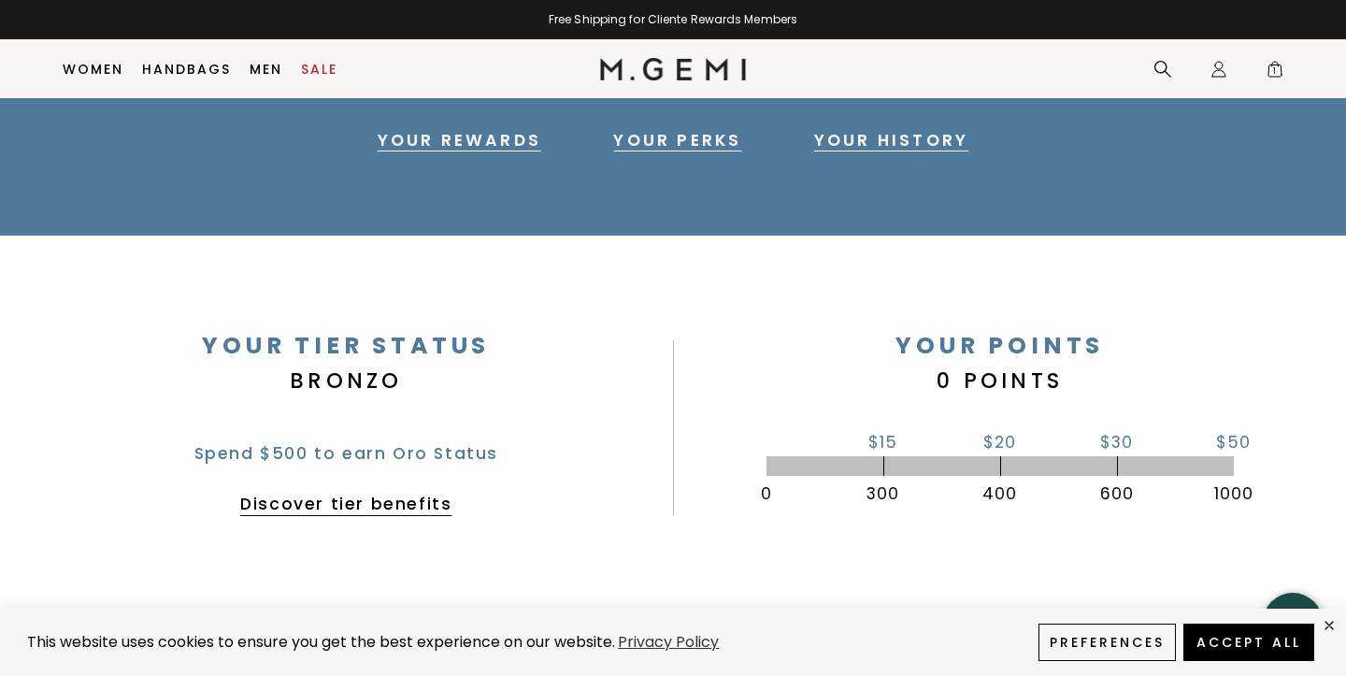
scroll to position [263, 0]
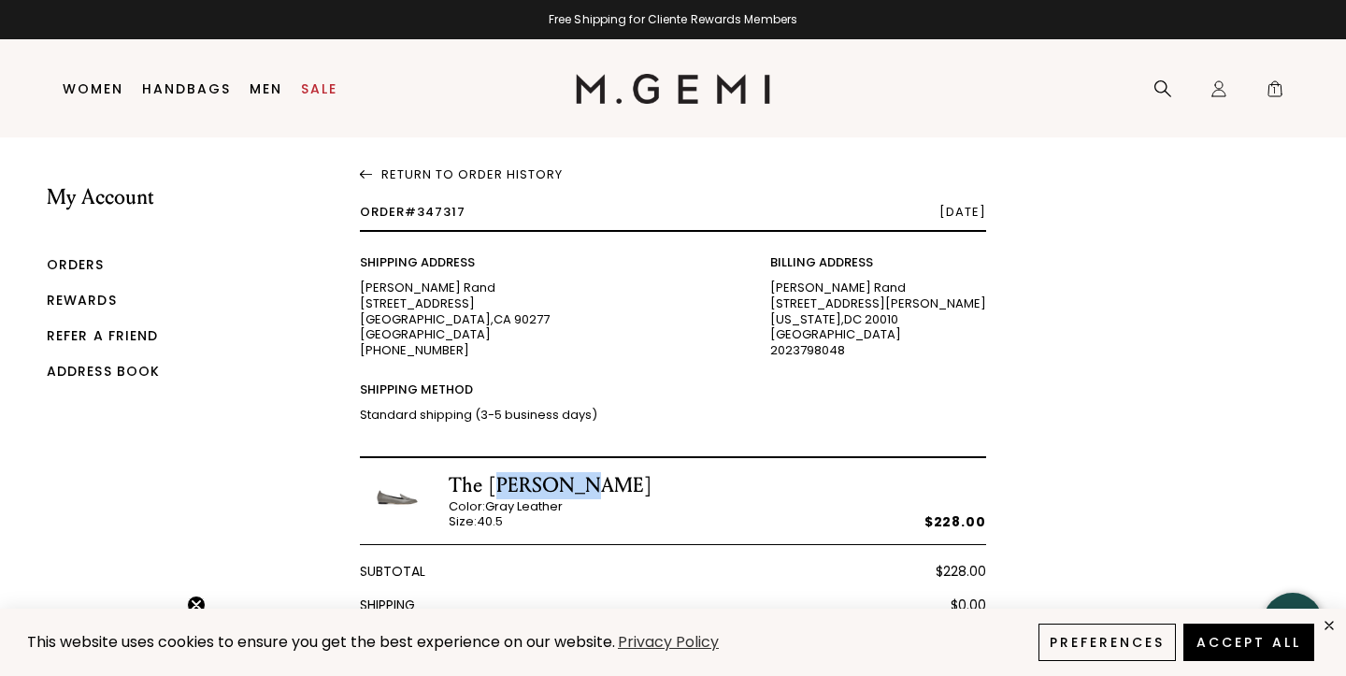
drag, startPoint x: 495, startPoint y: 485, endPoint x: 556, endPoint y: 484, distance: 61.7
click at [557, 486] on div "The [PERSON_NAME]" at bounding box center [551, 485] width 204 height 27
click at [556, 484] on div "The [PERSON_NAME]" at bounding box center [551, 485] width 204 height 27
drag, startPoint x: 493, startPoint y: 484, endPoint x: 610, endPoint y: 491, distance: 117.1
click at [610, 492] on div "The [PERSON_NAME]" at bounding box center [551, 485] width 204 height 27
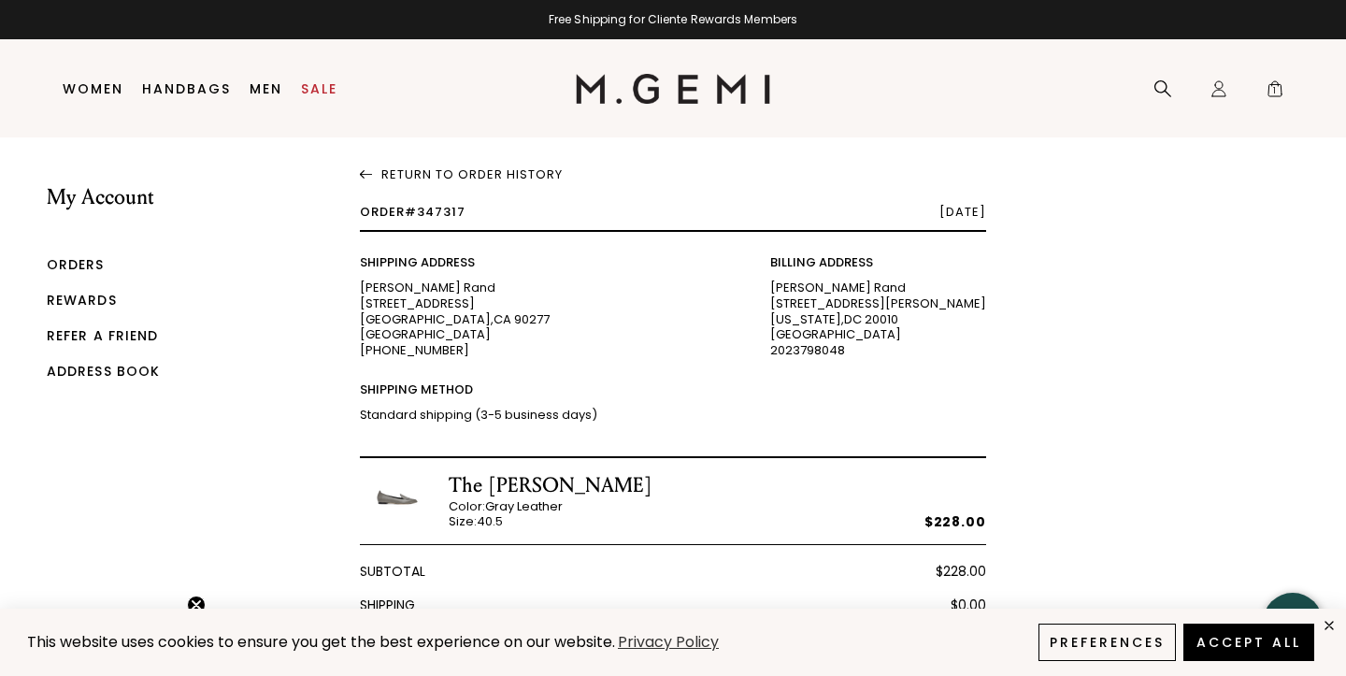
copy div "[PERSON_NAME]"
click at [1156, 92] on icon at bounding box center [1163, 88] width 19 height 19
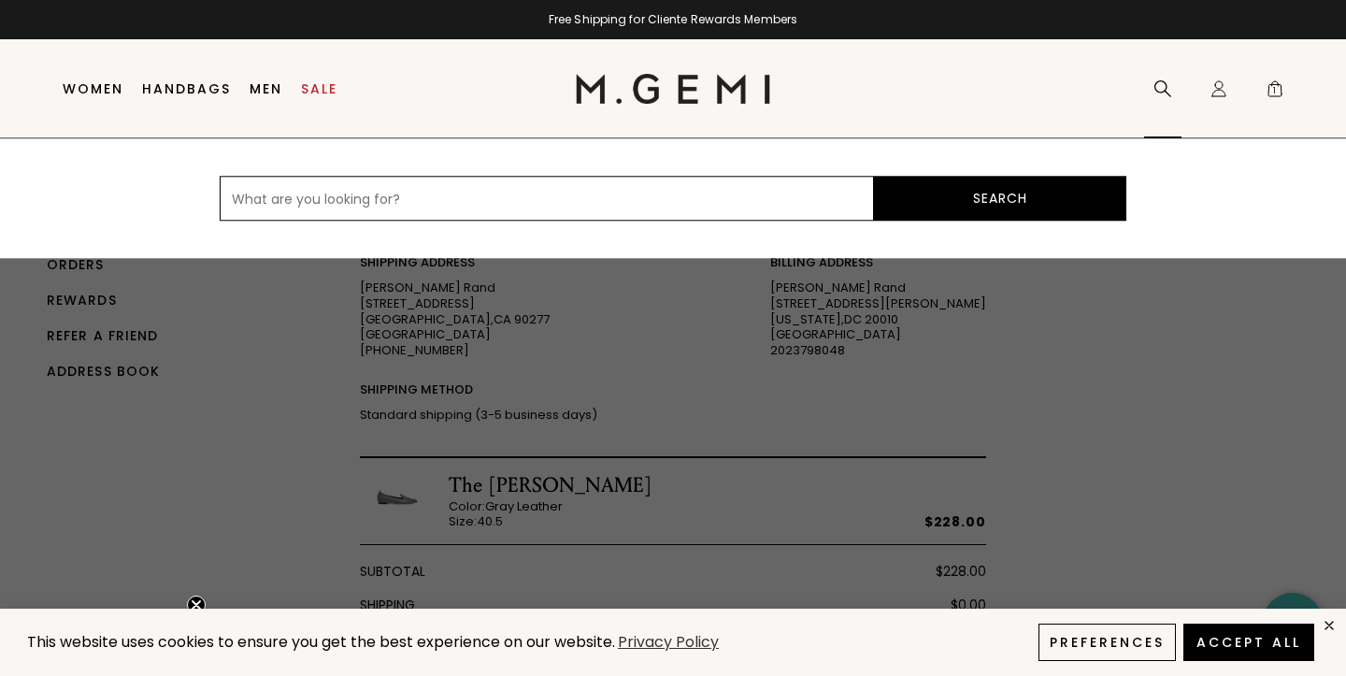
click at [252, 203] on input "text" at bounding box center [547, 198] width 654 height 45
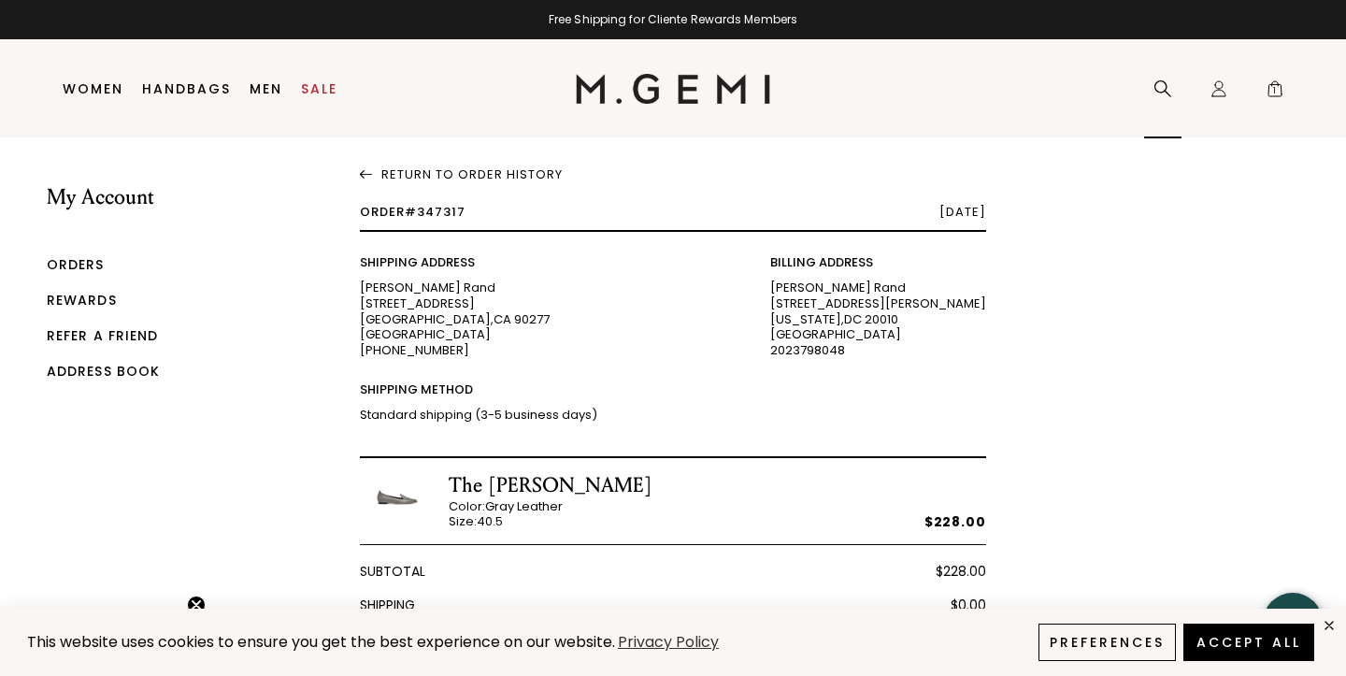
click at [1170, 82] on icon at bounding box center [1163, 88] width 19 height 19
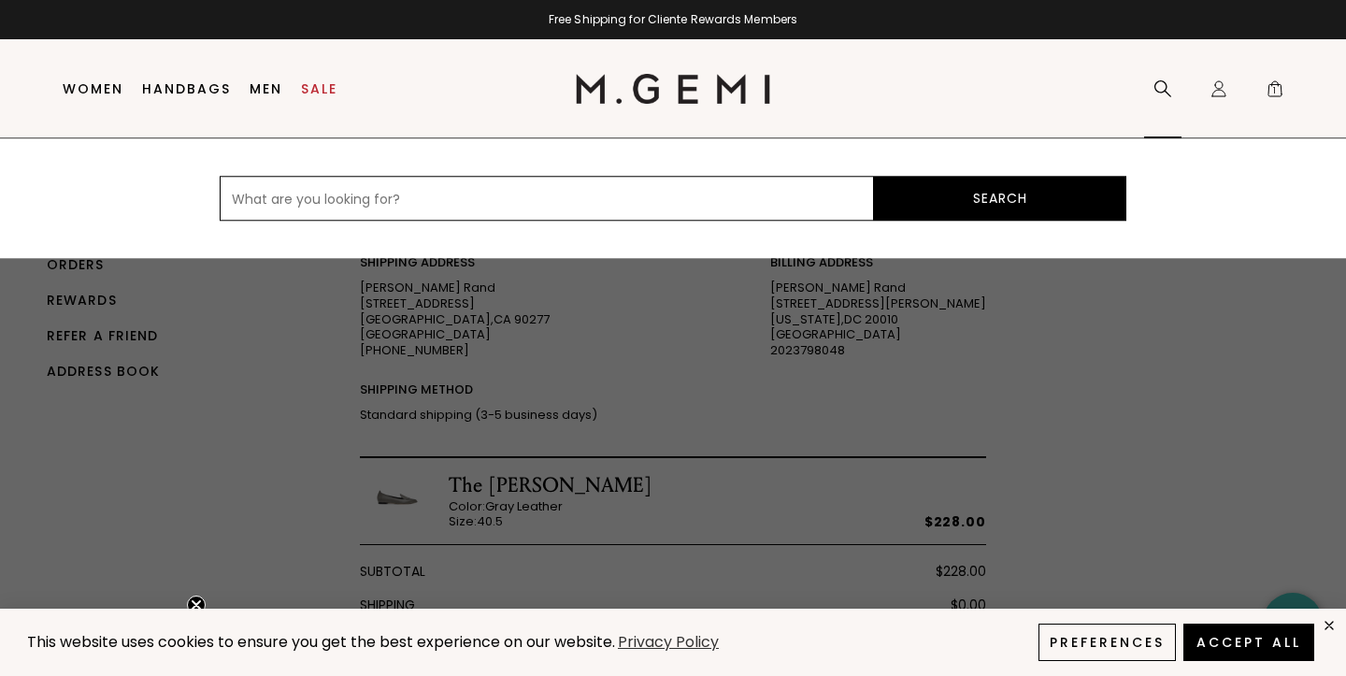
click at [245, 205] on input "text" at bounding box center [547, 198] width 654 height 45
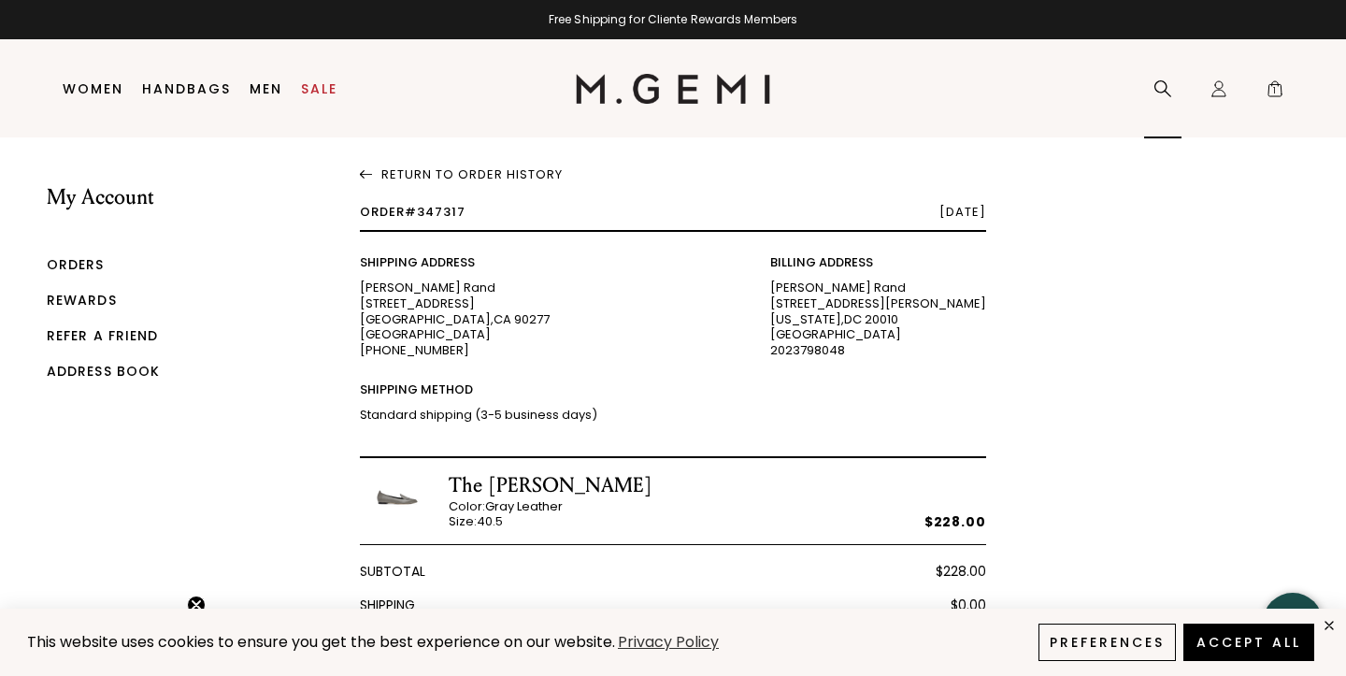
click at [1154, 79] on div "Search" at bounding box center [1162, 89] width 37 height 98
click at [1160, 88] on icon at bounding box center [1163, 88] width 19 height 19
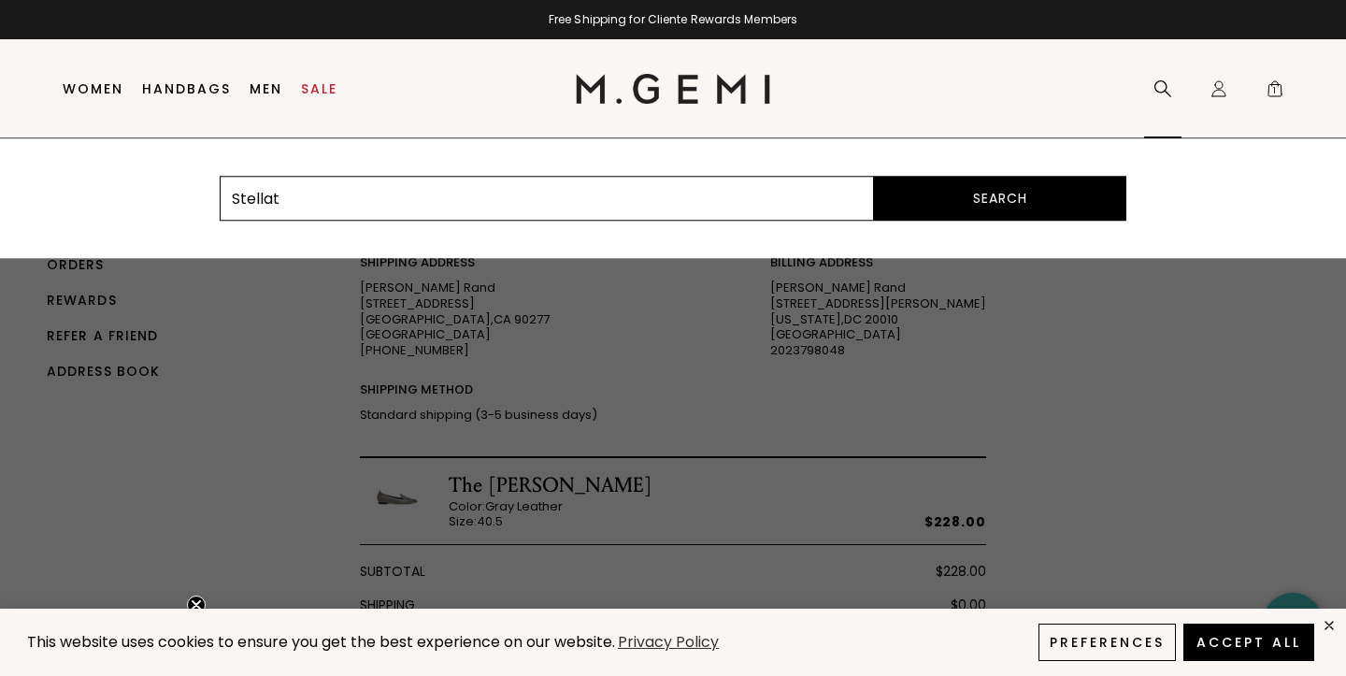
type input "Stellato"
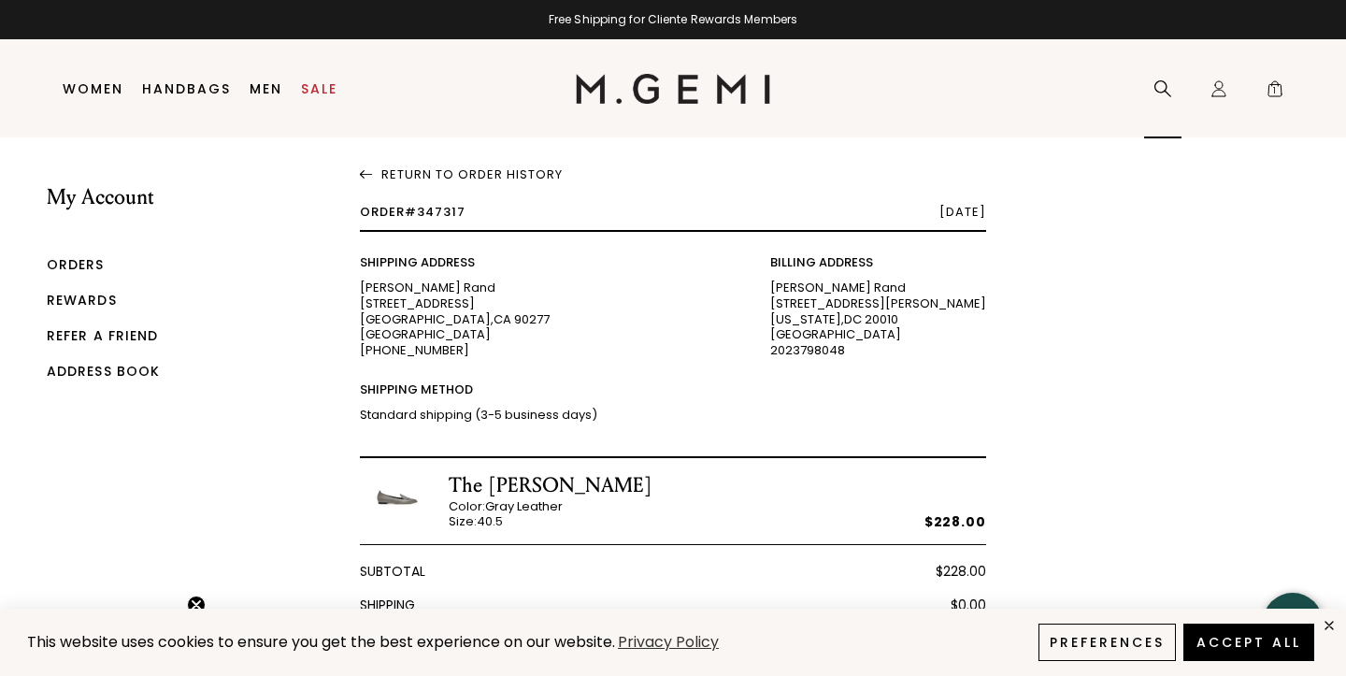
click at [1161, 90] on icon at bounding box center [1163, 88] width 19 height 19
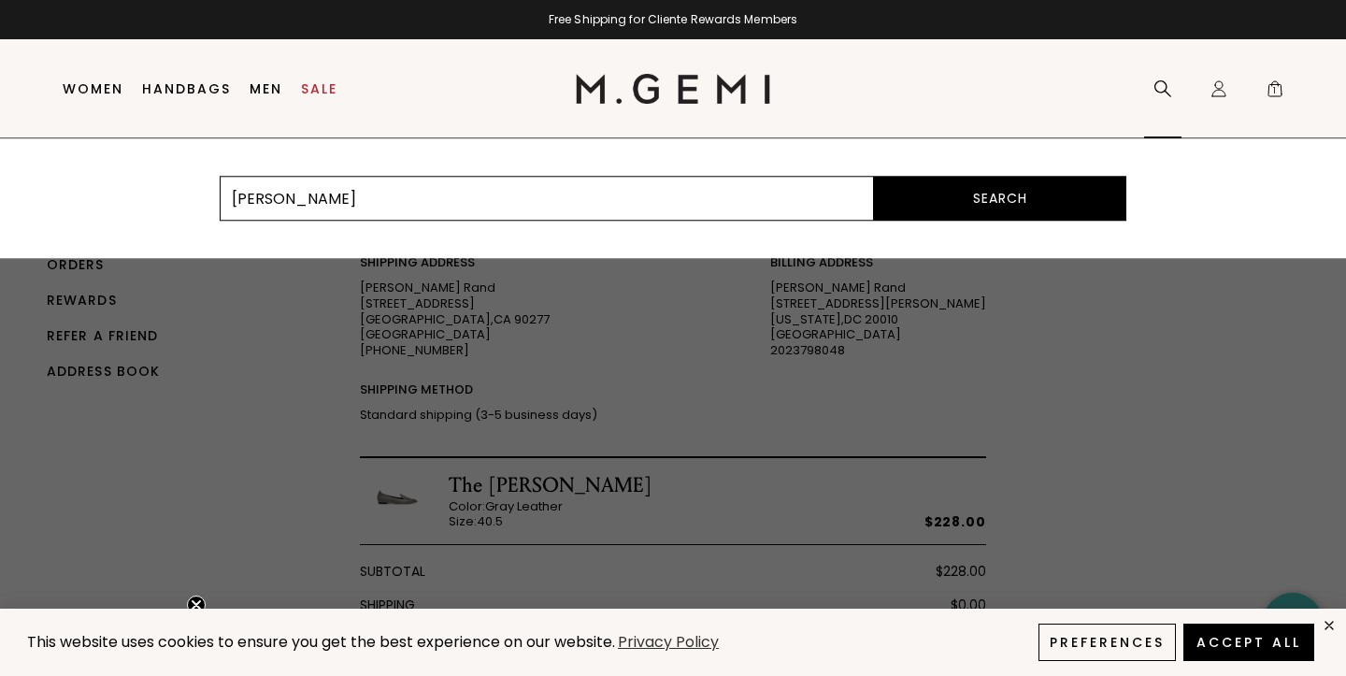
click at [965, 188] on button "Search" at bounding box center [1000, 198] width 252 height 45
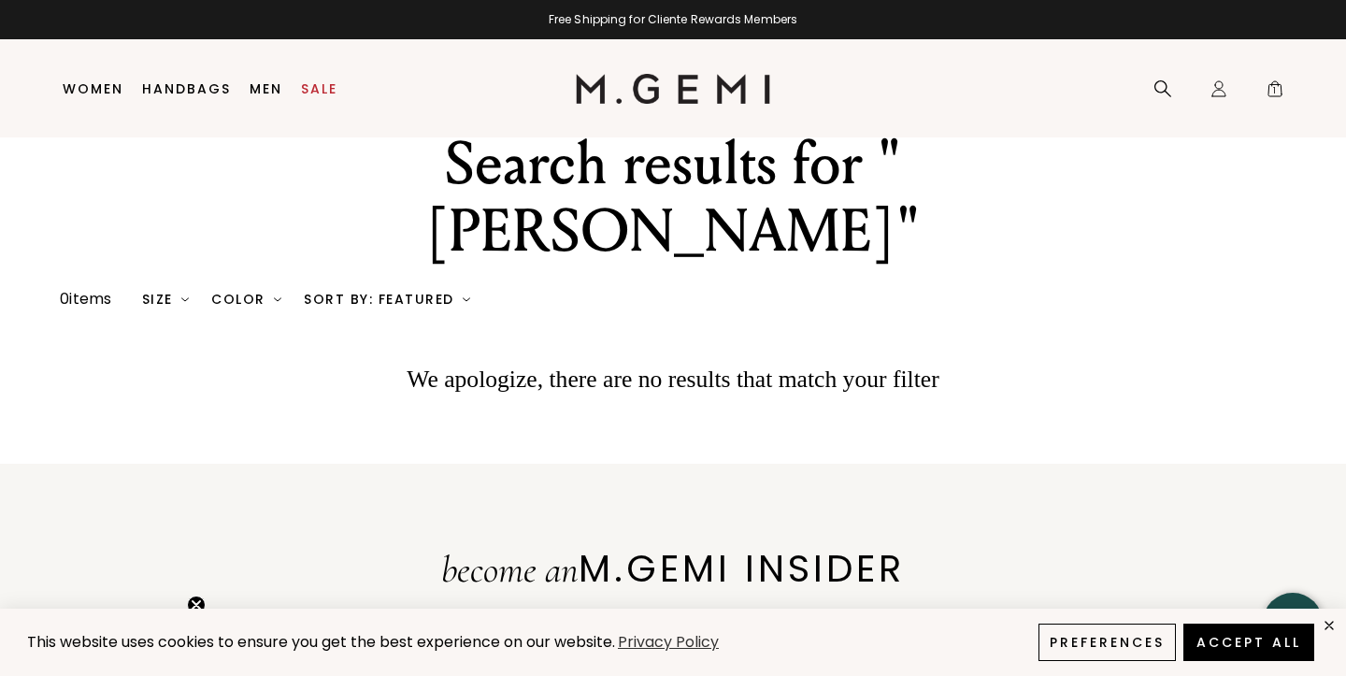
scroll to position [39, 0]
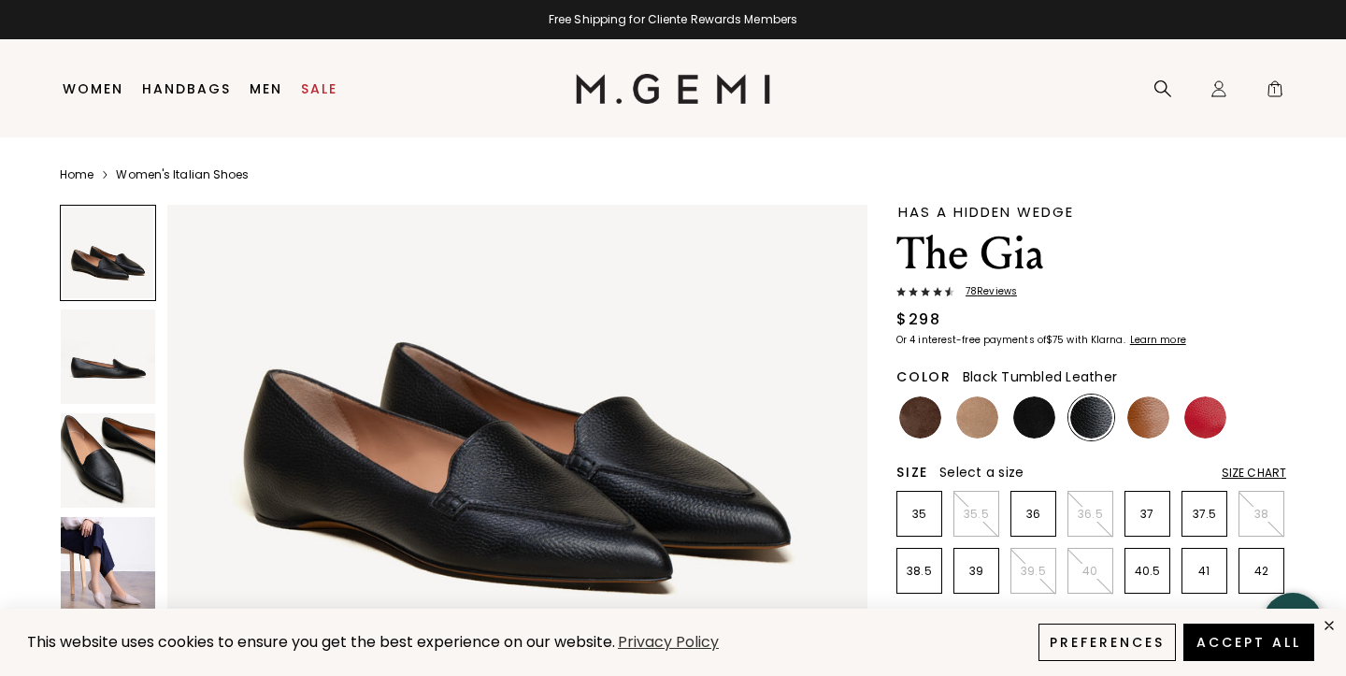
scroll to position [176, 0]
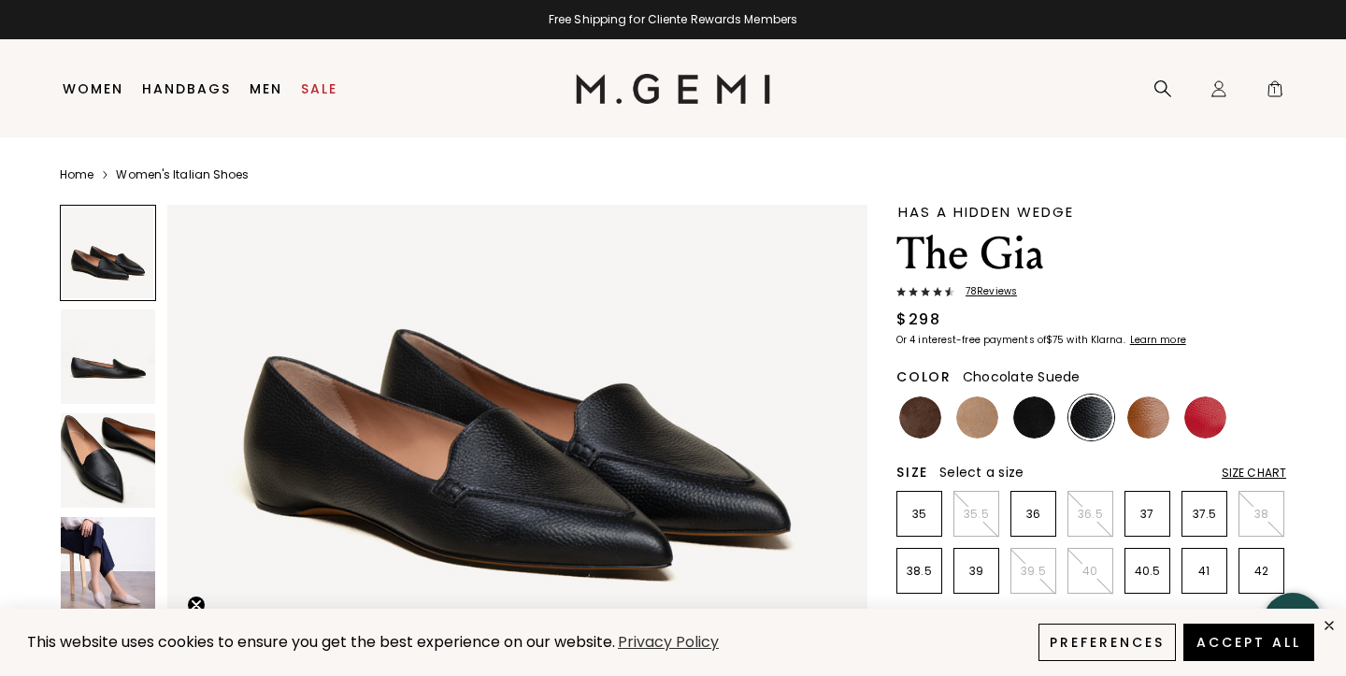
click at [927, 423] on img at bounding box center [920, 417] width 42 height 42
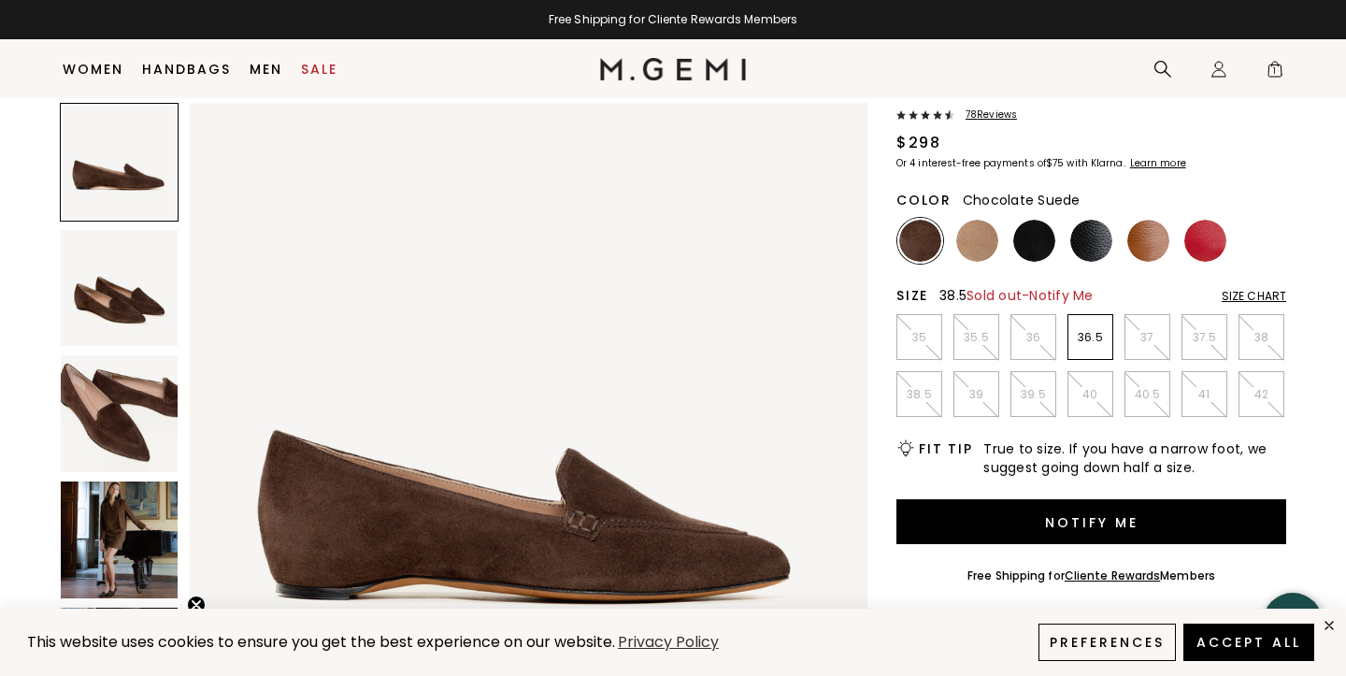
scroll to position [138, 0]
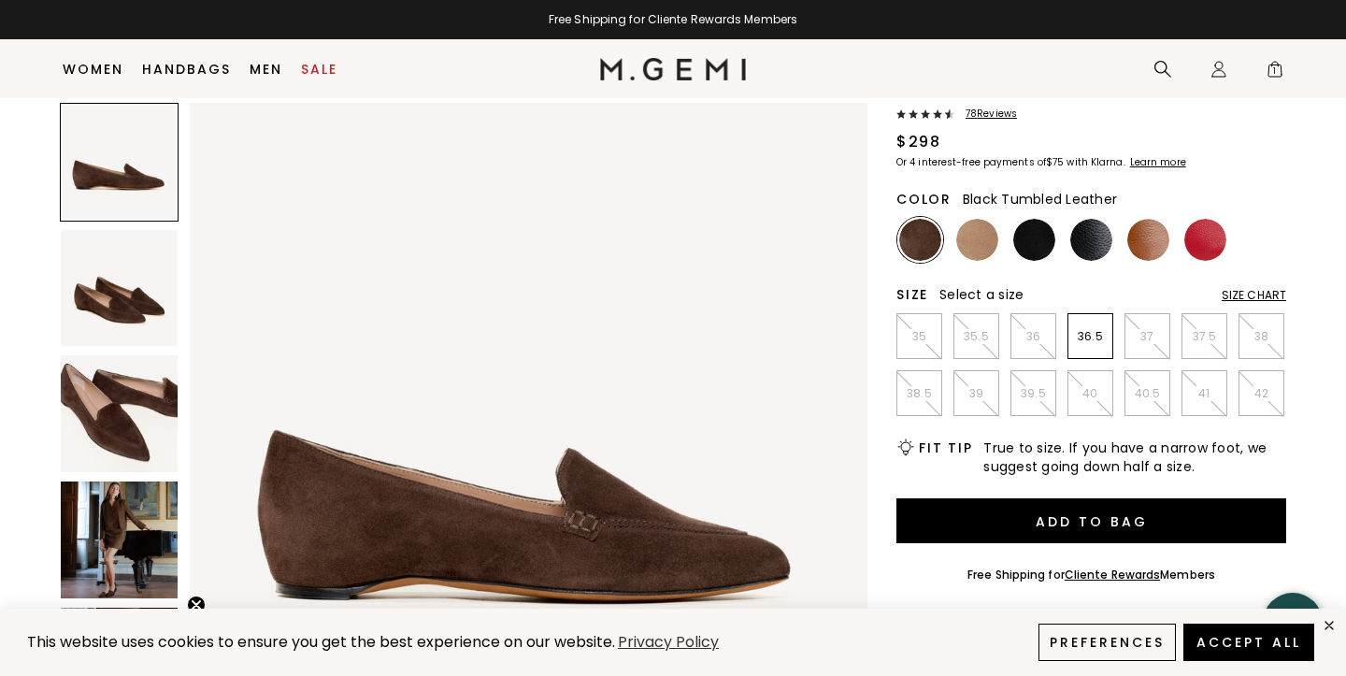
click at [1086, 243] on img at bounding box center [1092, 240] width 42 height 42
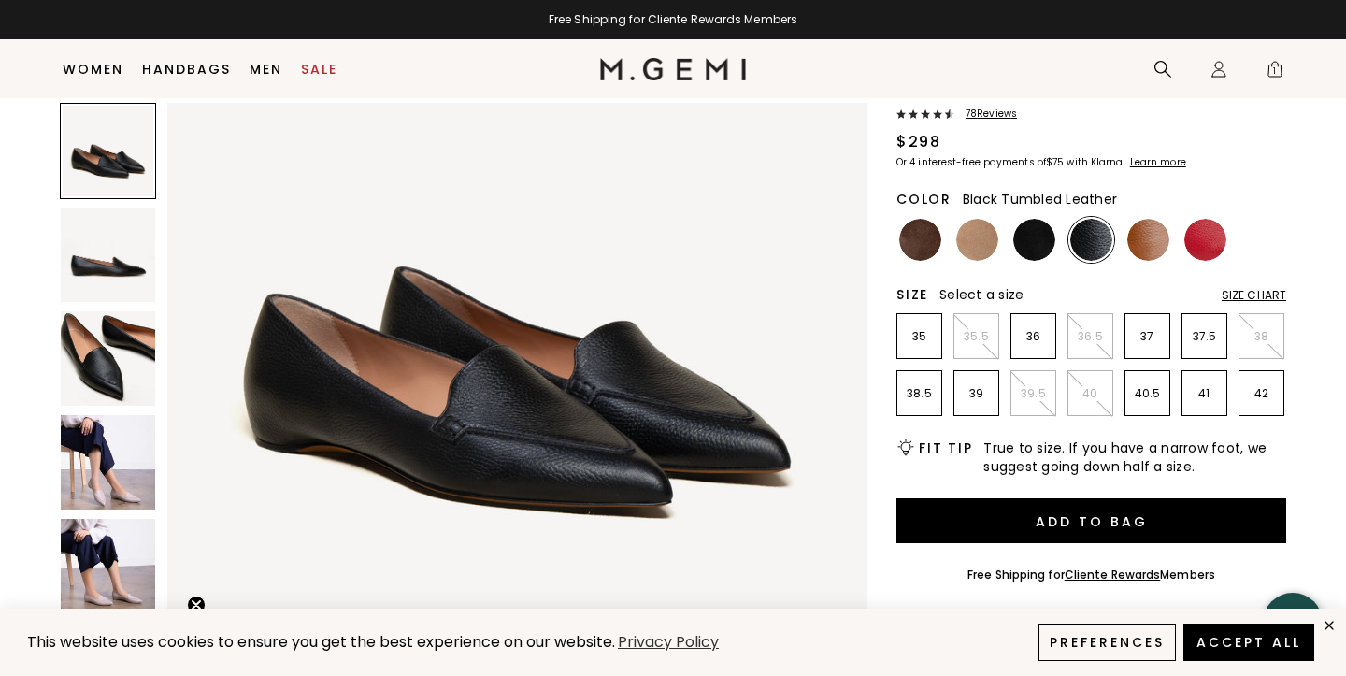
scroll to position [141, 0]
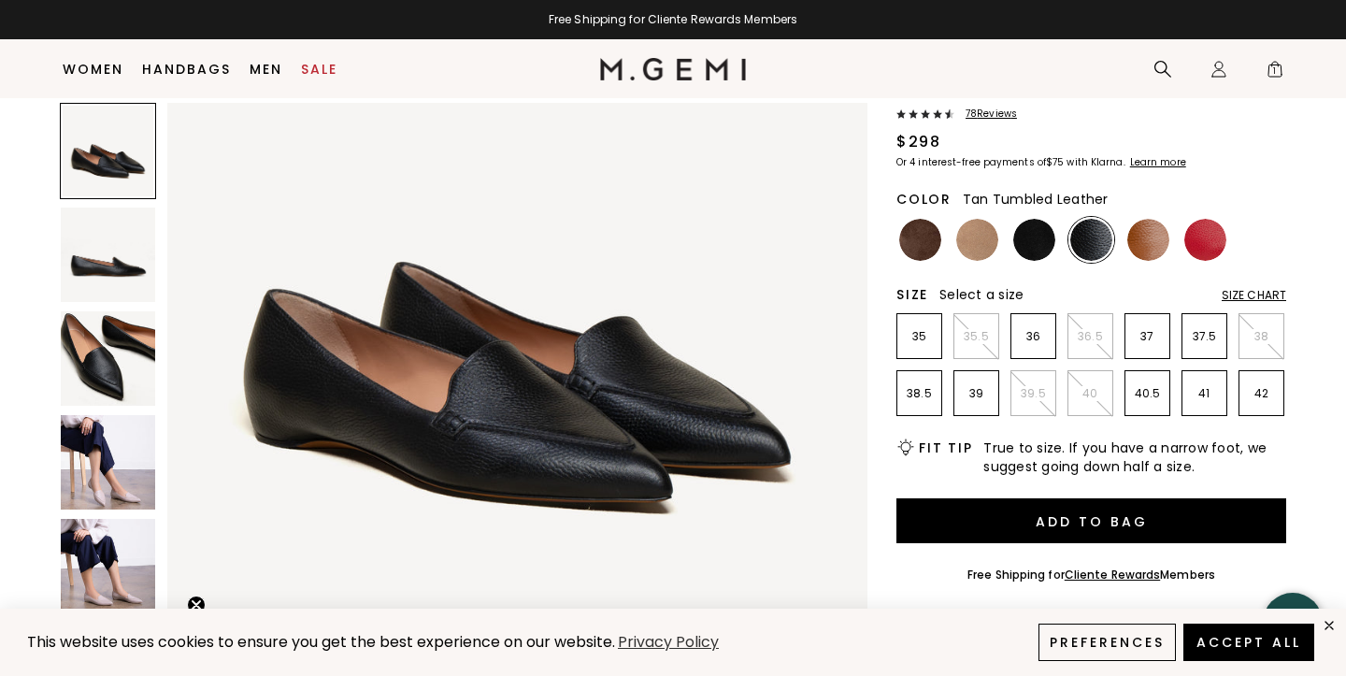
click at [1138, 250] on img at bounding box center [1149, 240] width 42 height 42
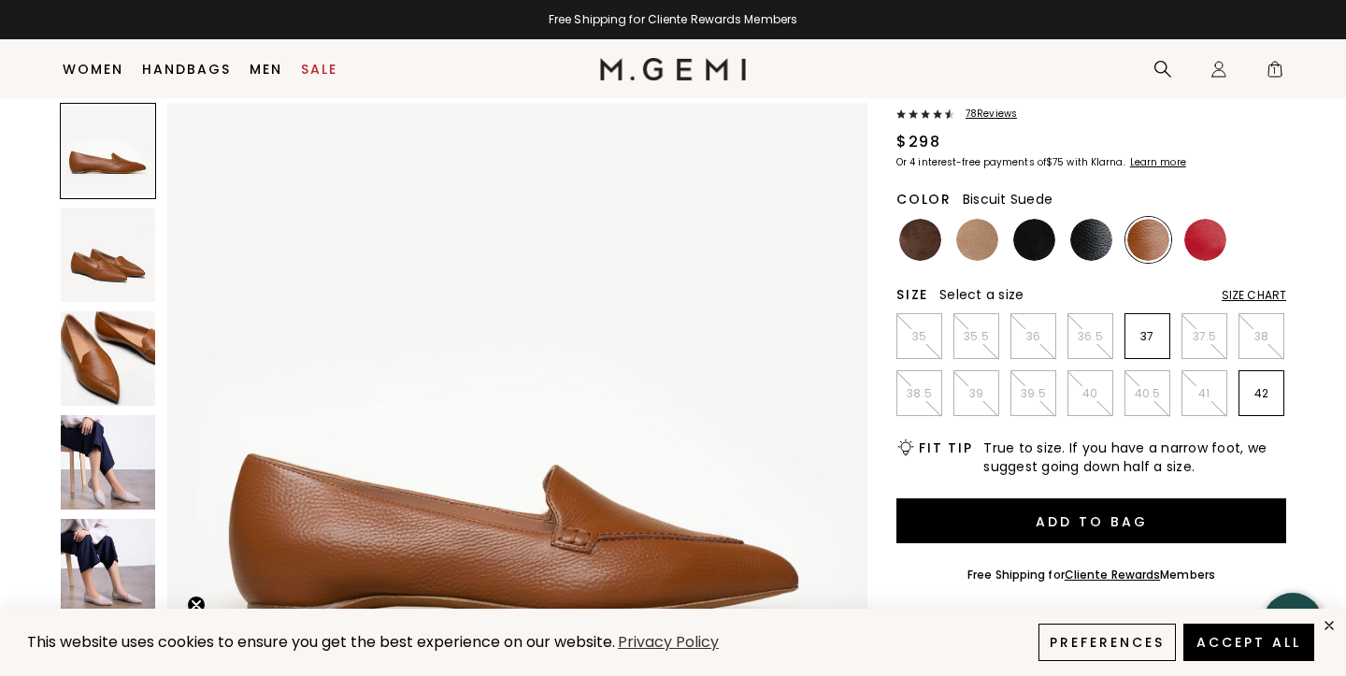
click at [986, 257] on img at bounding box center [977, 240] width 42 height 42
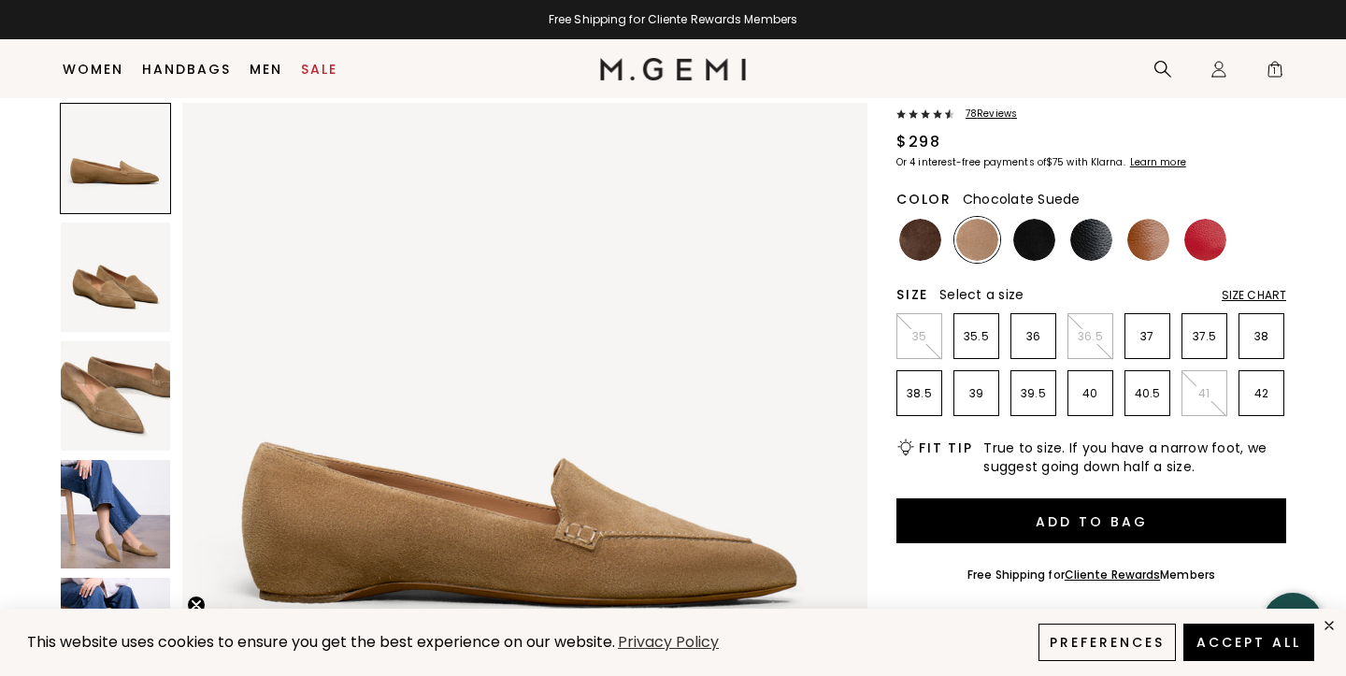
click at [929, 246] on img at bounding box center [920, 240] width 42 height 42
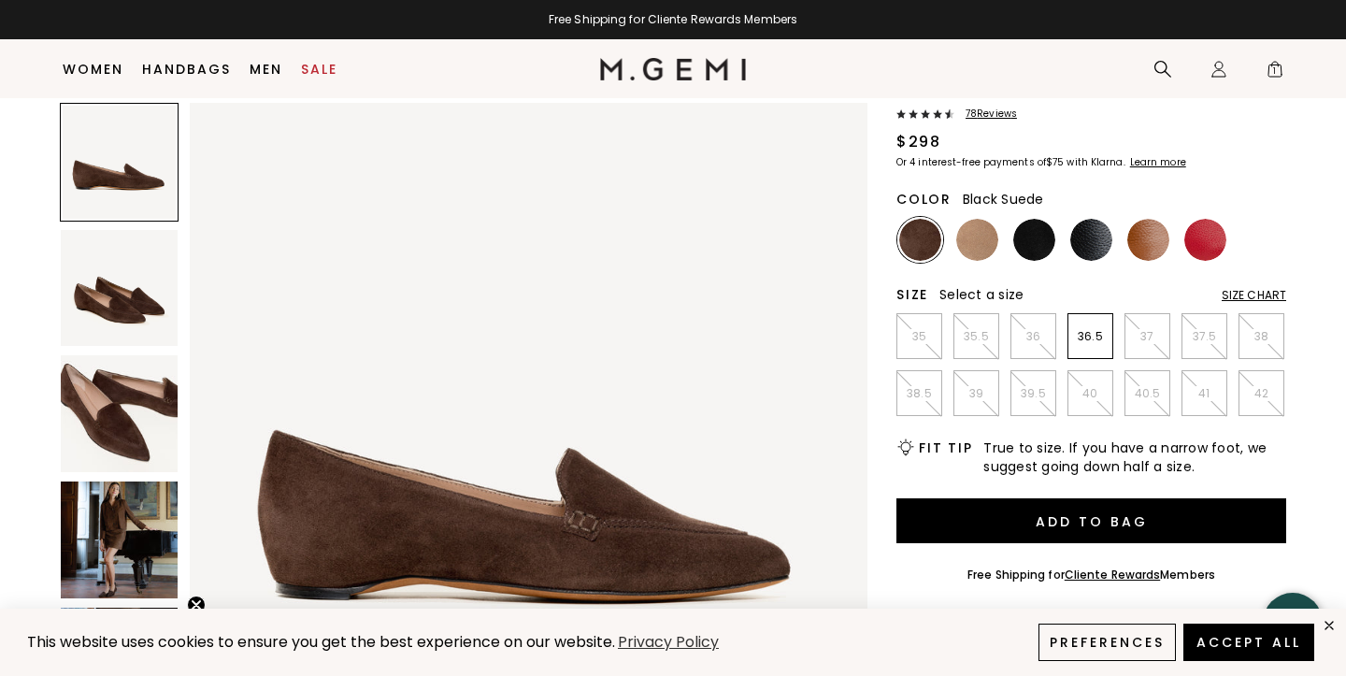
click at [1032, 240] on img at bounding box center [1034, 240] width 42 height 42
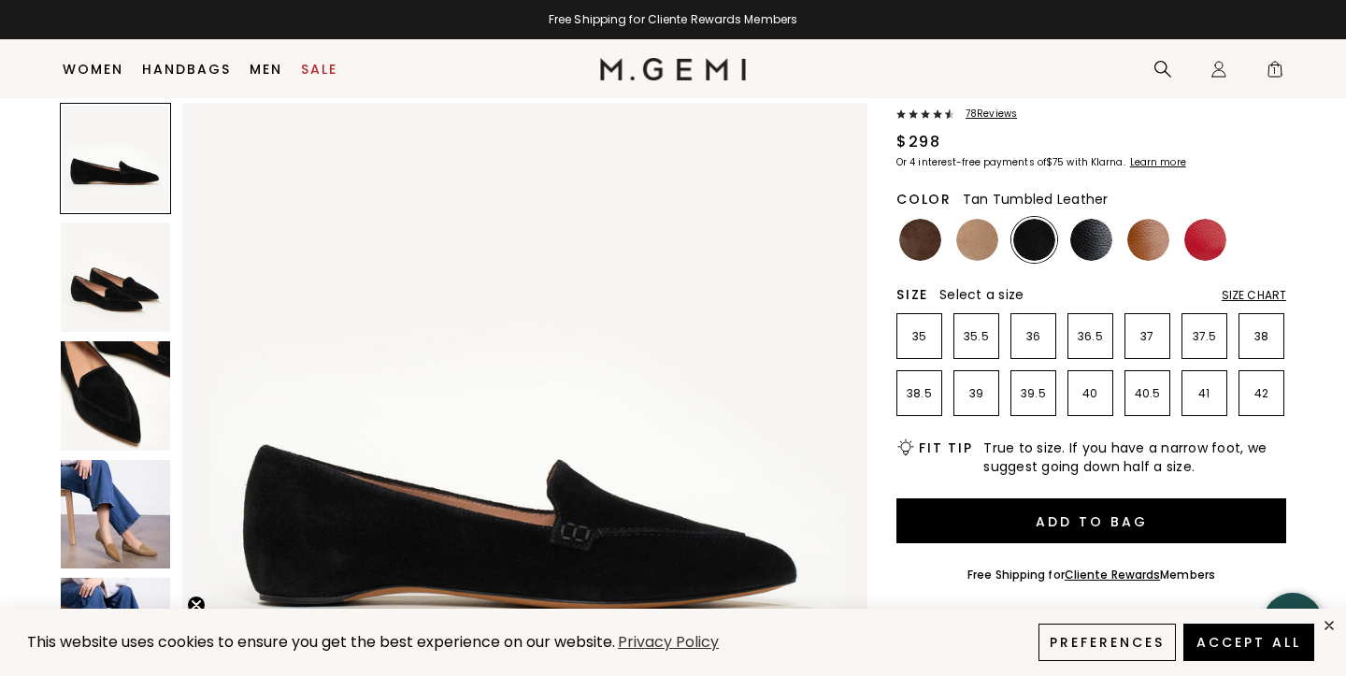
click at [1152, 237] on img at bounding box center [1149, 240] width 42 height 42
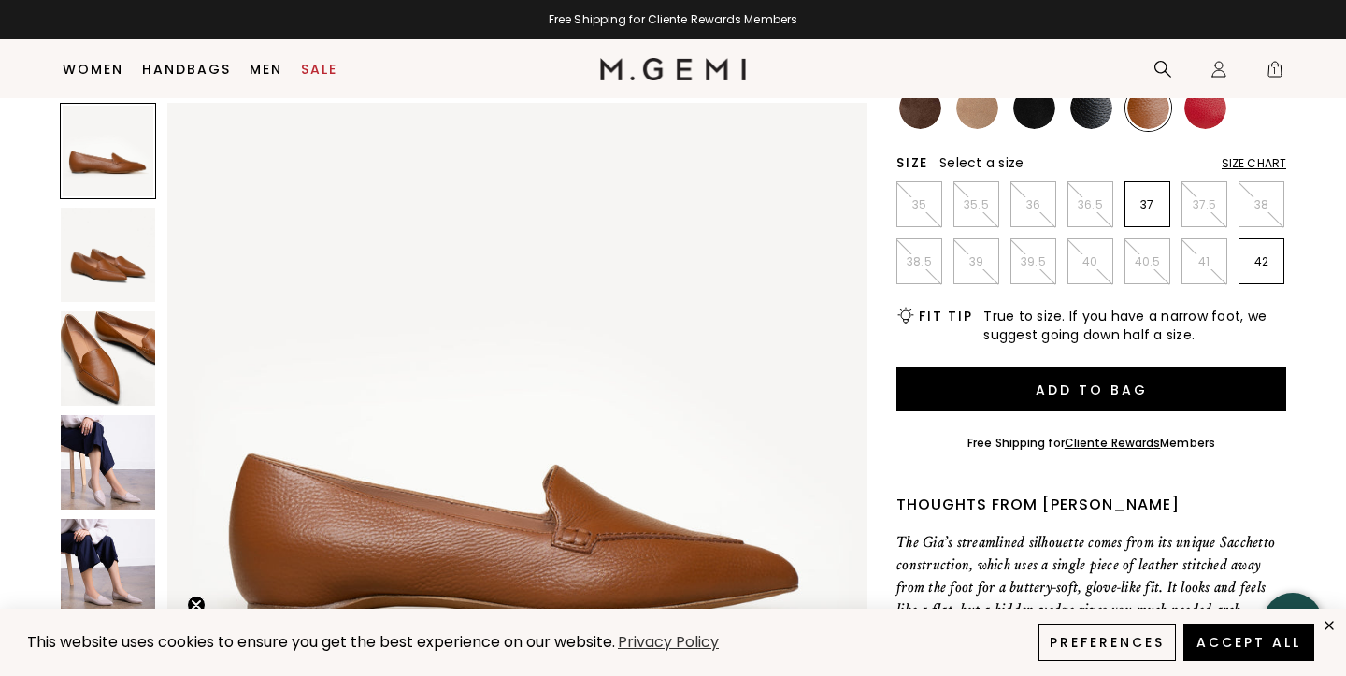
scroll to position [284, 0]
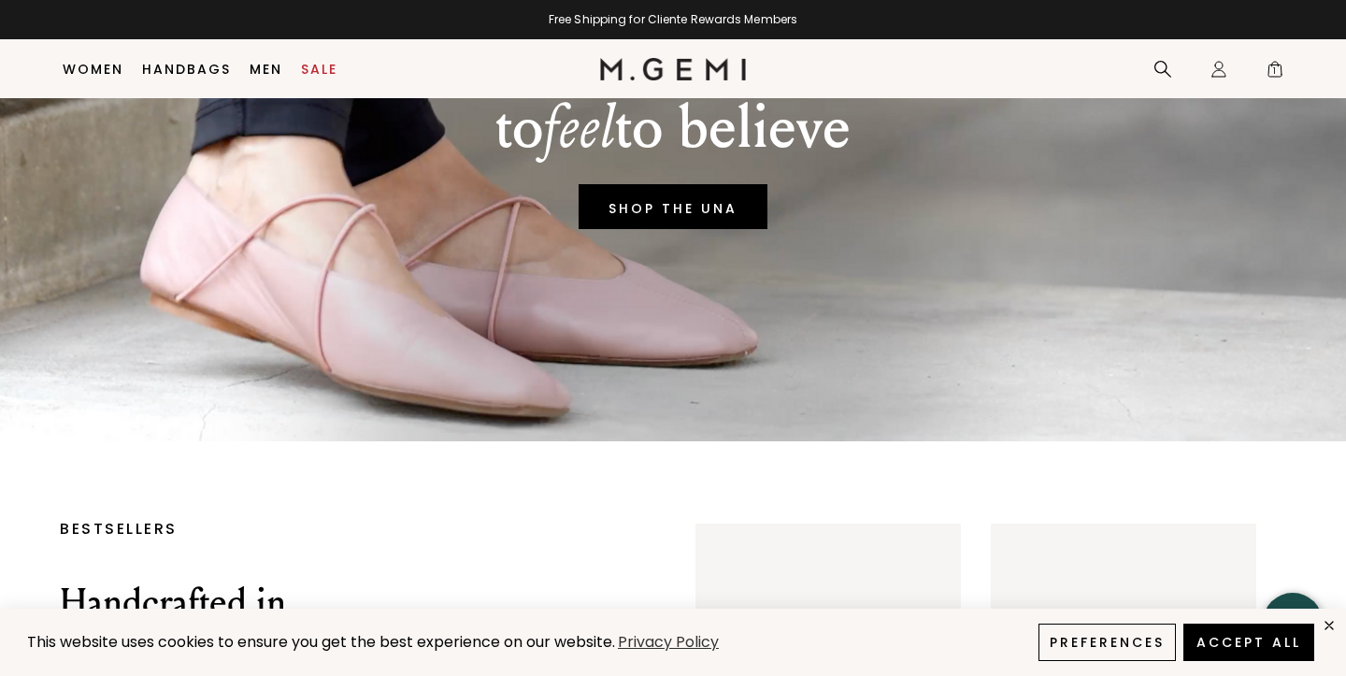
scroll to position [233, 0]
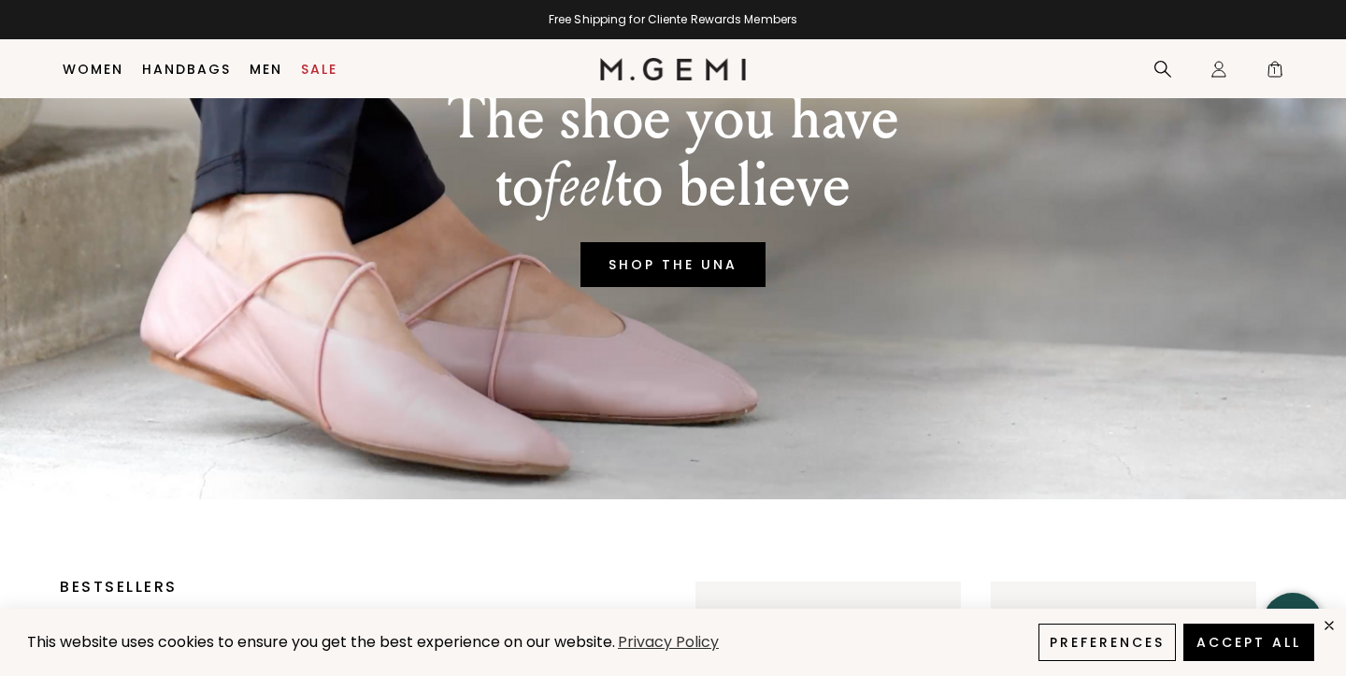
click at [693, 263] on link "SHOP THE UNA" at bounding box center [673, 264] width 185 height 45
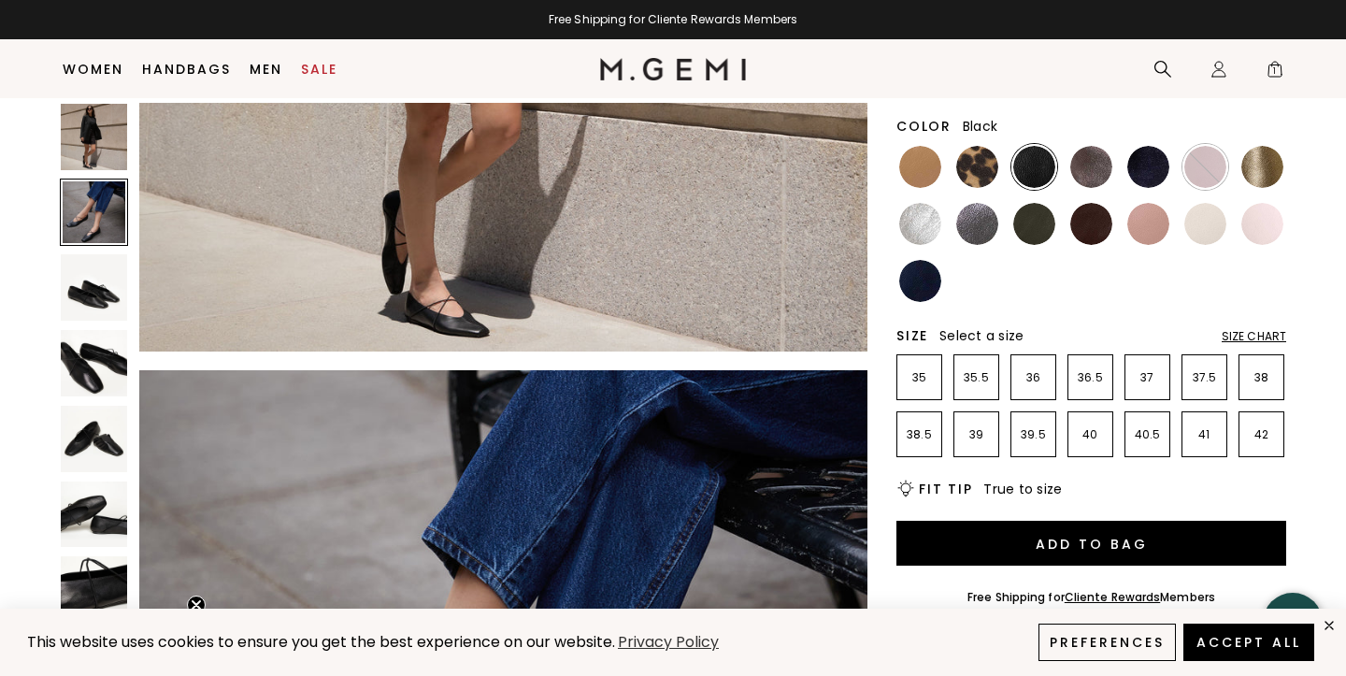
scroll to position [474, 0]
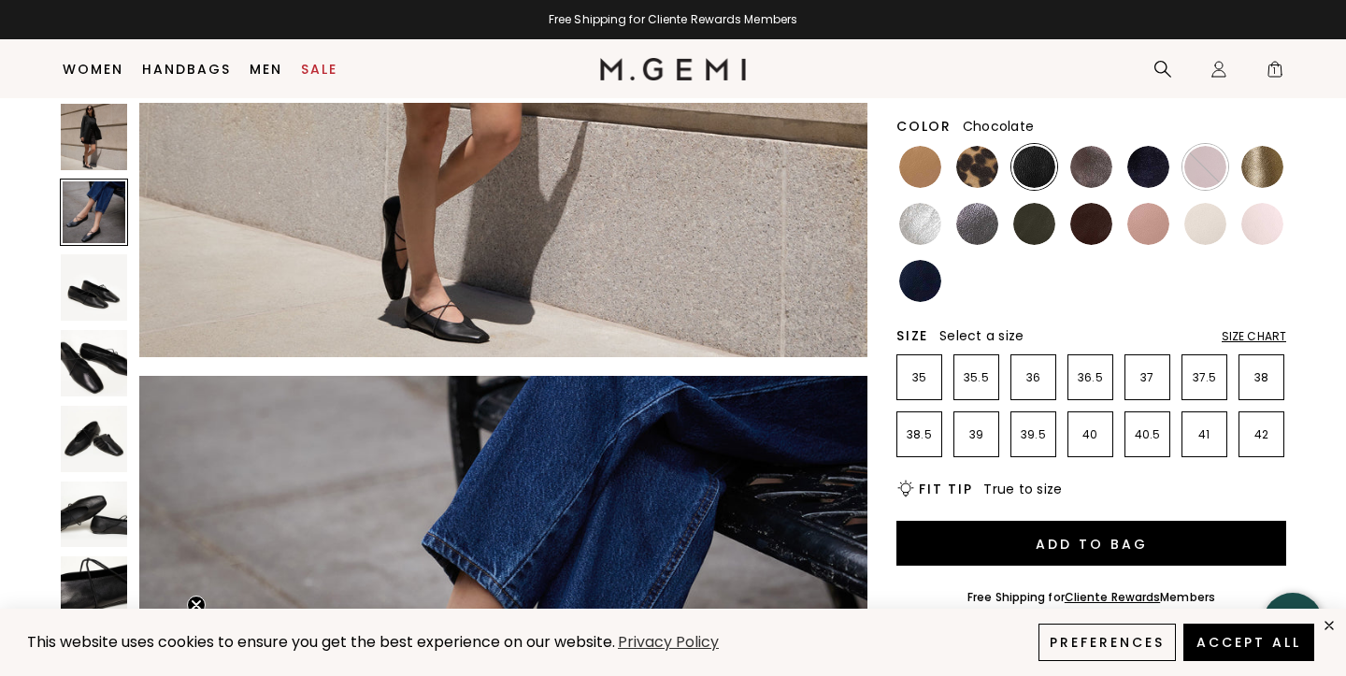
click at [1090, 221] on img at bounding box center [1092, 224] width 42 height 42
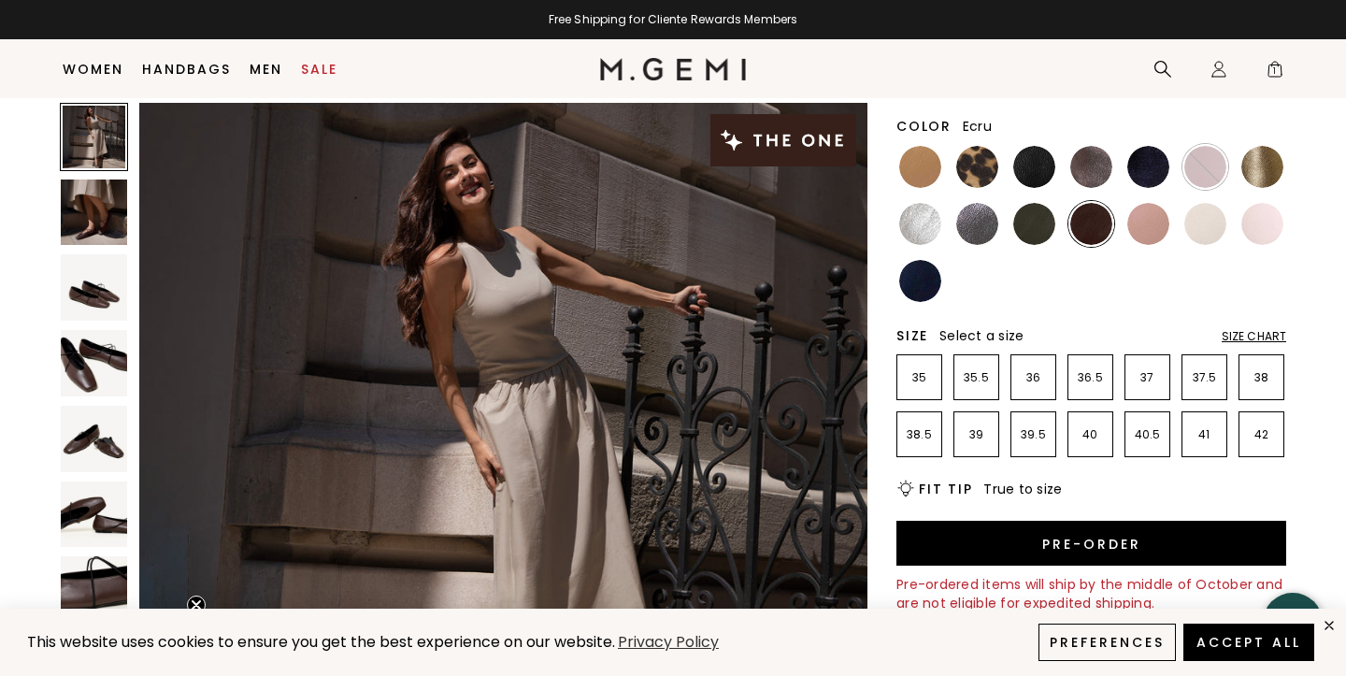
click at [1205, 225] on img at bounding box center [1206, 224] width 42 height 42
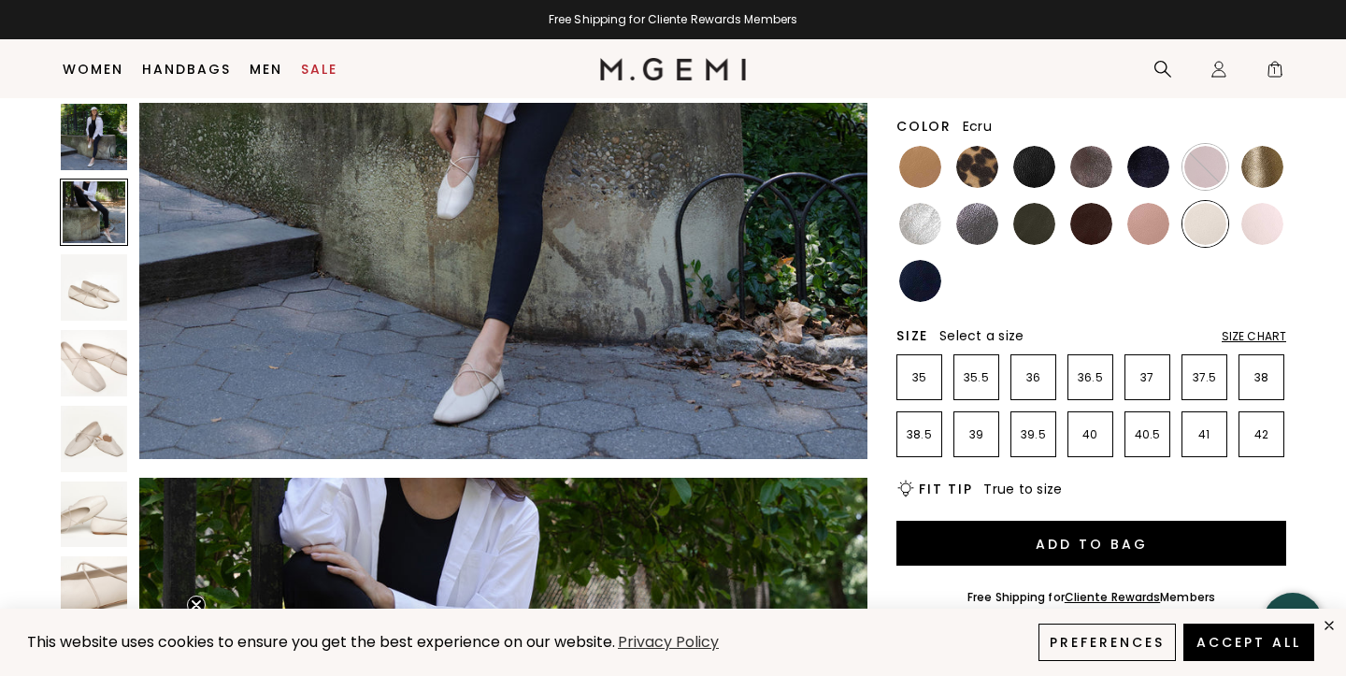
scroll to position [346, 0]
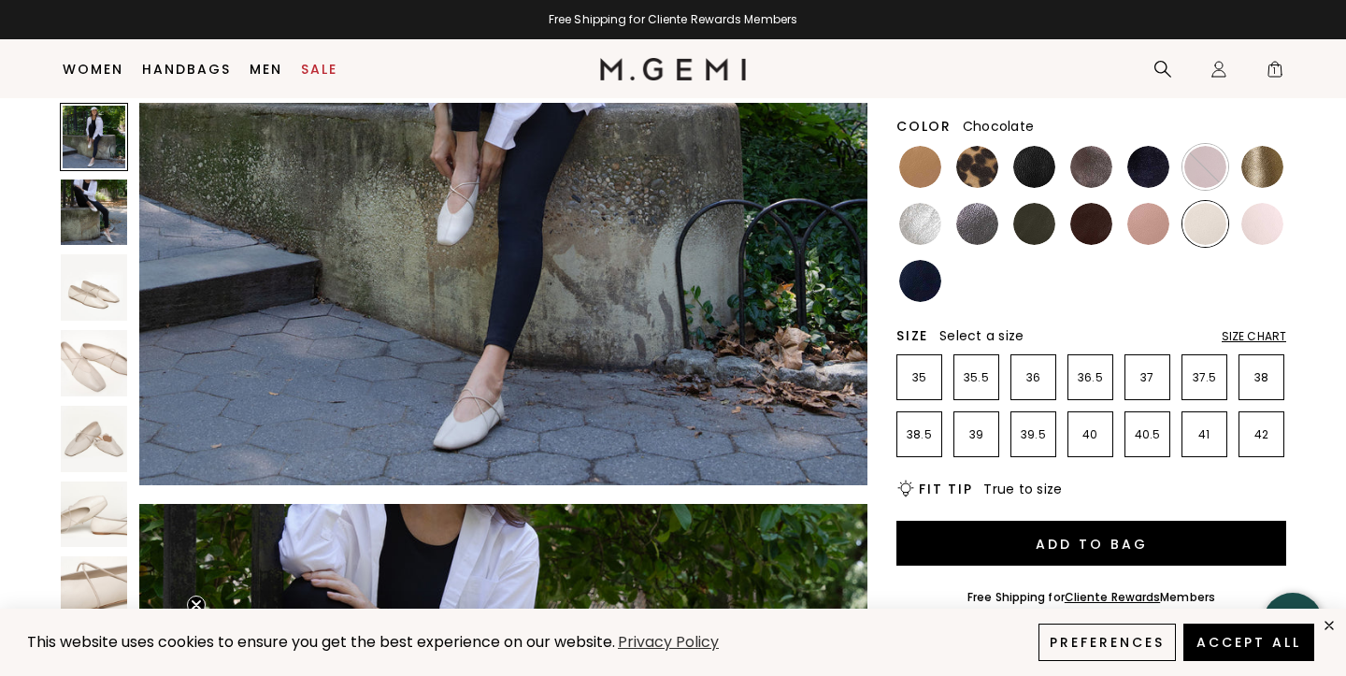
click at [1099, 226] on img at bounding box center [1092, 224] width 42 height 42
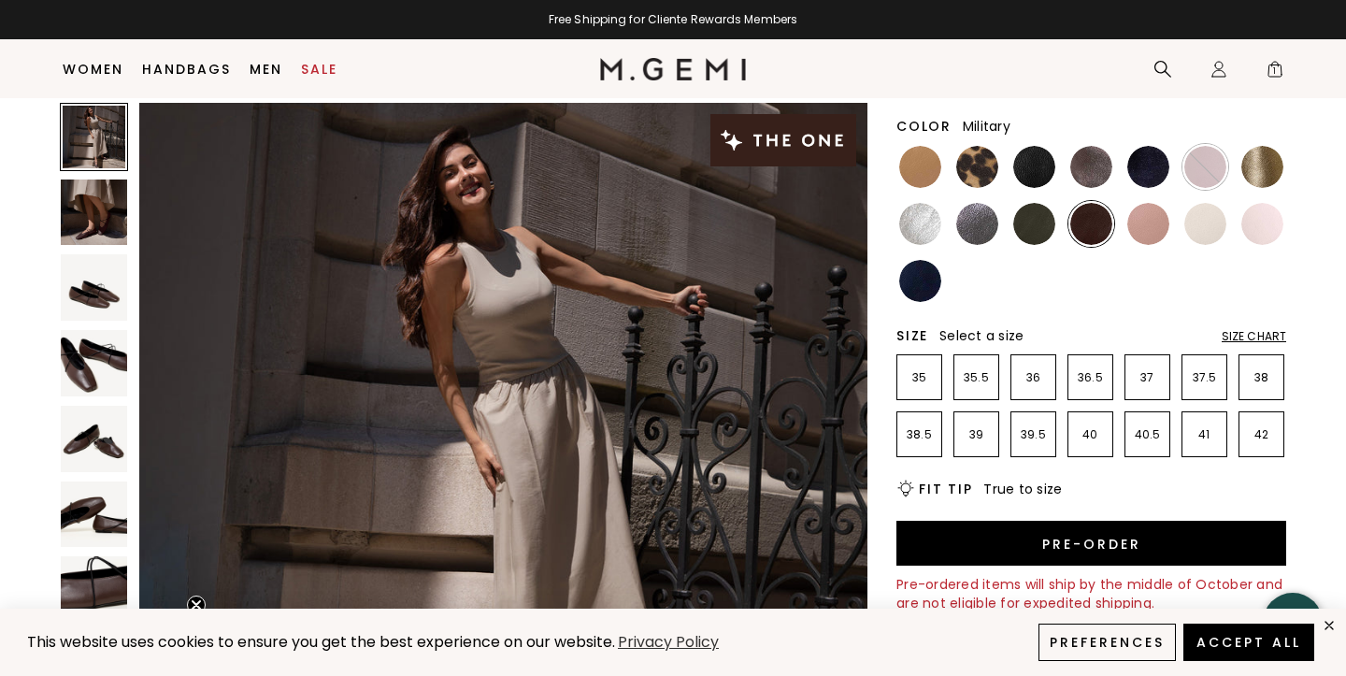
click at [1032, 215] on img at bounding box center [1034, 224] width 42 height 42
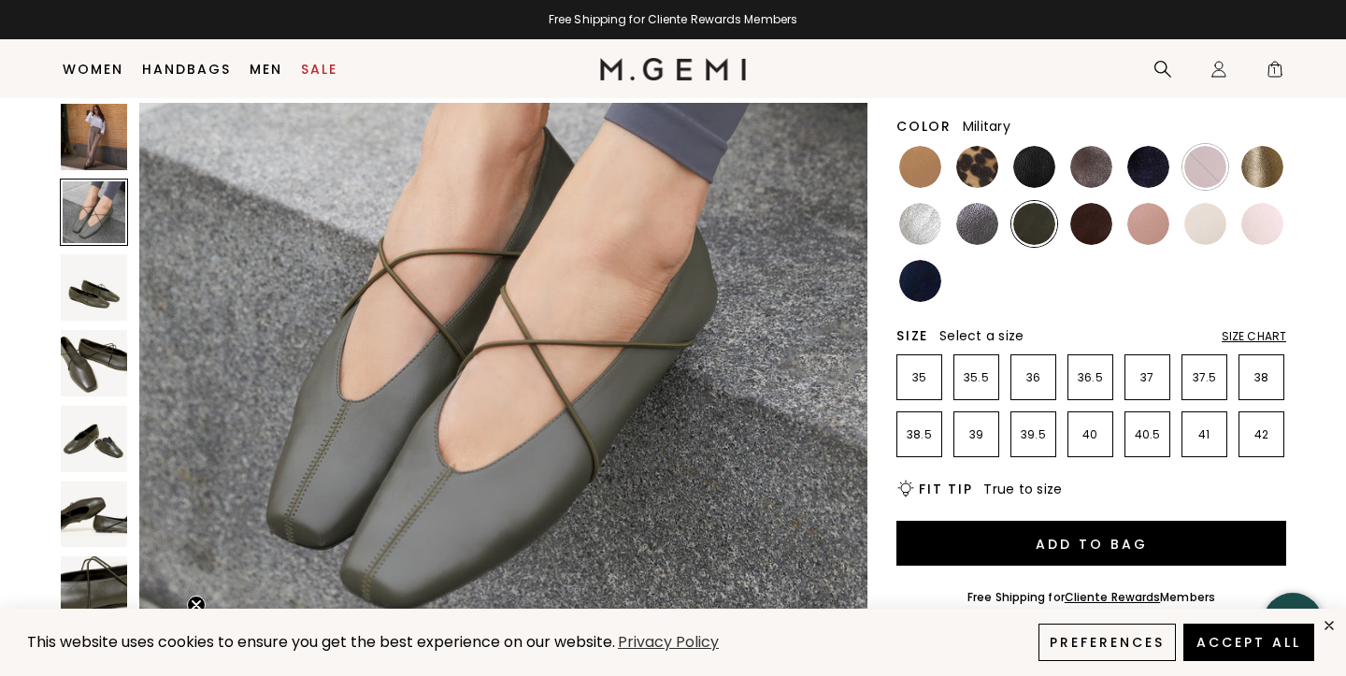
scroll to position [905, 0]
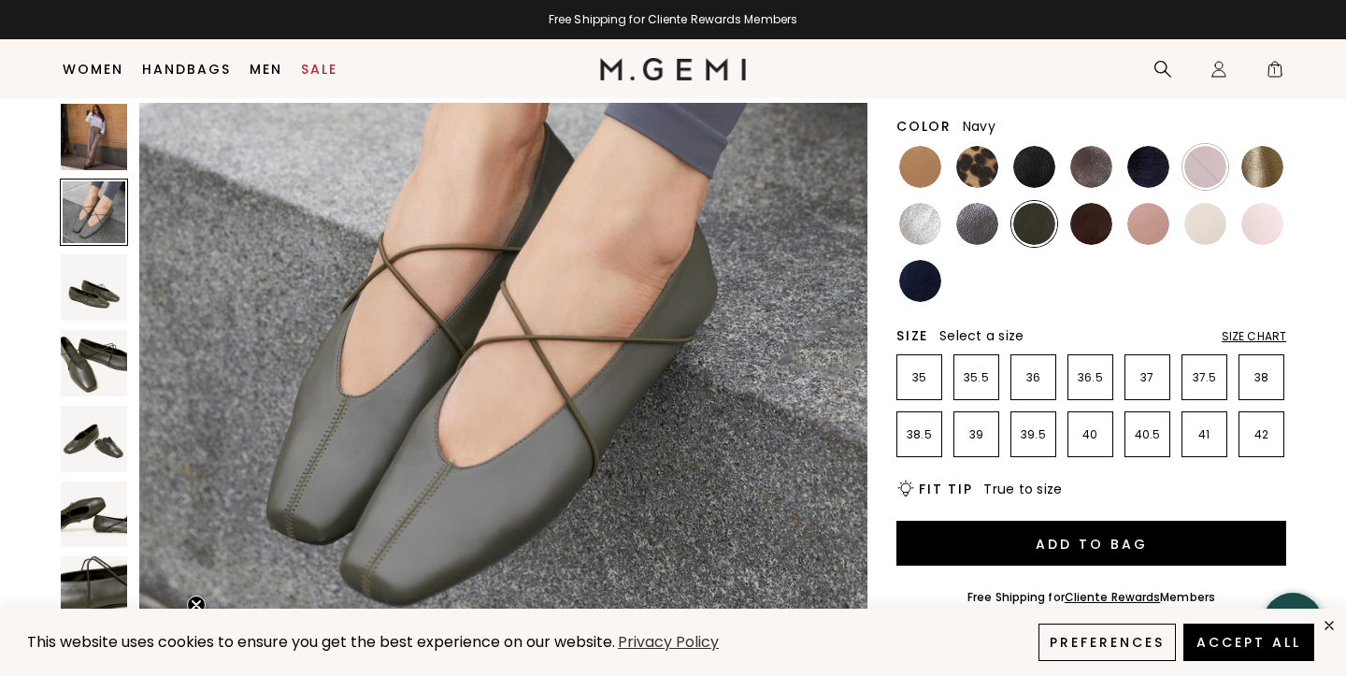
click at [938, 278] on img at bounding box center [920, 281] width 42 height 42
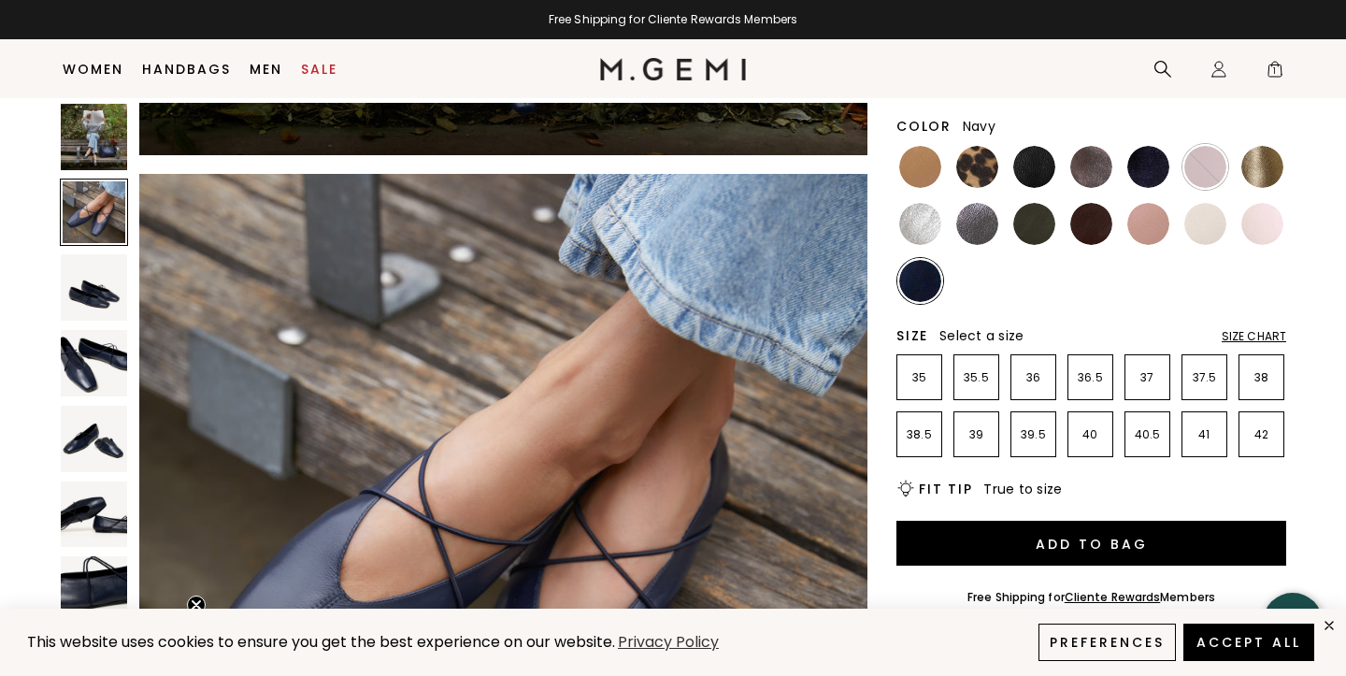
scroll to position [666, 0]
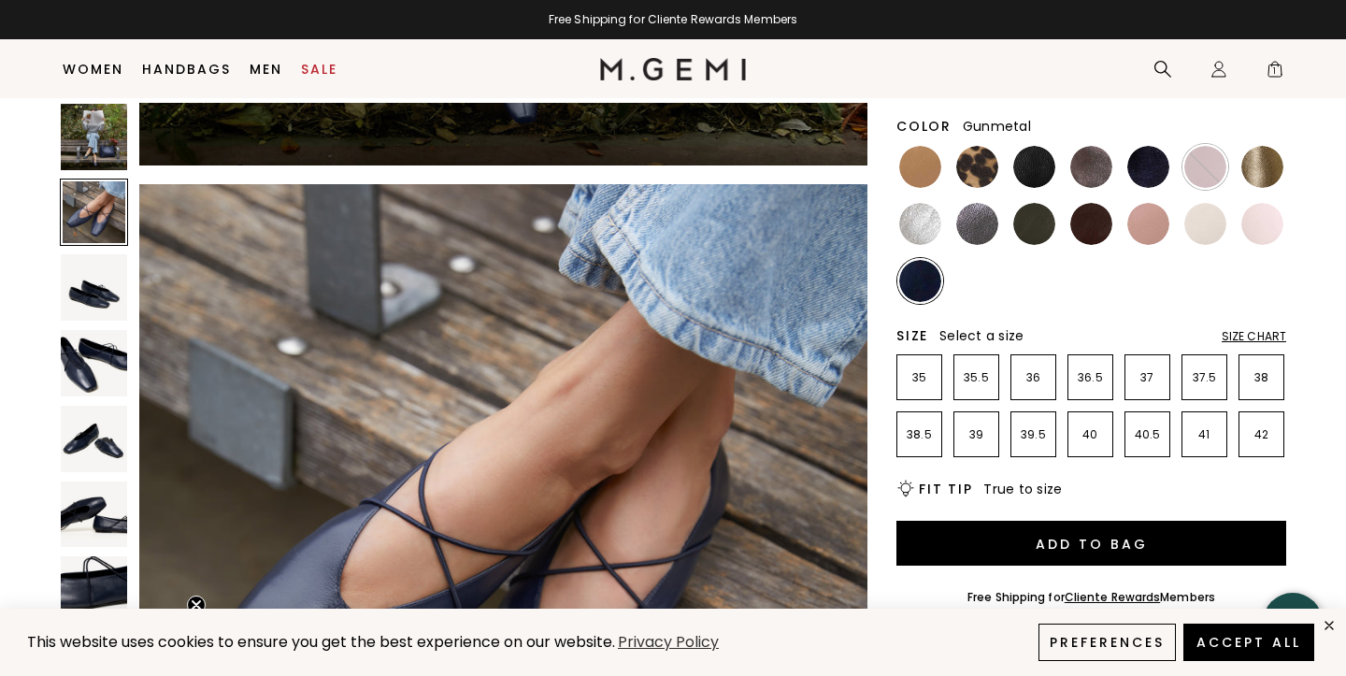
click at [978, 232] on img at bounding box center [977, 224] width 42 height 42
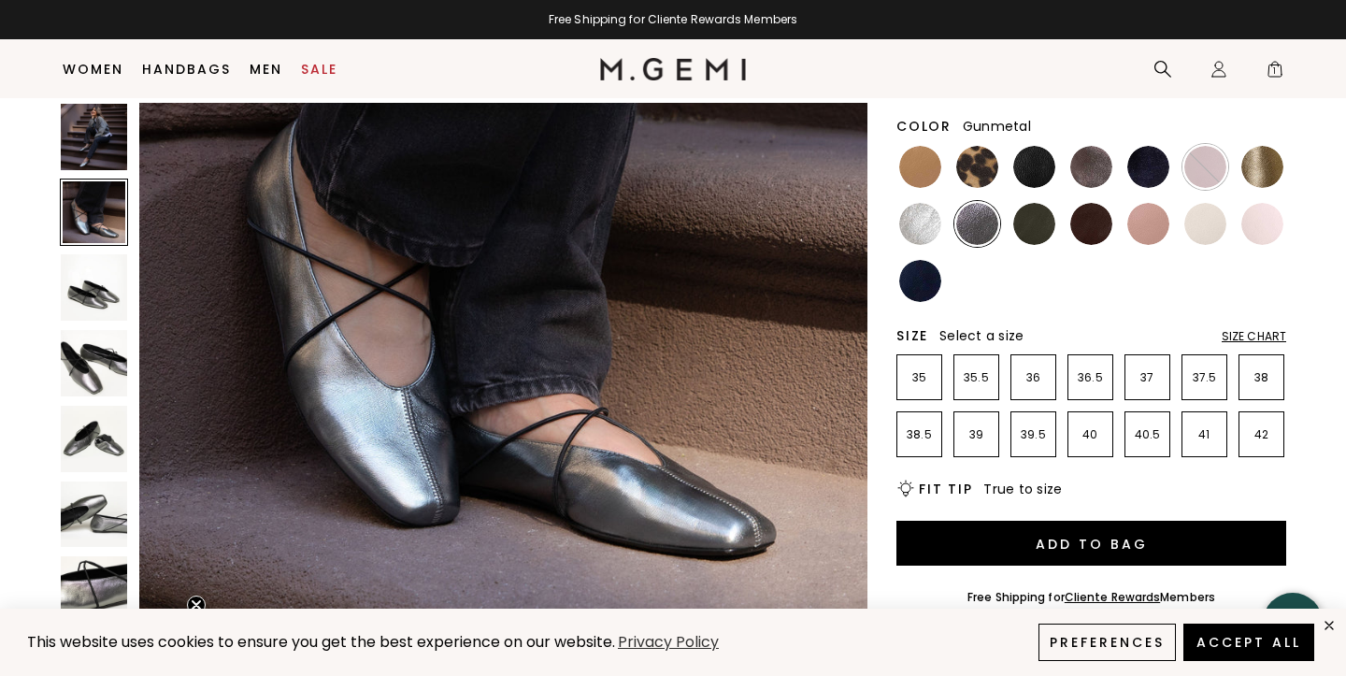
scroll to position [941, 0]
click at [1200, 167] on img at bounding box center [1206, 167] width 42 height 42
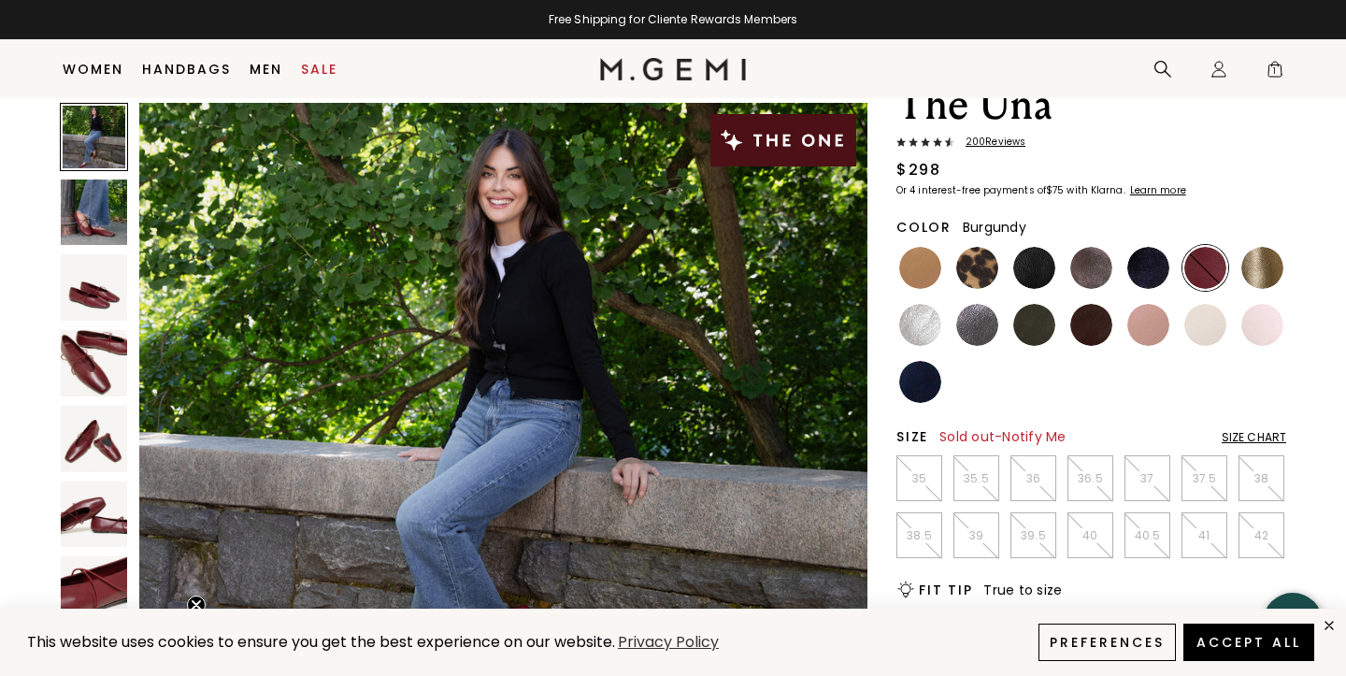
scroll to position [84, 0]
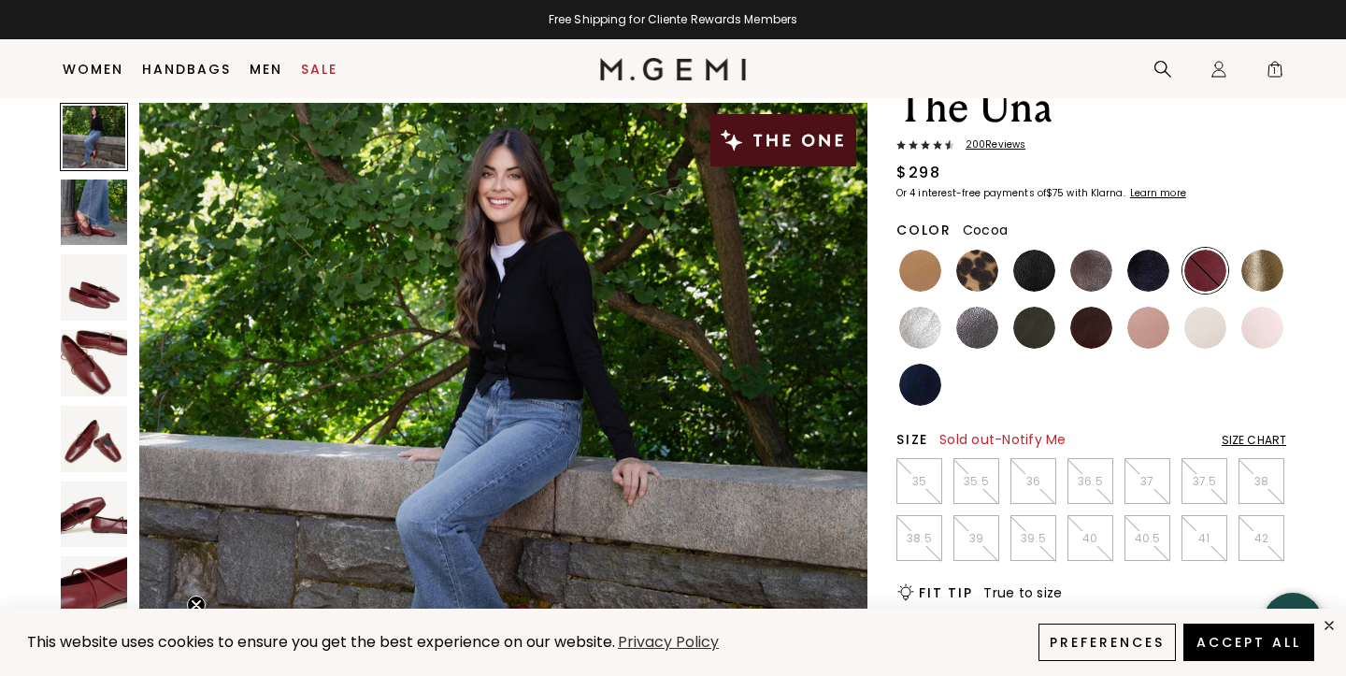
click at [1083, 272] on img at bounding box center [1092, 271] width 42 height 42
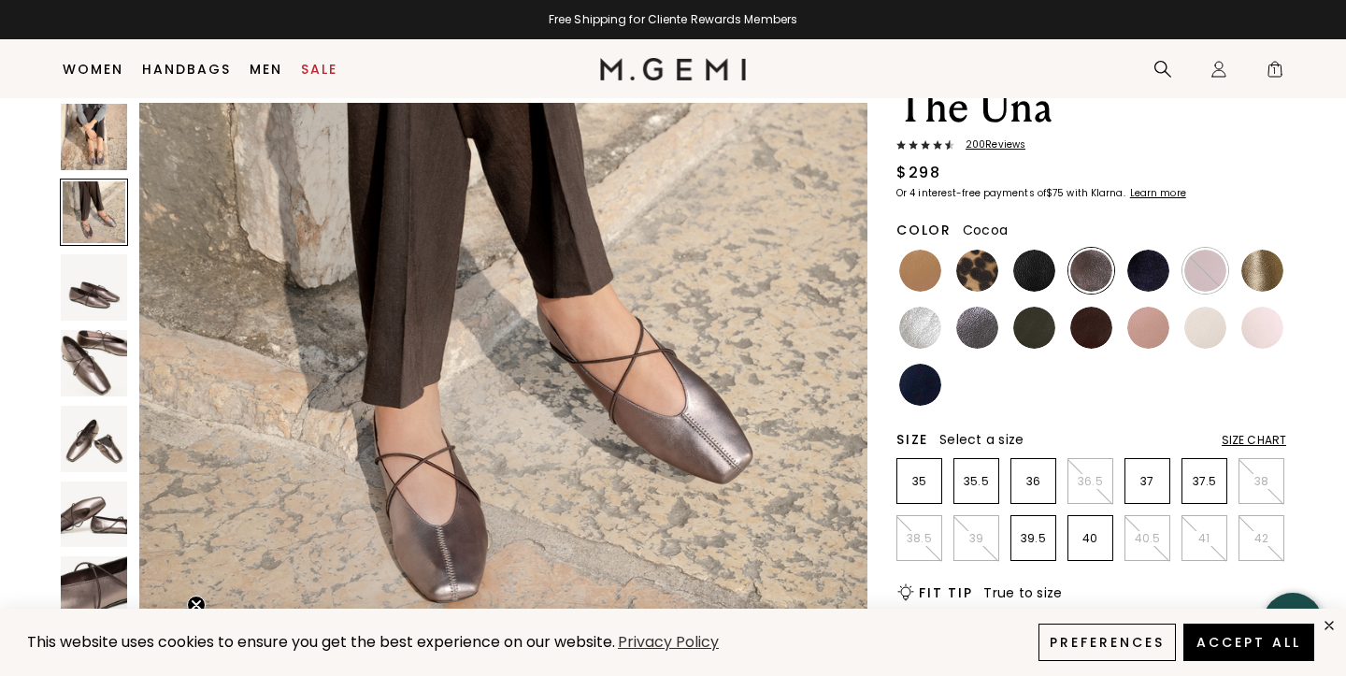
scroll to position [907, 0]
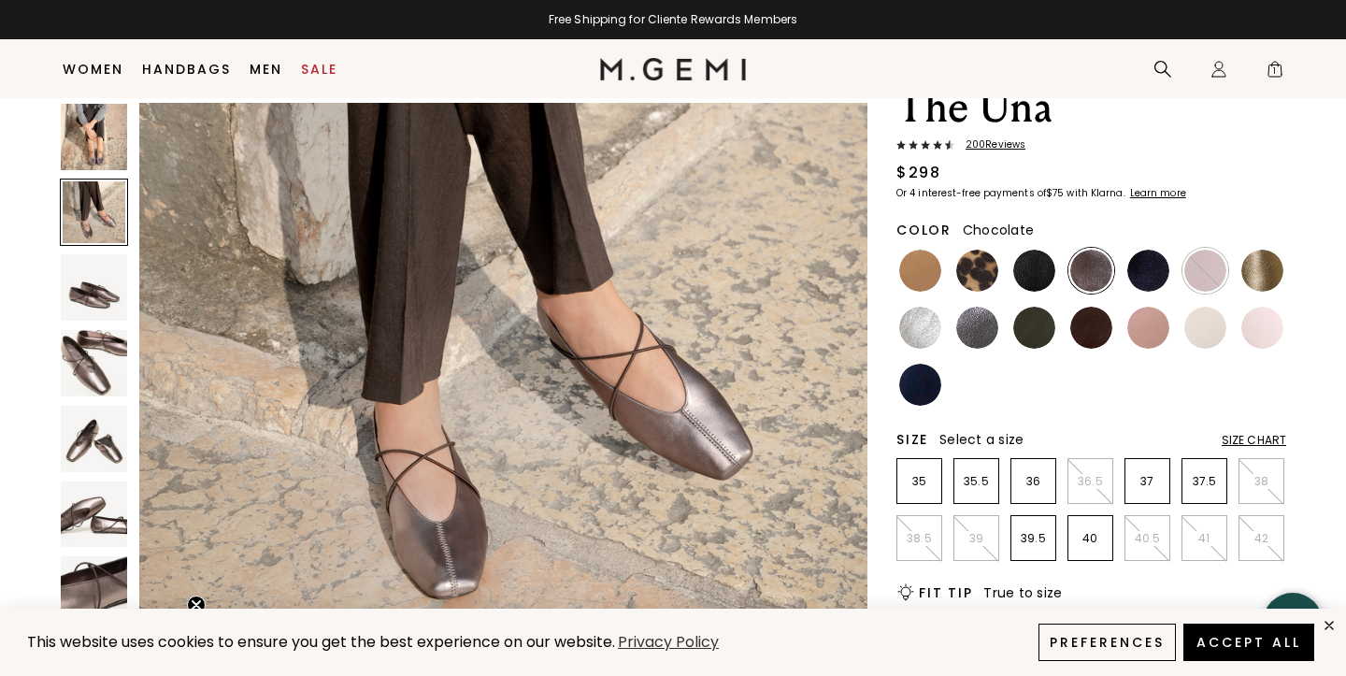
click at [1086, 337] on img at bounding box center [1092, 328] width 42 height 42
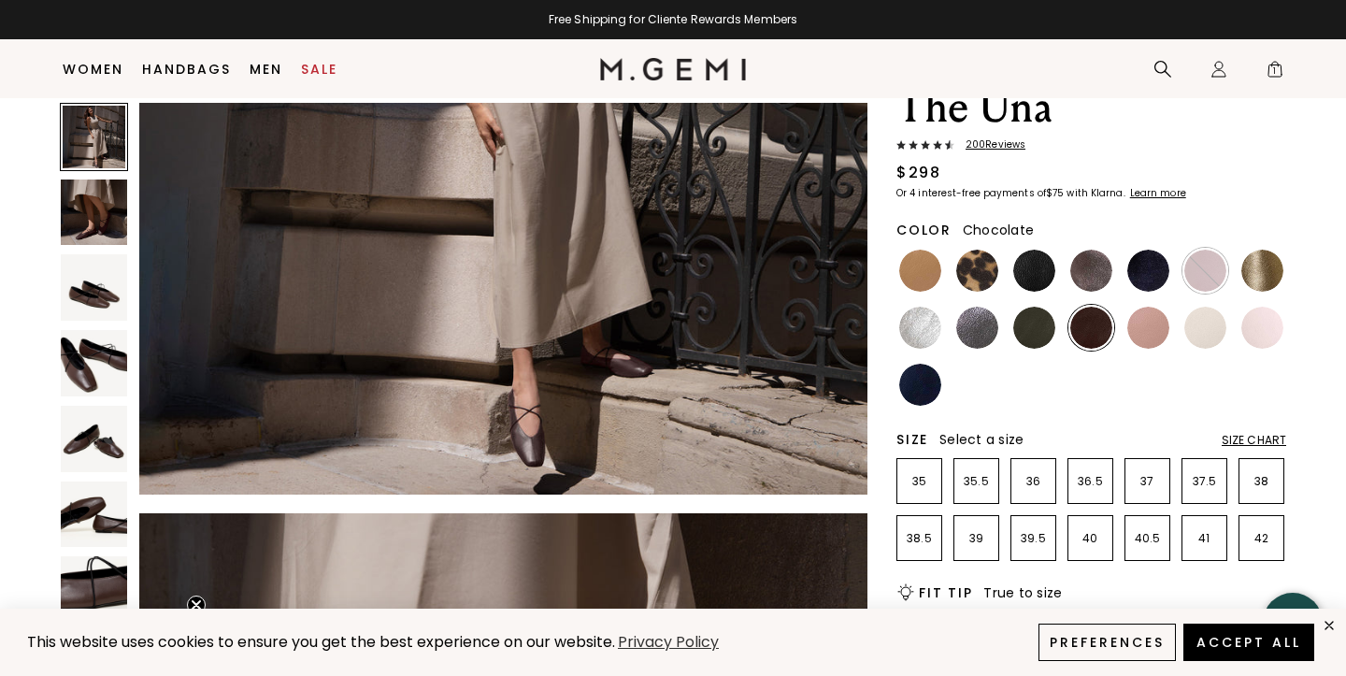
scroll to position [347, 0]
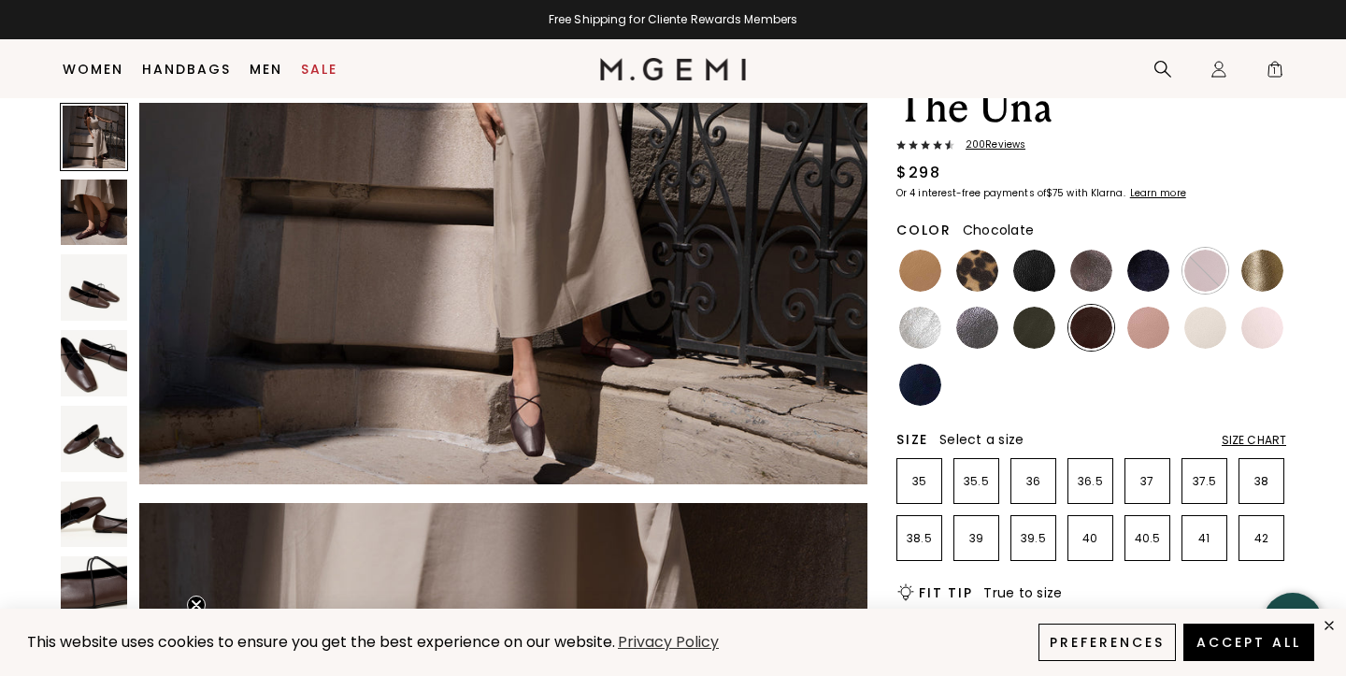
click at [95, 444] on img at bounding box center [94, 439] width 66 height 66
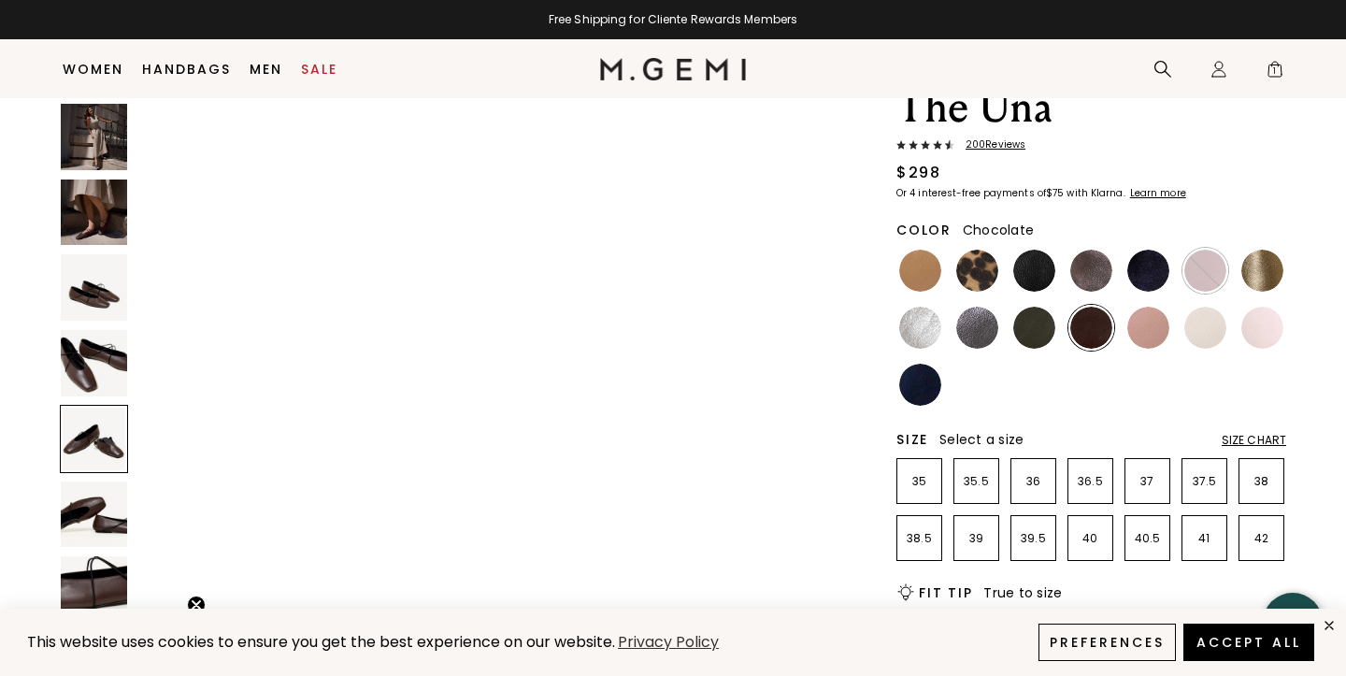
scroll to position [3260, 0]
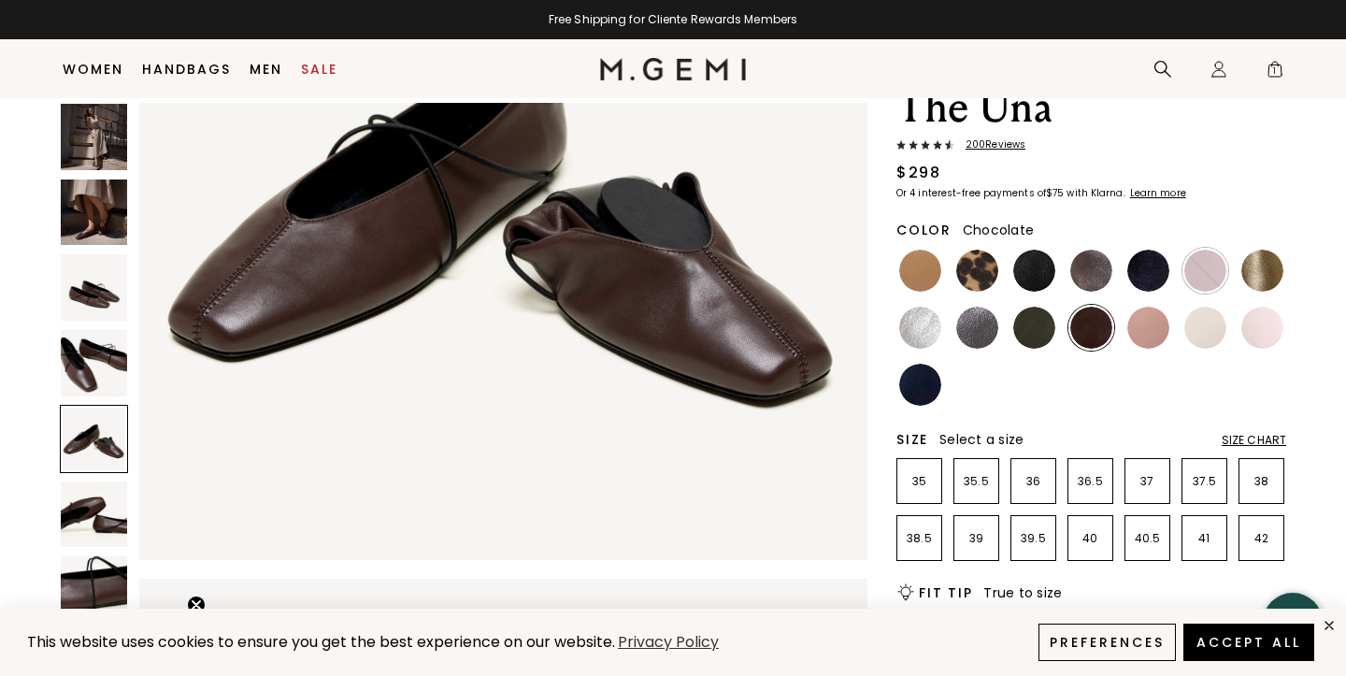
click at [84, 513] on img at bounding box center [94, 514] width 66 height 66
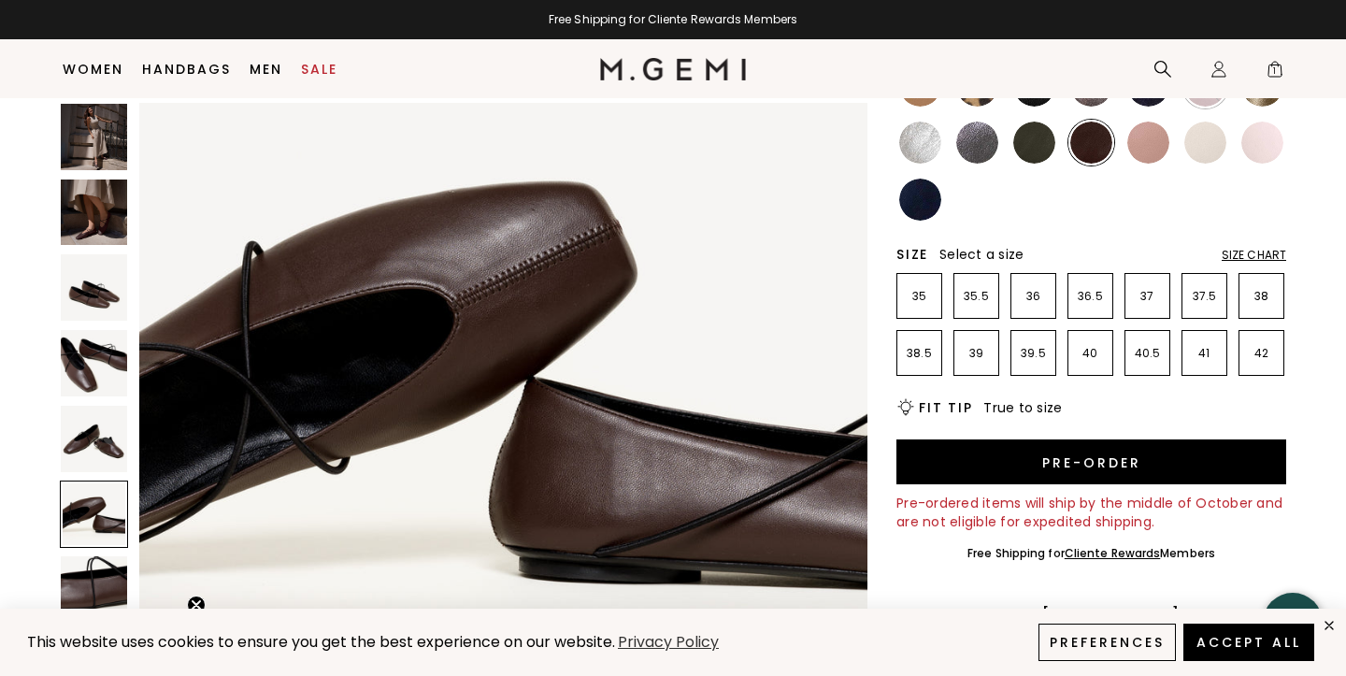
scroll to position [271, 0]
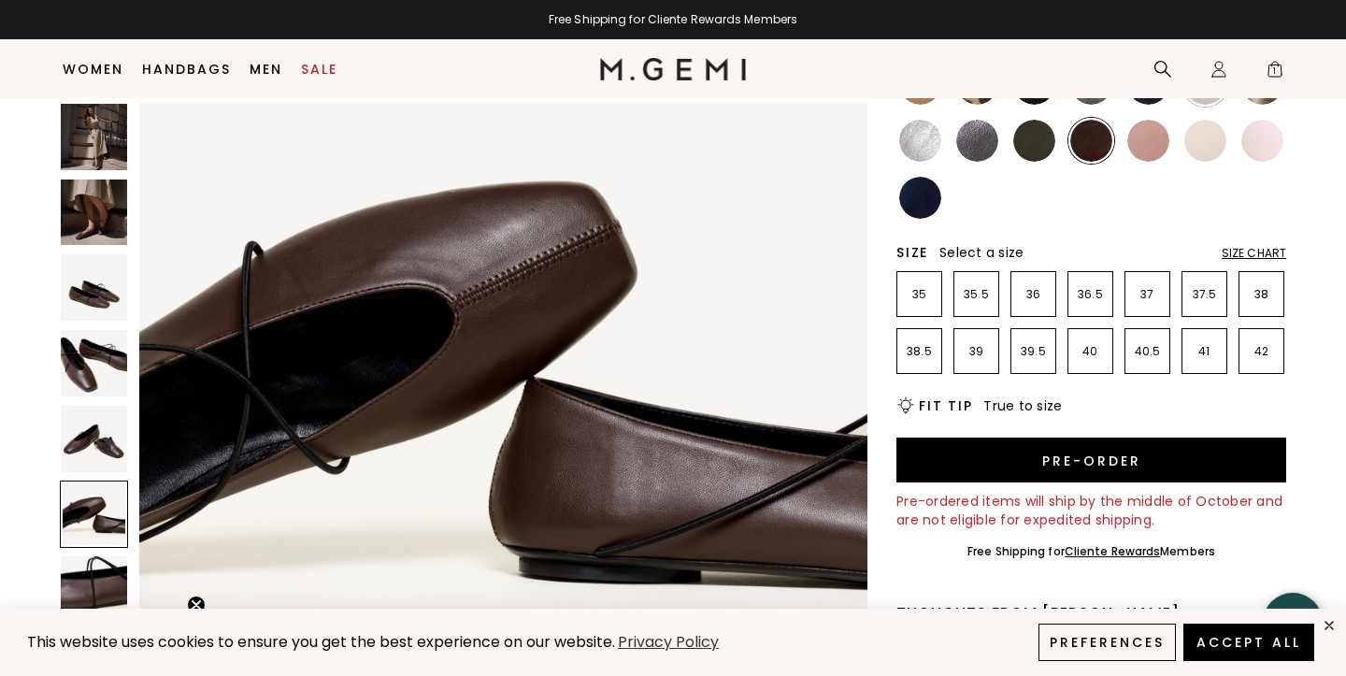
click at [82, 564] on img at bounding box center [94, 589] width 66 height 66
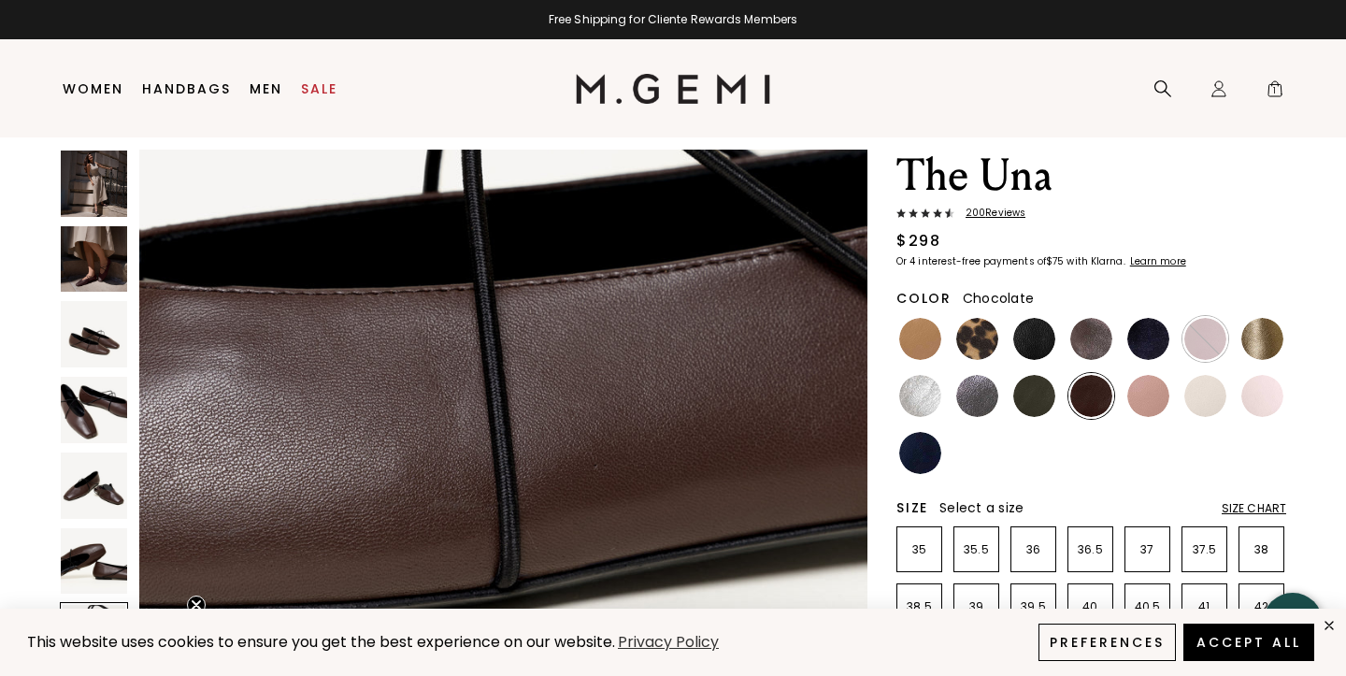
scroll to position [0, 0]
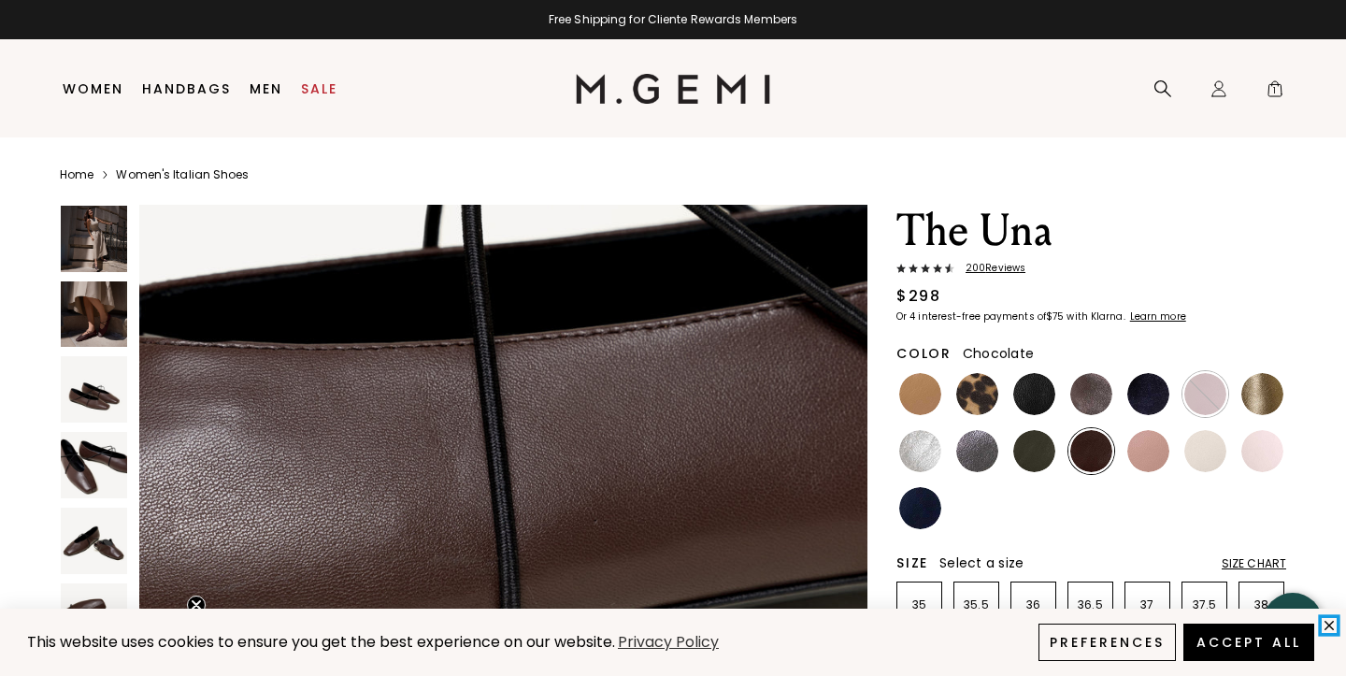
click at [1329, 623] on icon "close" at bounding box center [1329, 624] width 7 height 7
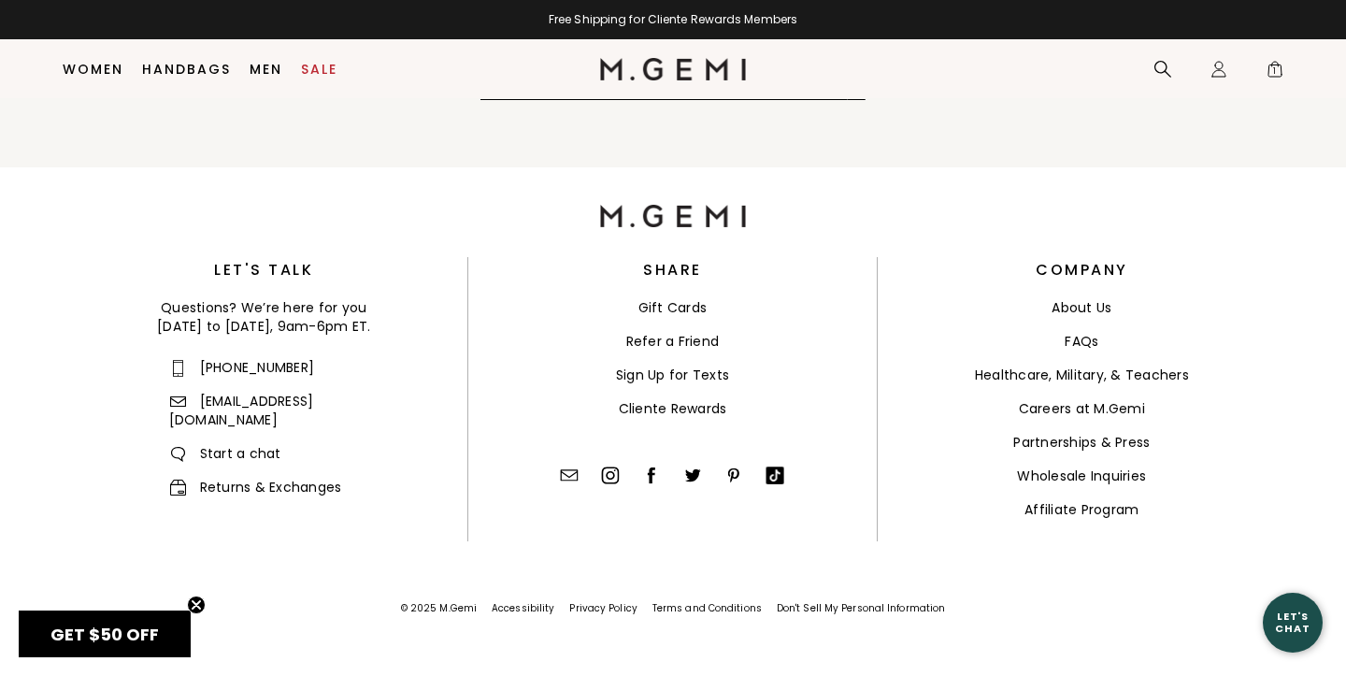
scroll to position [9295, 0]
click at [303, 478] on link "Returns & Exchanges" at bounding box center [255, 487] width 173 height 19
